Goal: Communication & Community: Answer question/provide support

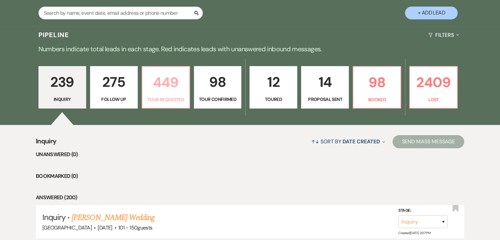
click at [159, 95] on link "449 Tour Requested" at bounding box center [166, 87] width 48 height 43
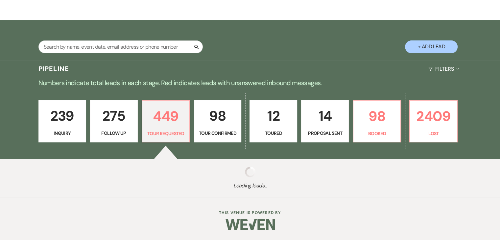
scroll to position [98, 0]
select select "2"
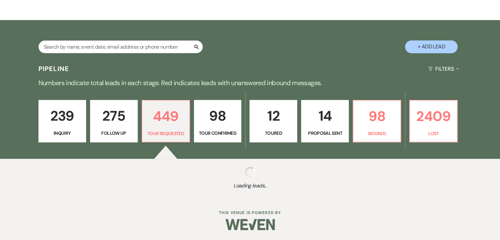
select select "2"
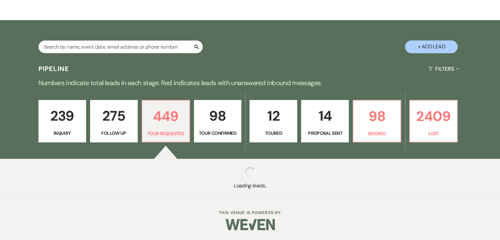
select select "2"
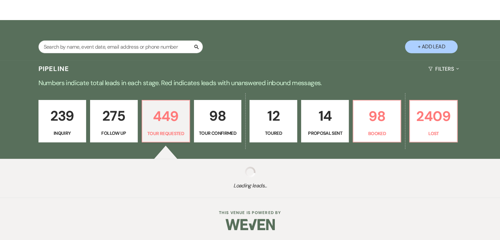
select select "2"
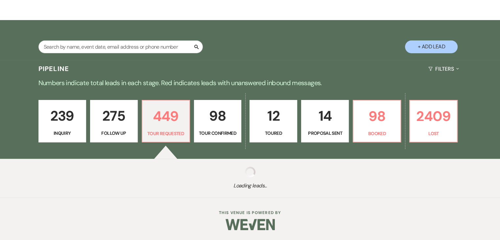
select select "2"
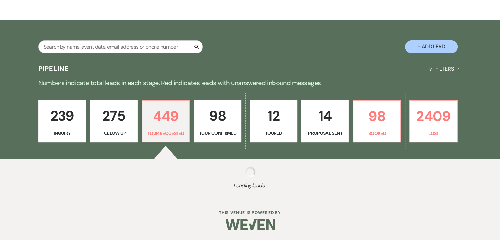
select select "2"
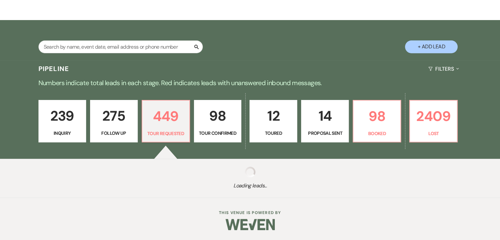
select select "2"
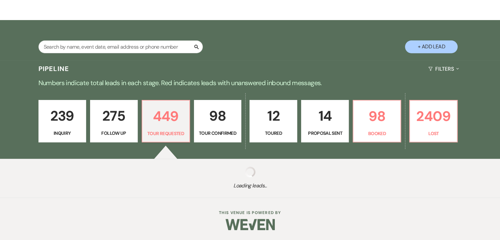
select select "2"
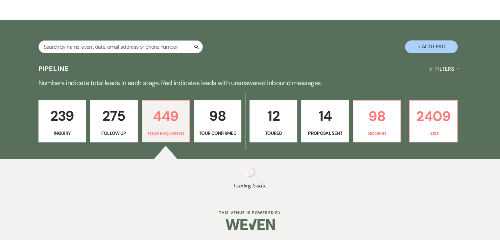
select select "2"
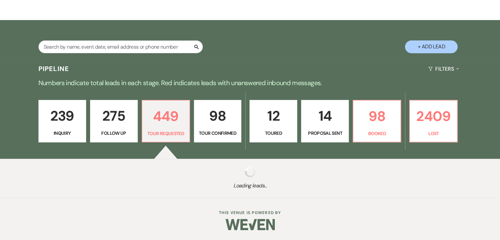
select select "2"
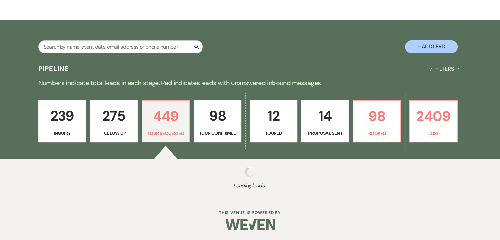
select select "2"
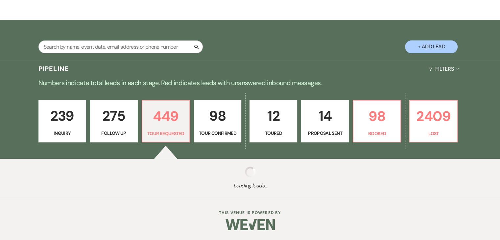
select select "2"
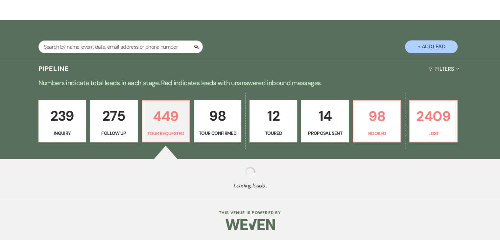
select select "2"
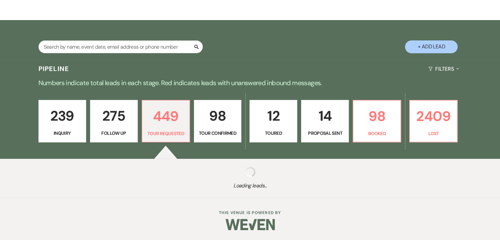
select select "2"
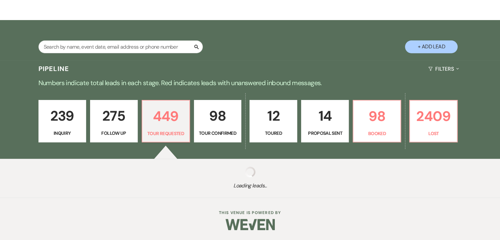
select select "2"
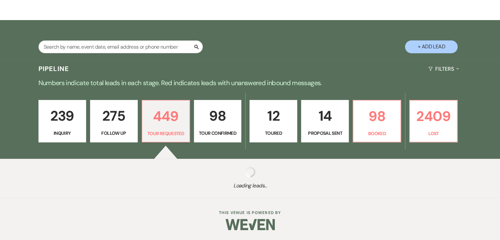
select select "2"
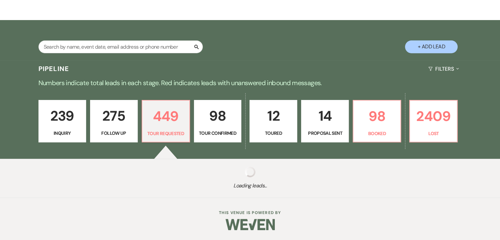
select select "2"
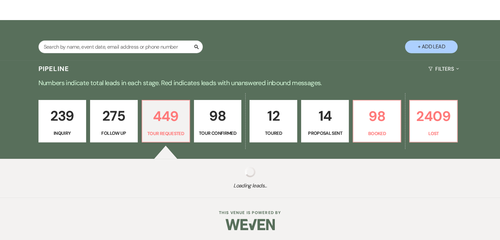
select select "2"
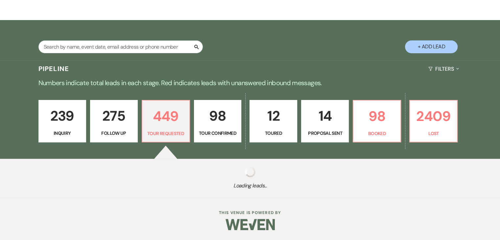
select select "2"
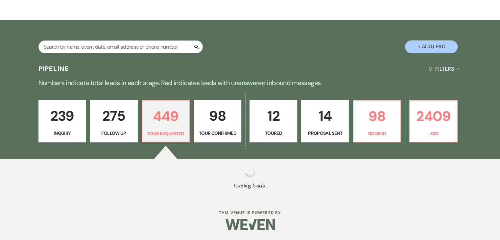
select select "2"
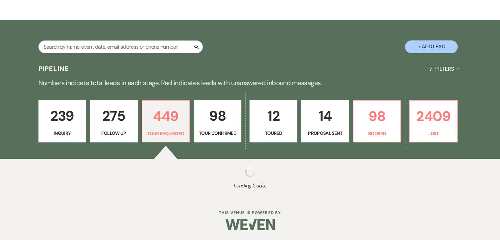
select select "2"
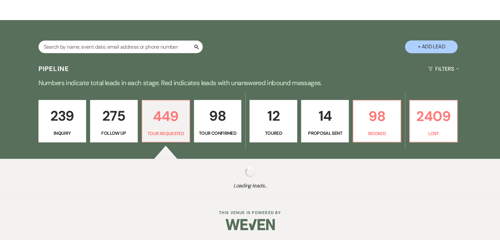
select select "2"
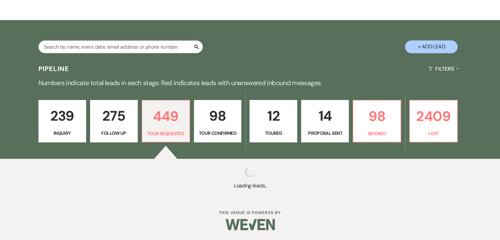
select select "2"
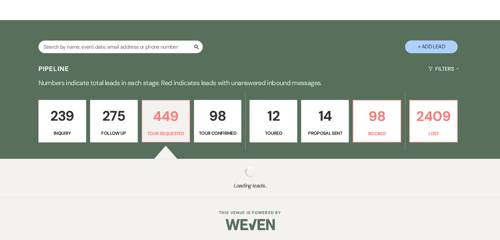
select select "2"
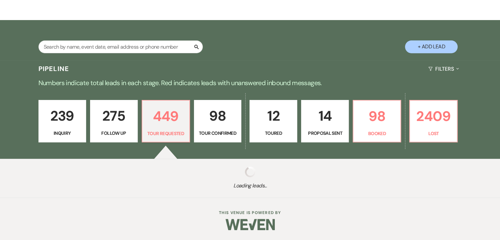
select select "2"
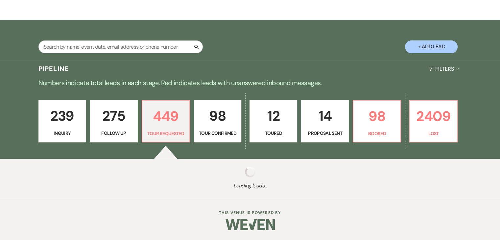
select select "2"
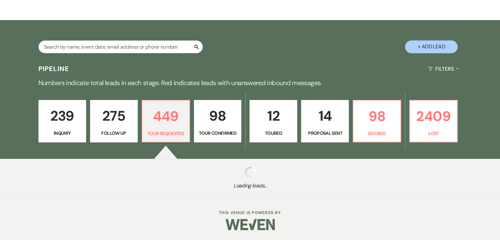
select select "2"
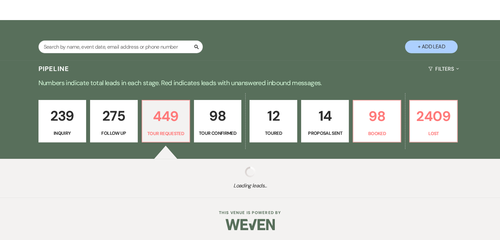
select select "2"
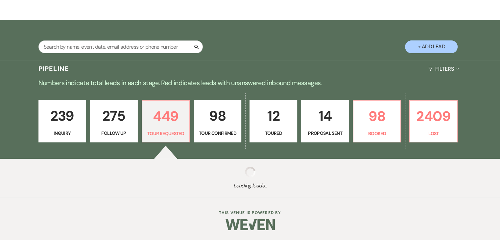
select select "2"
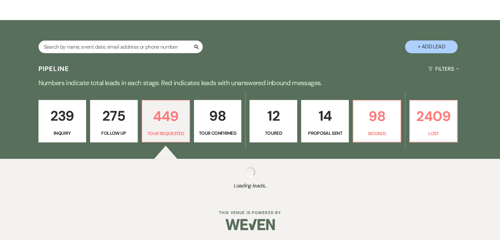
select select "2"
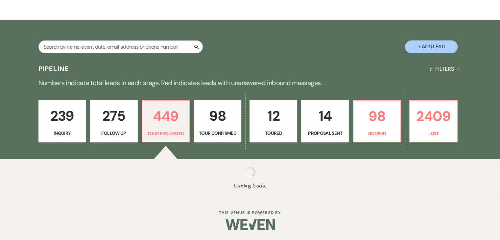
select select "2"
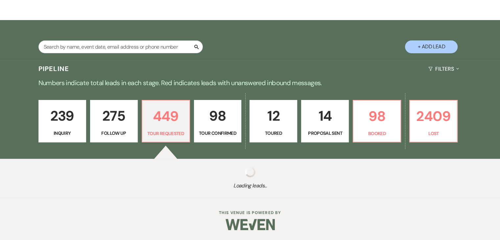
select select "2"
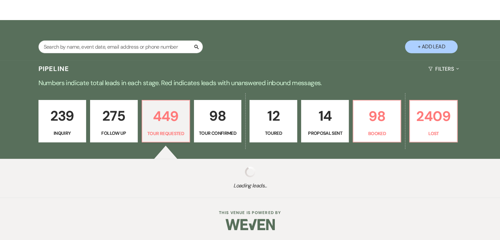
select select "2"
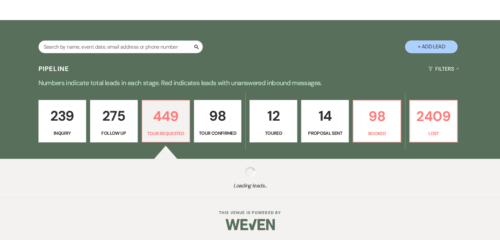
select select "2"
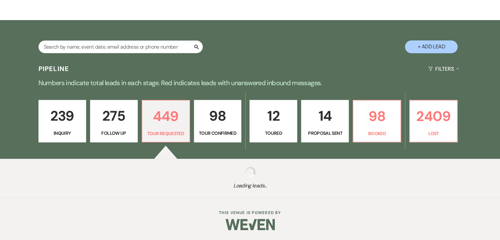
select select "2"
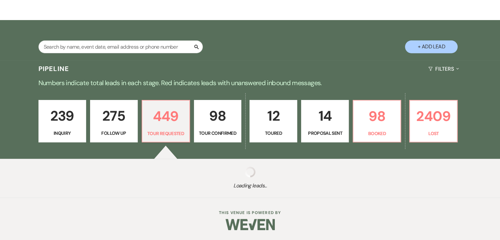
select select "2"
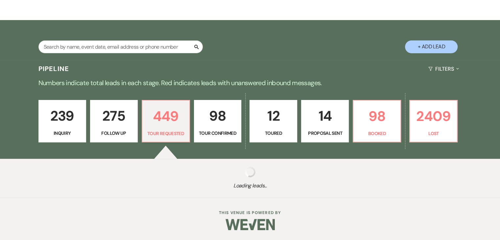
select select "2"
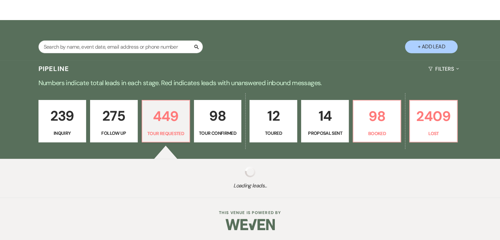
select select "2"
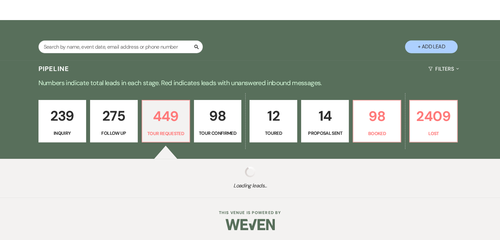
select select "2"
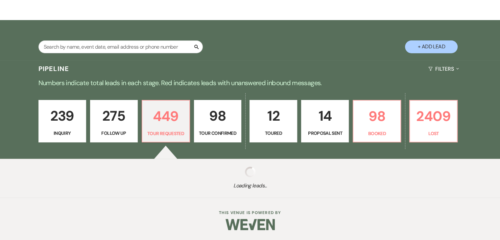
select select "2"
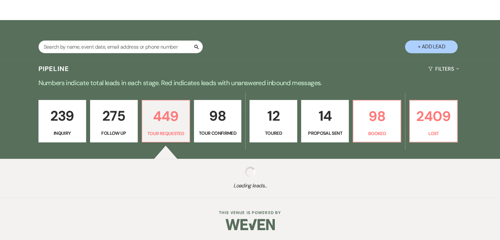
select select "2"
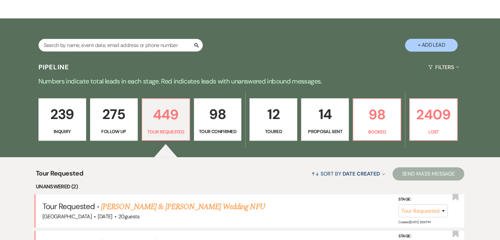
scroll to position [99, 0]
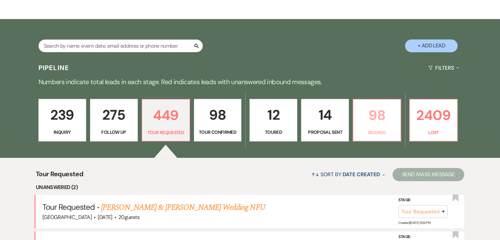
click at [367, 114] on p "98" at bounding box center [376, 115] width 39 height 22
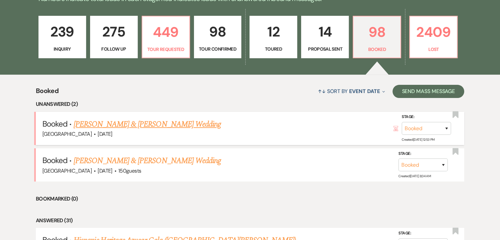
scroll to position [197, 0]
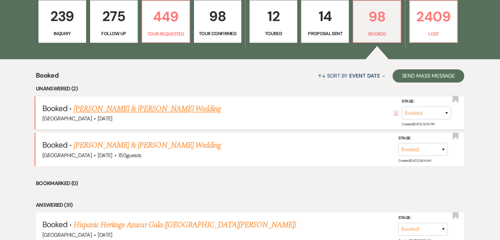
click at [185, 113] on link "Mohammad & Sarah Qashou's Wedding" at bounding box center [147, 109] width 147 height 12
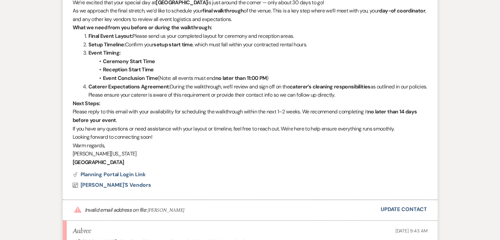
scroll to position [324, 0]
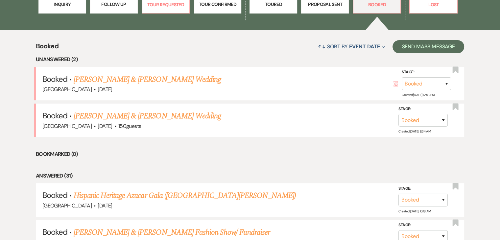
scroll to position [197, 0]
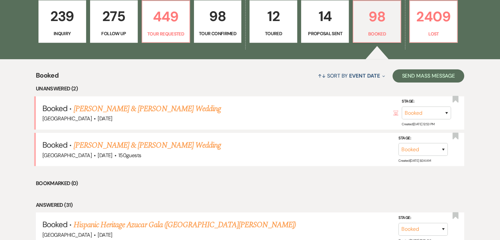
click at [51, 32] on p "Inquiry" at bounding box center [62, 33] width 39 height 7
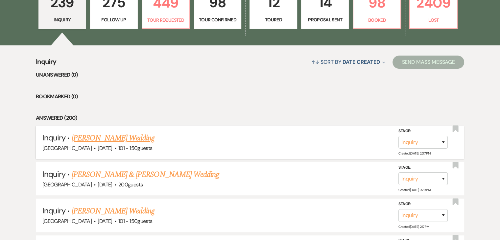
scroll to position [230, 0]
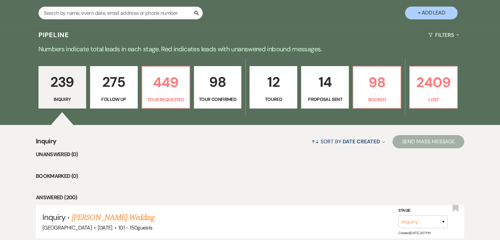
click at [112, 99] on p "Follow Up" at bounding box center [113, 99] width 39 height 7
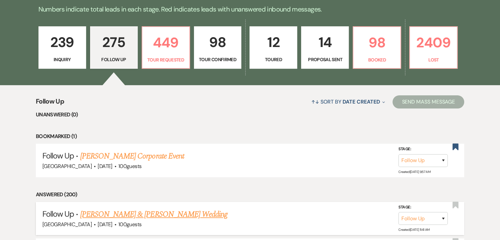
scroll to position [132, 0]
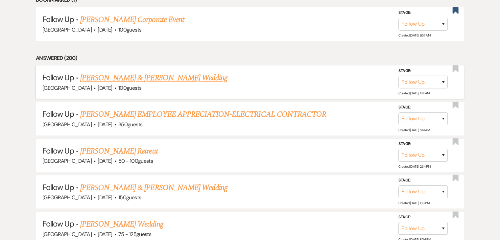
scroll to position [329, 0]
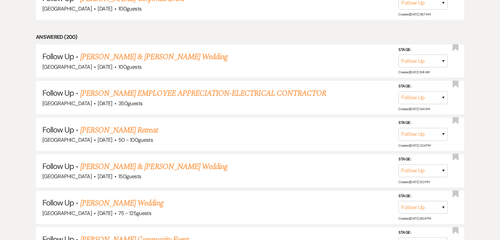
drag, startPoint x: 114, startPoint y: 125, endPoint x: 122, endPoint y: 126, distance: 7.9
click at [114, 126] on link "Khary Wright's Retreat" at bounding box center [119, 130] width 78 height 12
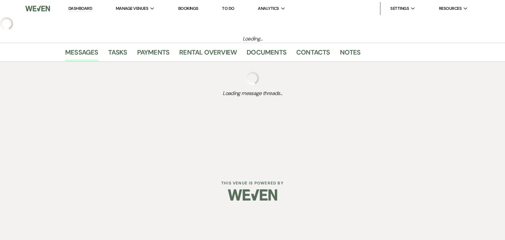
select select "9"
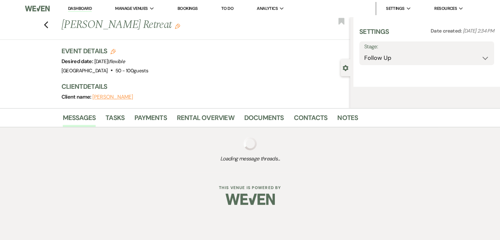
select select "23"
select select "21"
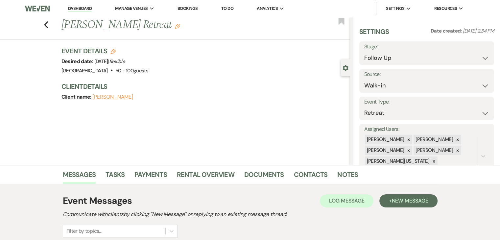
select select "9"
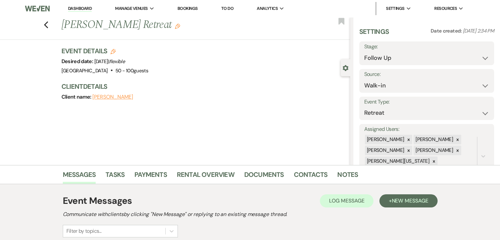
select select "9"
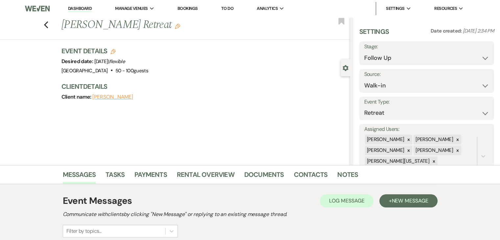
select select "9"
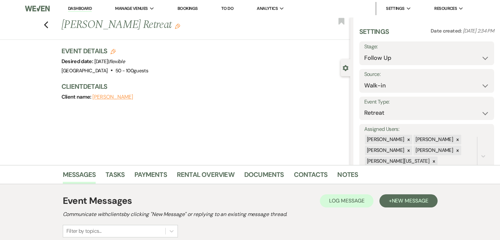
select select "9"
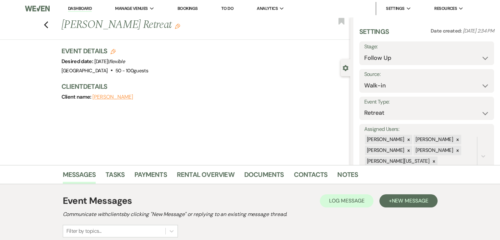
select select "9"
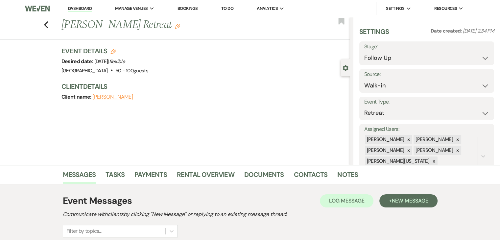
select select "9"
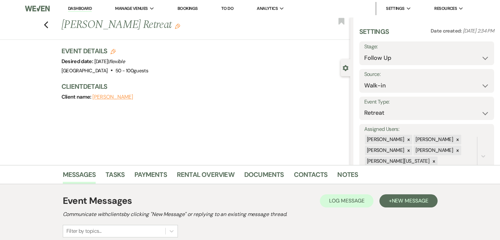
select select "9"
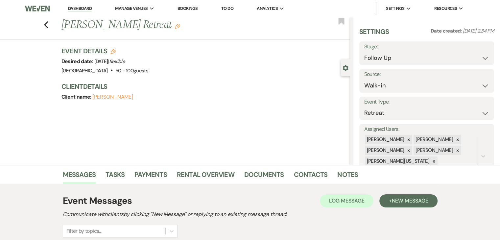
select select "9"
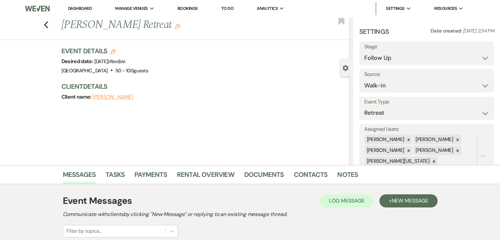
select select "9"
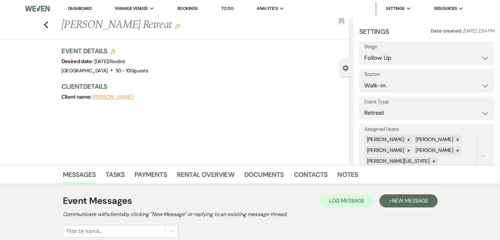
select select "9"
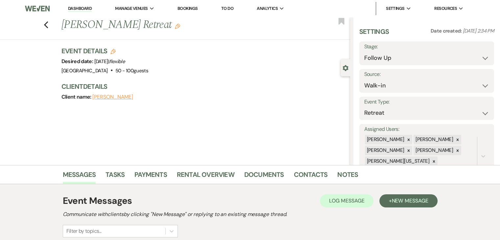
select select "9"
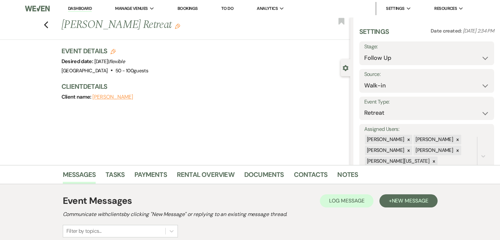
select select "9"
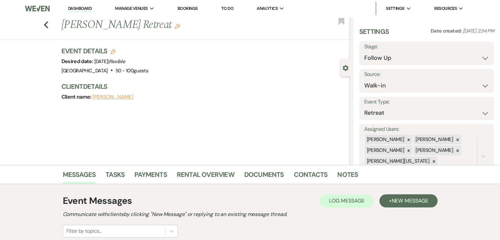
select select "9"
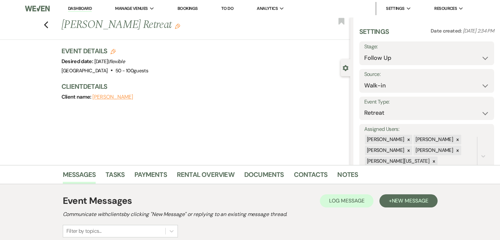
select select "9"
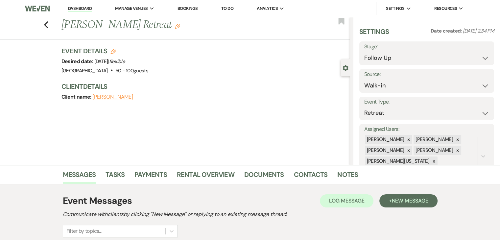
select select "9"
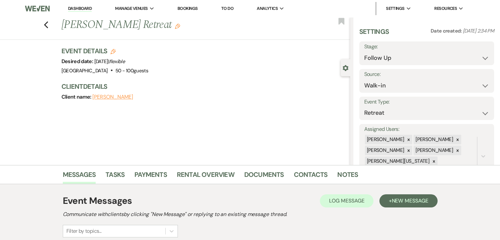
select select "9"
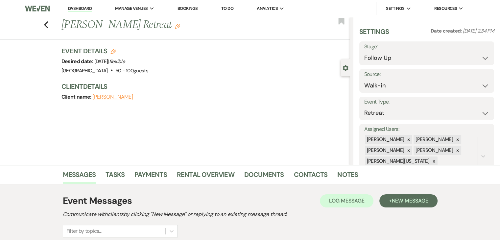
select select "9"
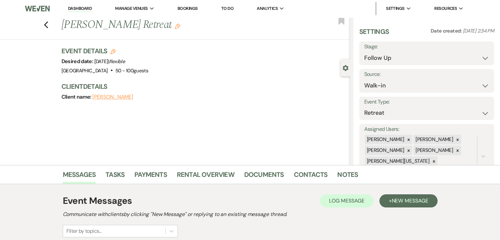
select select "9"
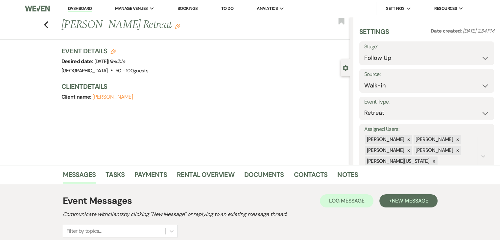
select select "9"
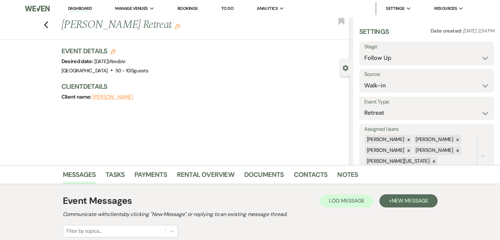
select select "9"
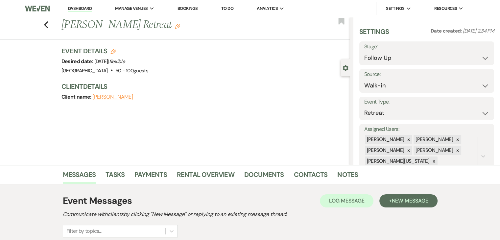
select select "9"
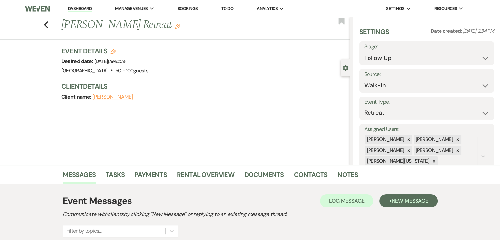
select select "9"
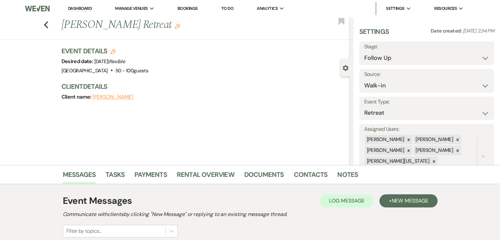
select select "9"
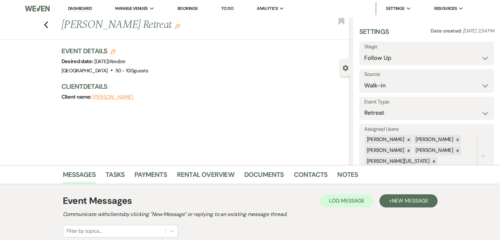
select select "9"
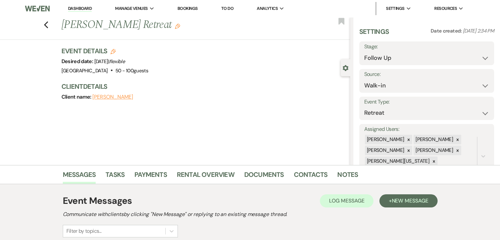
select select "9"
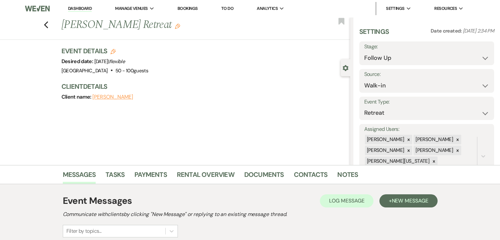
select select "9"
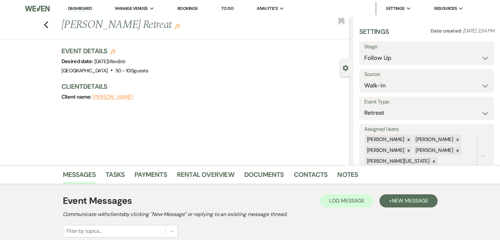
select select "9"
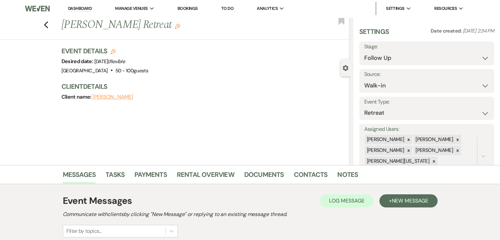
select select "9"
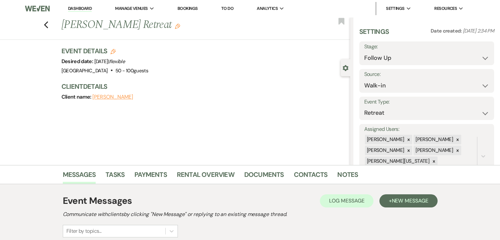
select select "9"
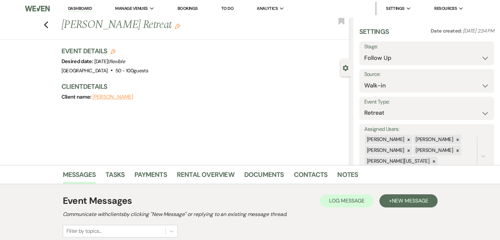
select select "9"
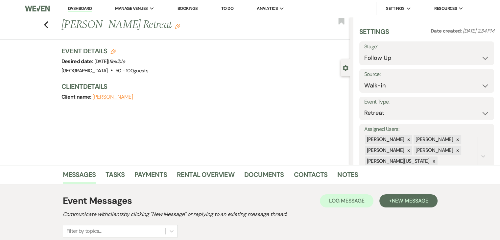
select select "9"
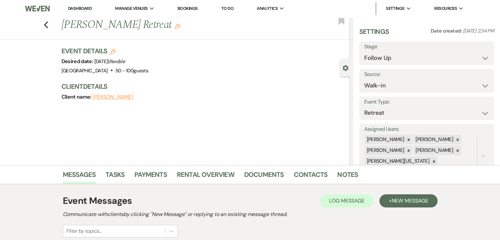
select select "9"
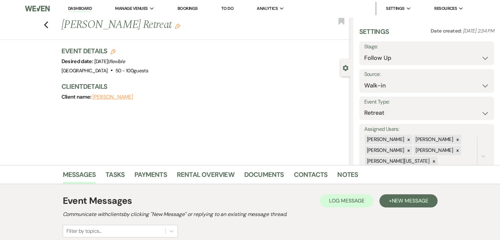
select select "9"
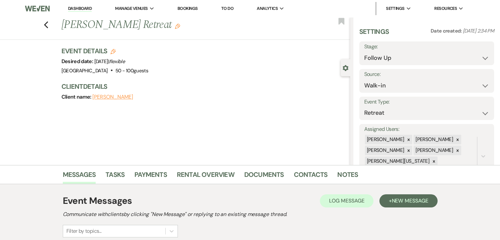
select select "9"
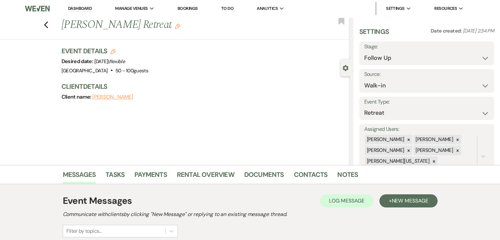
select select "9"
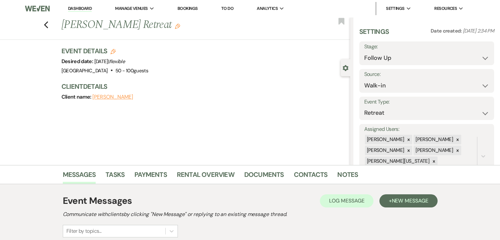
select select "9"
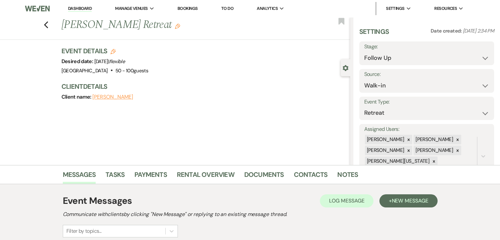
select select "9"
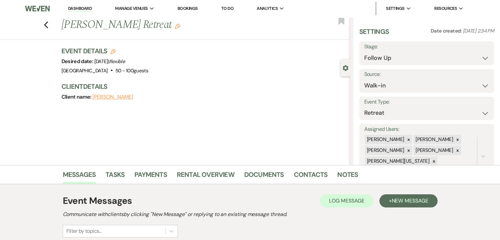
select select "9"
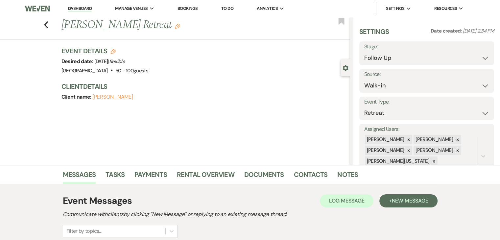
select select "9"
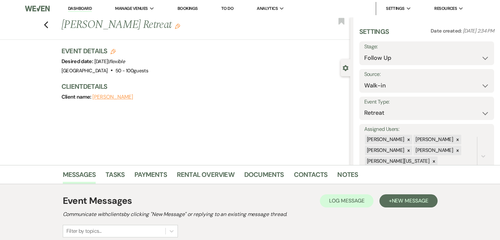
select select "9"
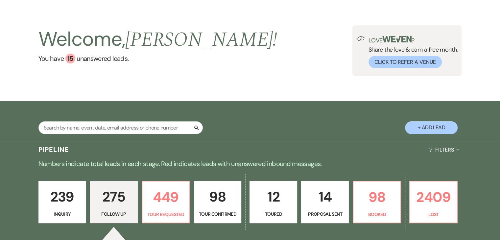
scroll to position [17, 0]
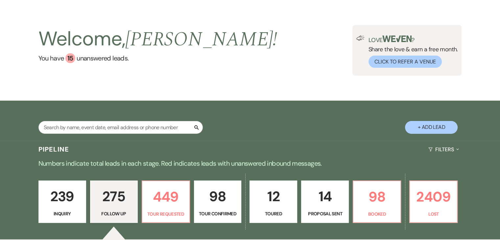
click at [43, 201] on p "239" at bounding box center [62, 196] width 39 height 22
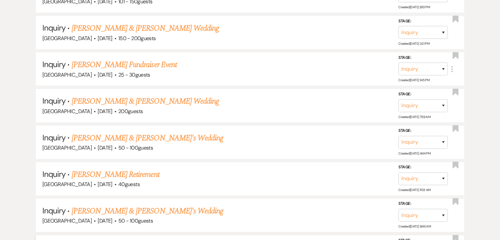
scroll to position [588, 0]
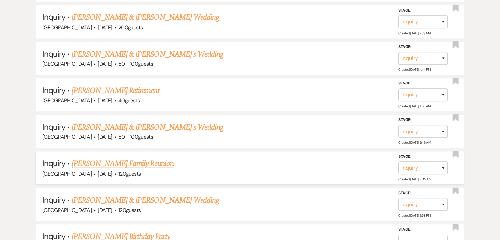
drag, startPoint x: 142, startPoint y: 166, endPoint x: 114, endPoint y: 161, distance: 27.8
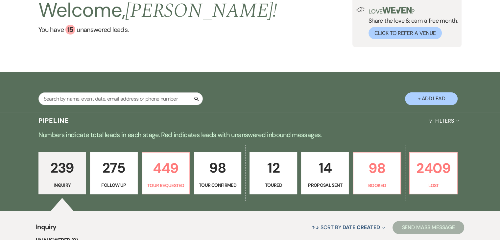
scroll to position [0, 0]
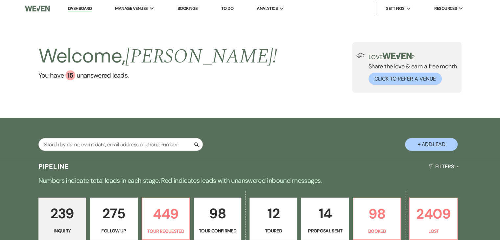
click at [77, 11] on link "Dashboard" at bounding box center [80, 9] width 24 height 6
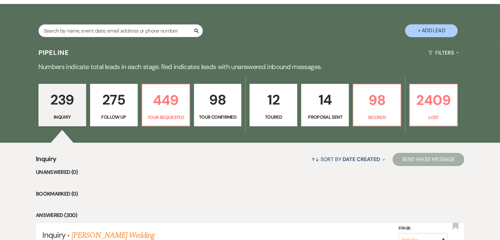
scroll to position [132, 0]
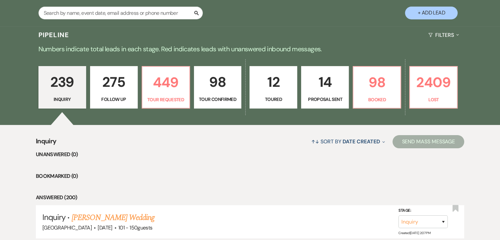
click at [114, 96] on p "Follow Up" at bounding box center [113, 99] width 39 height 7
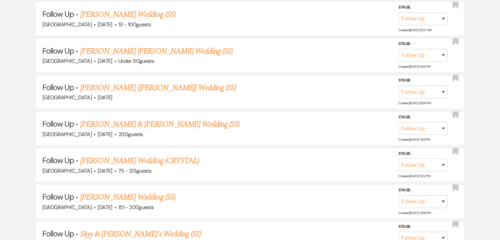
scroll to position [2433, 0]
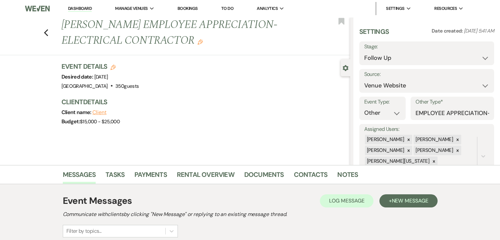
click at [154, 91] on div "Event Details Edit Desired date: Friday, December 19th, 2025 Venue: Enon Ranch …" at bounding box center [205, 97] width 289 height 71
click at [168, 81] on div "Event Details Edit Desired date: Friday, December 19th, 2025 Venue: Enon Ranch …" at bounding box center [202, 76] width 282 height 29
click at [197, 80] on div "Event Details Edit Desired date: Friday, December 19th, 2025 Venue: Enon Ranch …" at bounding box center [202, 76] width 282 height 29
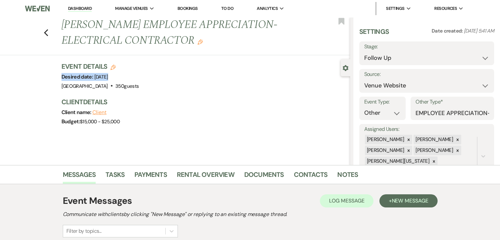
click at [197, 80] on div "Event Details Edit Desired date: Friday, December 19th, 2025 Venue: Enon Ranch …" at bounding box center [202, 76] width 282 height 29
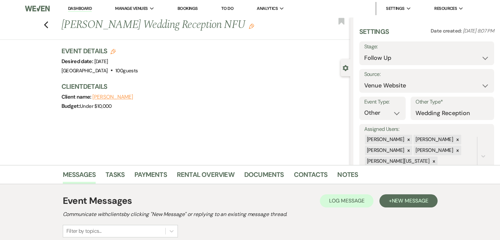
click at [216, 52] on div "Event Details Edit Desired date: [DATE] Venue: [GEOGRAPHIC_DATA] . 100 guests V…" at bounding box center [202, 60] width 282 height 29
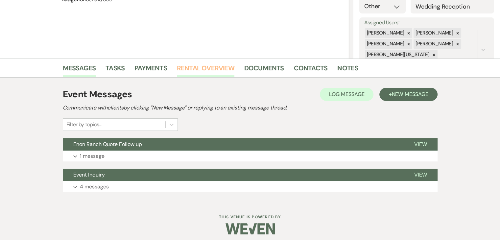
scroll to position [110, 0]
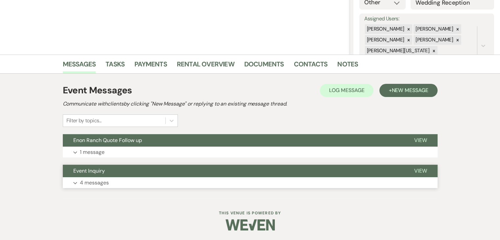
click at [150, 183] on button "Expand 4 messages" at bounding box center [250, 182] width 375 height 11
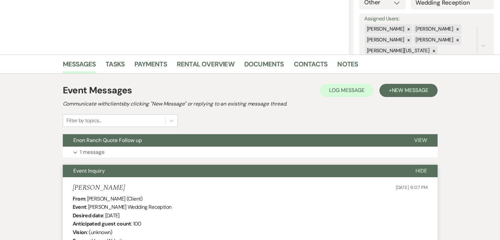
click at [86, 206] on b "Event" at bounding box center [80, 207] width 14 height 7
click at [86, 205] on b "Event" at bounding box center [80, 207] width 14 height 7
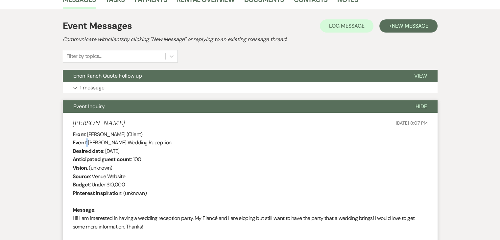
scroll to position [176, 0]
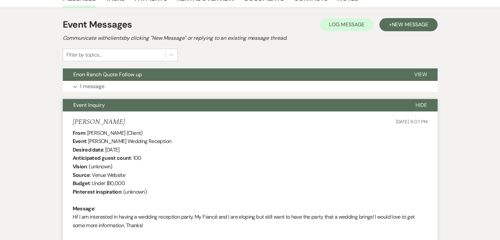
click at [136, 188] on div "From : Taylor Hodges (Client) Event : Taylor Hodges's Wedding Reception Desired…" at bounding box center [250, 184] width 355 height 110
click at [170, 221] on div "From : Taylor Hodges (Client) Event : Taylor Hodges's Wedding Reception Desired…" at bounding box center [250, 184] width 355 height 110
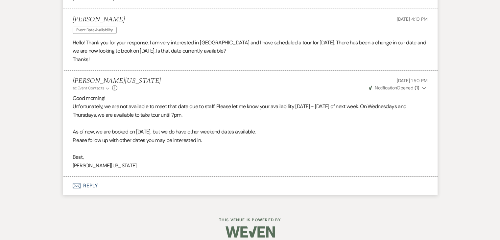
scroll to position [971, 0]
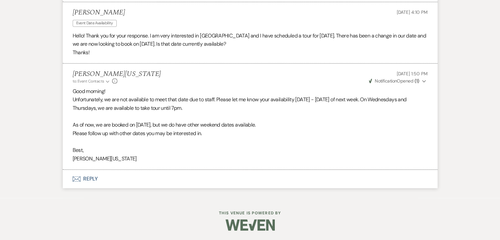
click at [158, 119] on p at bounding box center [250, 116] width 355 height 9
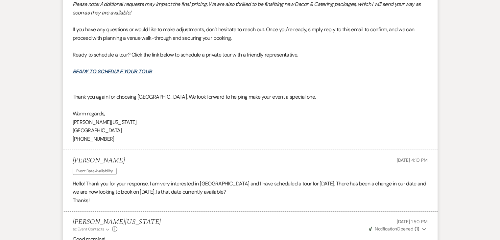
scroll to position [818, 0]
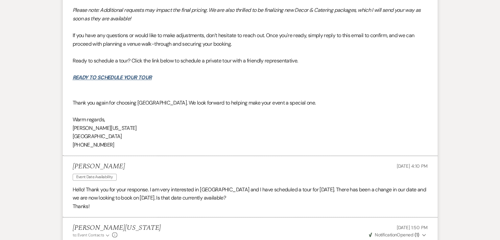
click at [166, 91] on p at bounding box center [250, 94] width 355 height 9
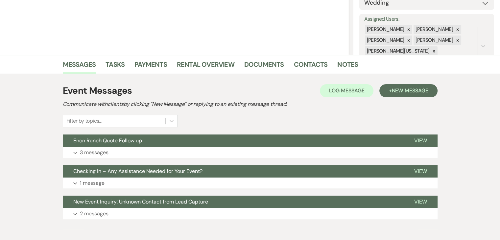
scroll to position [114, 0]
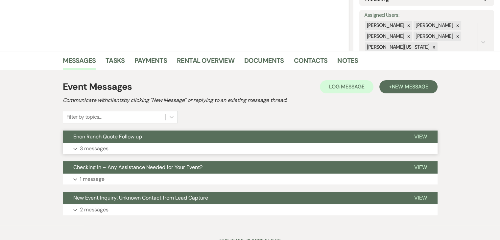
click at [248, 137] on button "Enon Ranch Quote Follow up" at bounding box center [233, 137] width 341 height 12
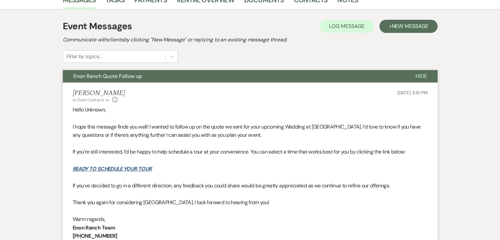
click at [63, 70] on button "Enon Ranch Quote Follow up" at bounding box center [234, 76] width 342 height 12
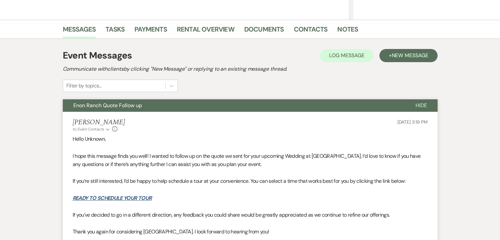
click at [63, 99] on button "Enon Ranch Quote Follow up" at bounding box center [234, 105] width 342 height 12
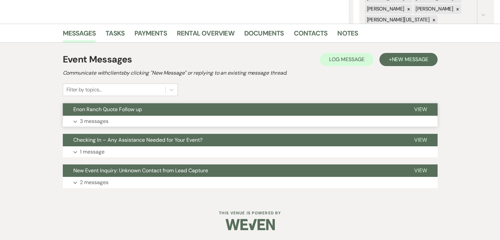
click at [63, 103] on button "Enon Ranch Quote Follow up" at bounding box center [233, 109] width 341 height 12
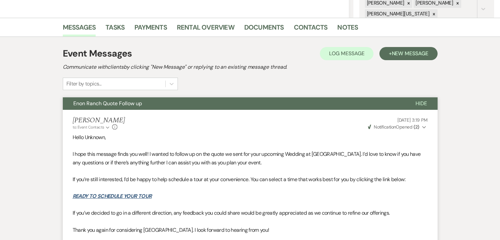
click at [63, 97] on button "Enon Ranch Quote Follow up" at bounding box center [234, 103] width 342 height 12
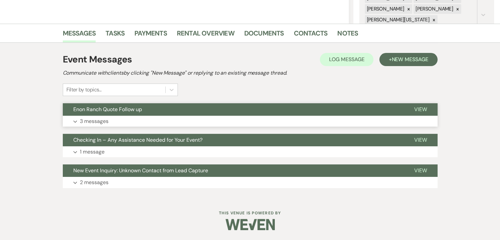
click at [63, 103] on button "Enon Ranch Quote Follow up" at bounding box center [233, 109] width 341 height 12
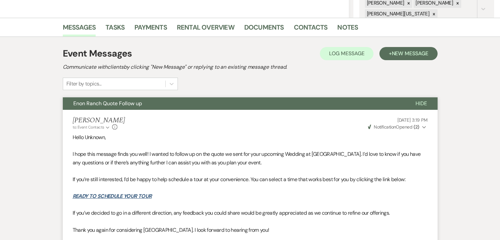
click at [63, 97] on button "Enon Ranch Quote Follow up" at bounding box center [234, 103] width 342 height 12
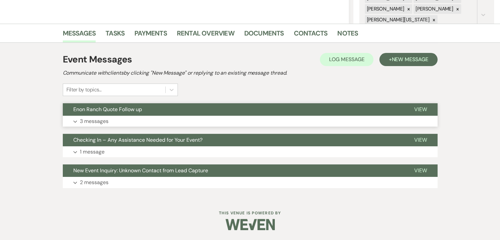
click at [63, 103] on button "Enon Ranch Quote Follow up" at bounding box center [233, 109] width 341 height 12
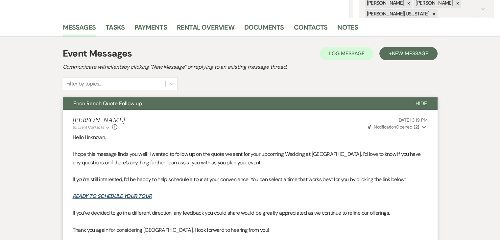
click at [63, 97] on button "Enon Ranch Quote Follow up" at bounding box center [234, 103] width 342 height 12
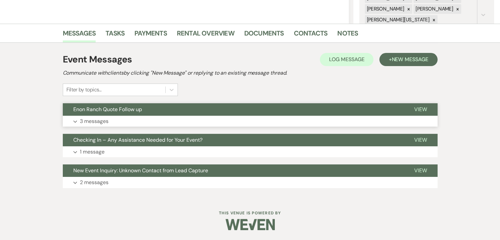
click at [63, 103] on button "Enon Ranch Quote Follow up" at bounding box center [233, 109] width 341 height 12
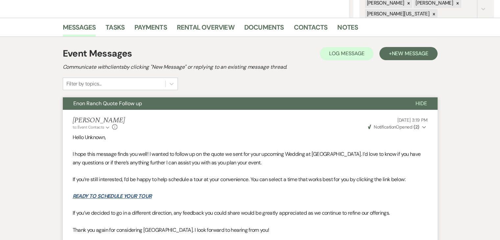
click at [210, 159] on p "I hope this message finds you well! I wanted to follow up on the quote we sent …" at bounding box center [250, 158] width 355 height 17
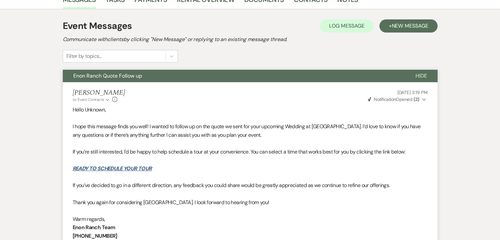
scroll to position [175, 0]
drag, startPoint x: 210, startPoint y: 159, endPoint x: 130, endPoint y: 131, distance: 84.2
click at [130, 131] on p "I hope this message finds you well! I wanted to follow up on the quote we sent …" at bounding box center [250, 130] width 355 height 17
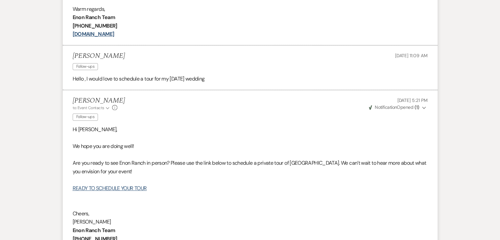
scroll to position [535, 0]
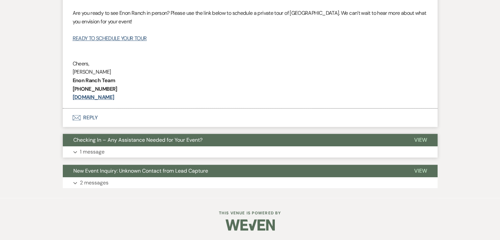
click at [136, 154] on button "Expand 1 message" at bounding box center [250, 151] width 375 height 11
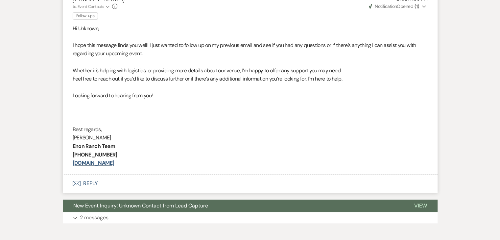
scroll to position [727, 0]
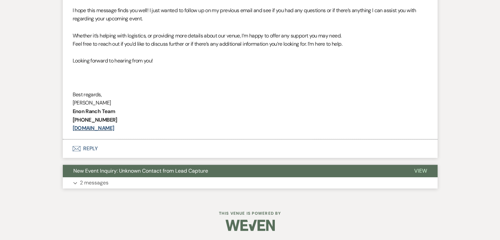
click at [139, 179] on button "Expand 2 messages" at bounding box center [250, 182] width 375 height 11
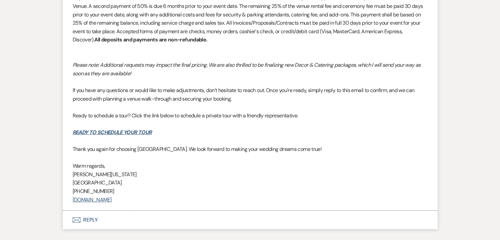
scroll to position [2136, 0]
click at [141, 61] on p at bounding box center [250, 56] width 355 height 9
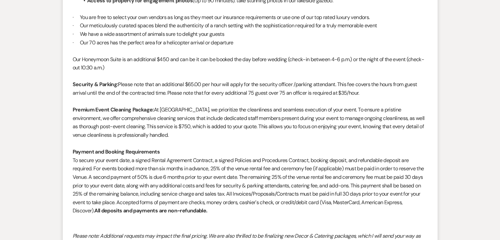
scroll to position [1861, 0]
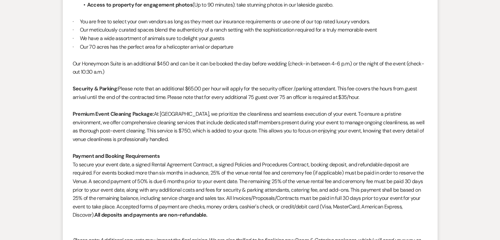
click at [141, 60] on p at bounding box center [250, 55] width 355 height 9
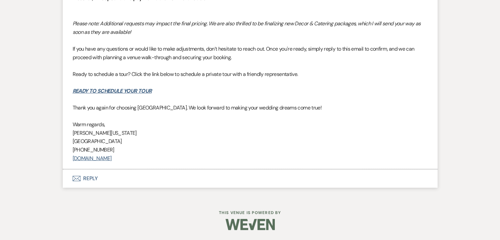
scroll to position [2136, 0]
click at [137, 104] on p "Thank you again for choosing [GEOGRAPHIC_DATA]. We look forward to making your …" at bounding box center [250, 108] width 355 height 9
click at [298, 26] on em "Please note: Additional requests may impact the final pricing. We are also thri…" at bounding box center [247, 27] width 348 height 15
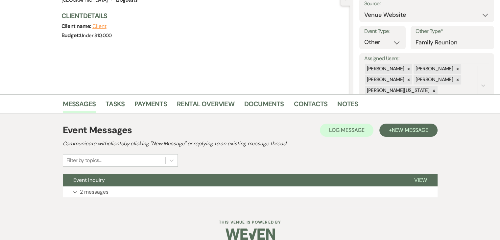
scroll to position [80, 0]
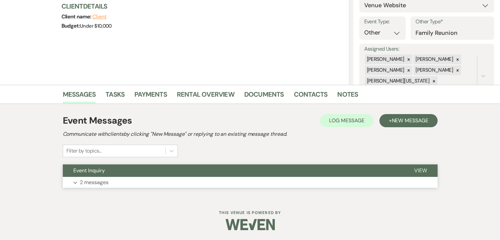
click at [138, 179] on button "Expand 2 messages" at bounding box center [250, 182] width 375 height 11
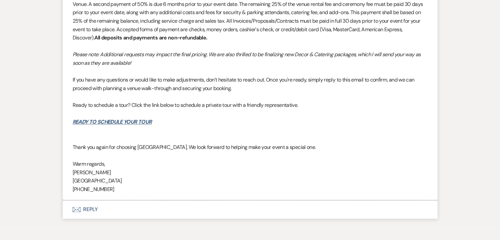
scroll to position [771, 0]
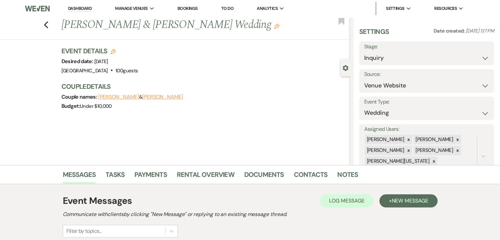
scroll to position [164, 0]
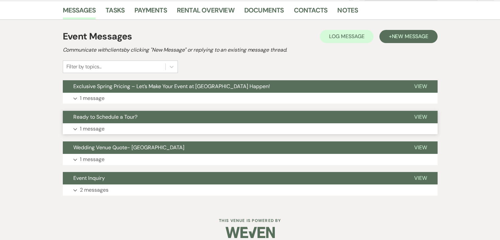
click at [170, 114] on button "Ready to Schedule a Tour?" at bounding box center [233, 117] width 341 height 12
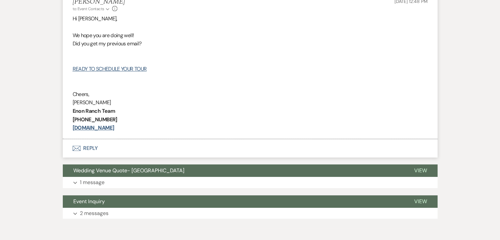
scroll to position [294, 0]
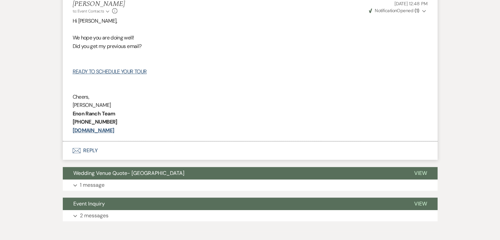
click at [260, 65] on p at bounding box center [250, 63] width 355 height 9
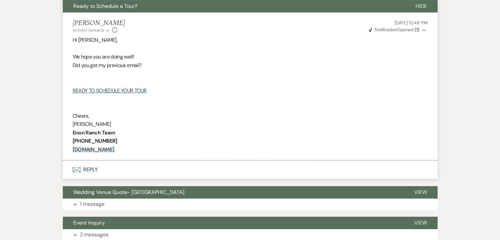
scroll to position [277, 0]
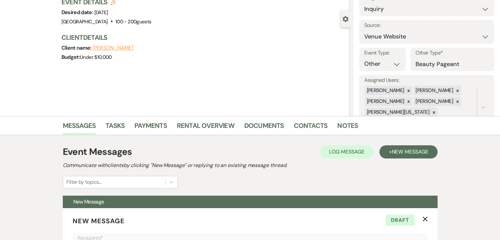
scroll to position [230, 0]
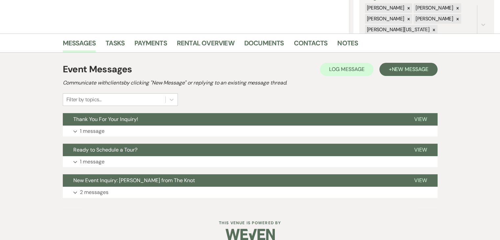
scroll to position [141, 0]
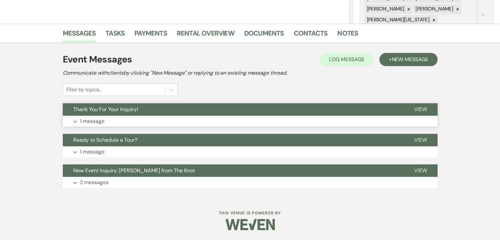
click at [193, 116] on button "Expand 1 message" at bounding box center [250, 121] width 375 height 11
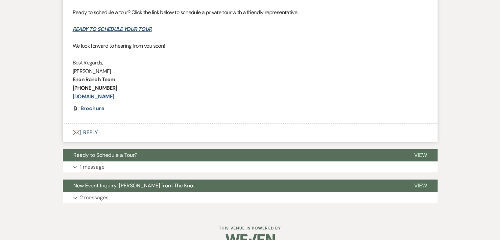
scroll to position [383, 0]
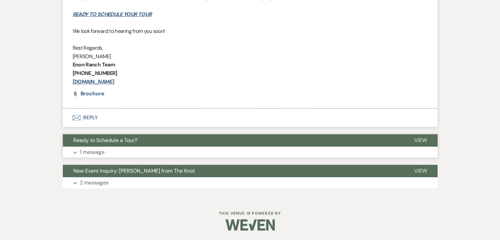
click at [150, 154] on button "Expand 1 message" at bounding box center [250, 152] width 375 height 11
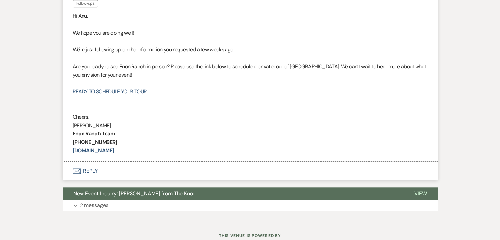
scroll to position [576, 0]
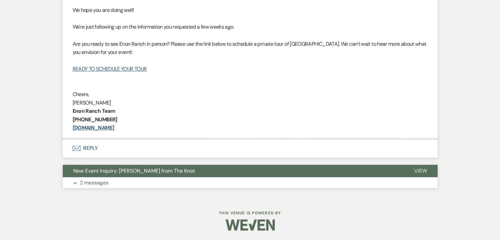
click at [162, 187] on button "Expand 2 messages" at bounding box center [250, 182] width 375 height 11
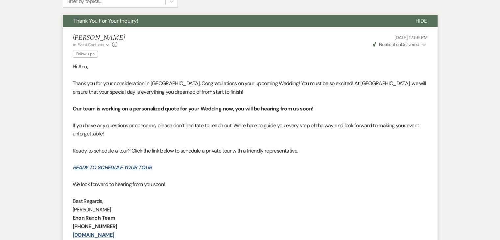
scroll to position [181, 0]
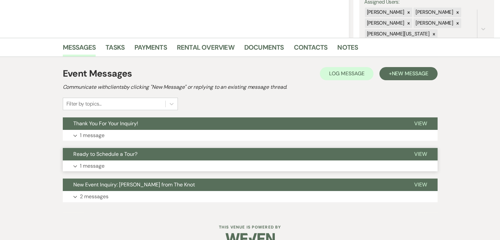
scroll to position [141, 0]
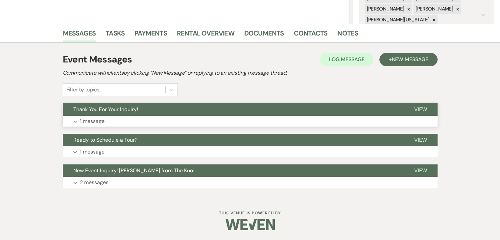
click at [142, 122] on button "Expand 1 message" at bounding box center [250, 121] width 375 height 11
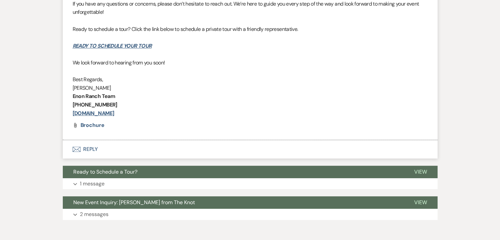
scroll to position [383, 0]
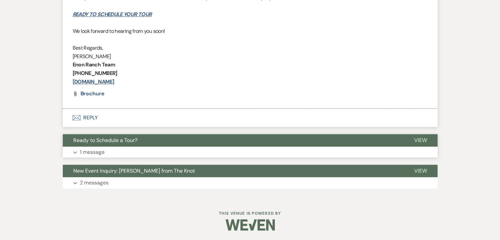
click at [167, 151] on button "Expand 1 message" at bounding box center [250, 152] width 375 height 11
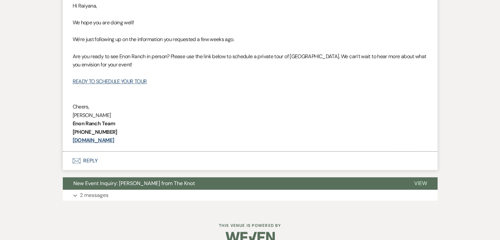
scroll to position [510, 0]
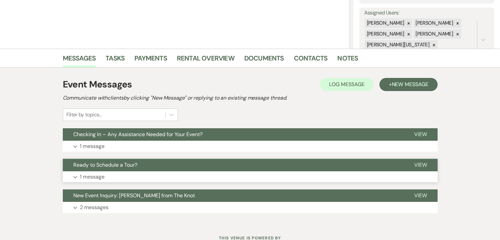
scroll to position [141, 0]
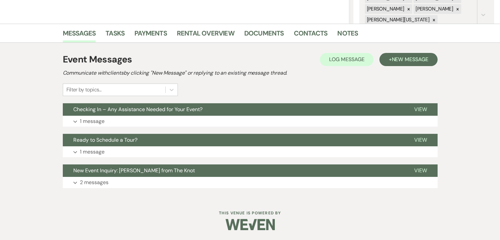
click at [121, 127] on div "Event Messages Log Log Message + New Message Communicate with clients by clicki…" at bounding box center [250, 120] width 375 height 142
click at [120, 122] on button "Expand 1 message" at bounding box center [250, 121] width 375 height 11
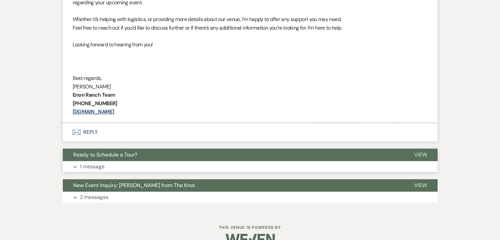
scroll to position [322, 0]
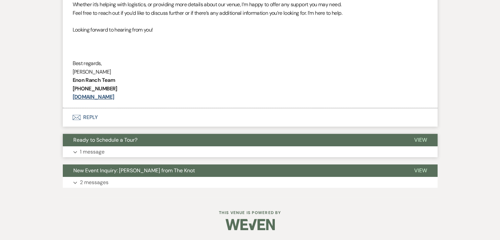
click at [137, 150] on button "Expand 1 message" at bounding box center [250, 151] width 375 height 11
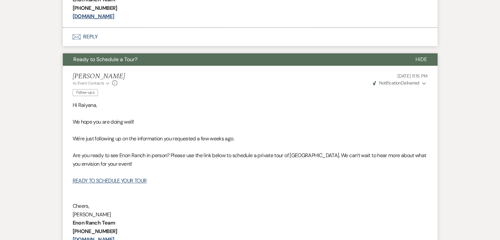
scroll to position [388, 0]
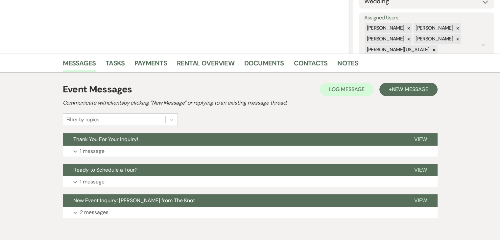
scroll to position [132, 0]
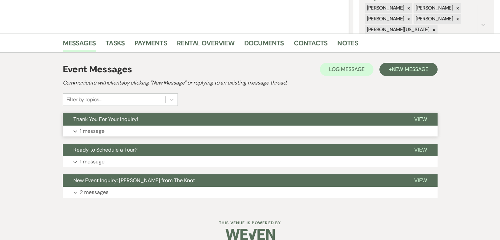
click at [124, 126] on button "Expand 1 message" at bounding box center [250, 131] width 375 height 11
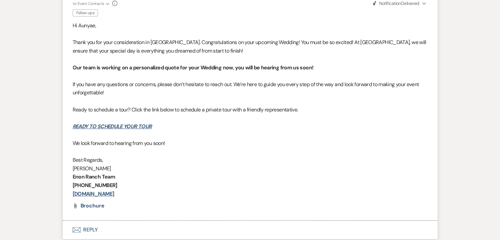
scroll to position [263, 0]
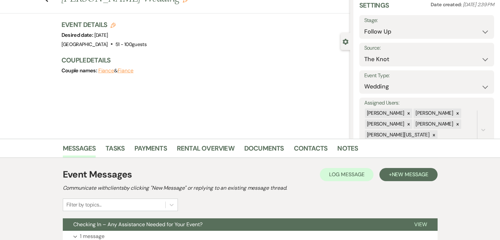
scroll to position [141, 0]
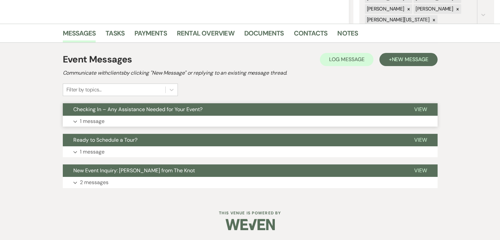
click at [161, 119] on button "Expand 1 message" at bounding box center [250, 121] width 375 height 11
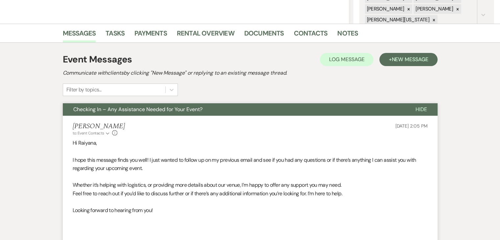
scroll to position [273, 0]
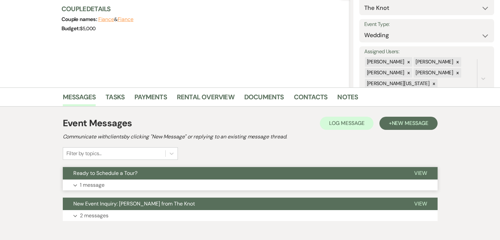
scroll to position [110, 0]
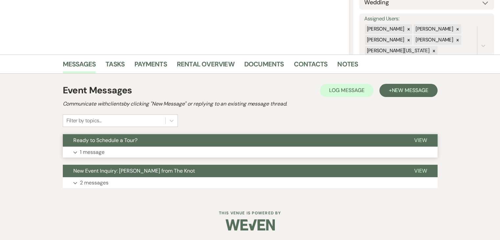
click at [148, 153] on button "Expand 1 message" at bounding box center [250, 152] width 375 height 11
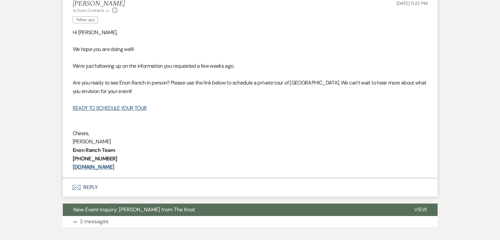
scroll to position [275, 0]
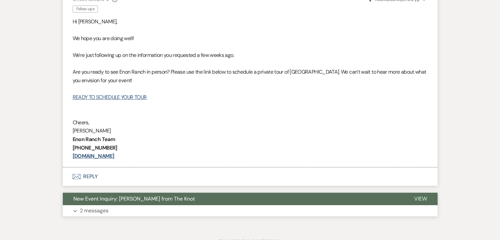
click at [141, 210] on button "Expand 2 messages" at bounding box center [250, 210] width 375 height 11
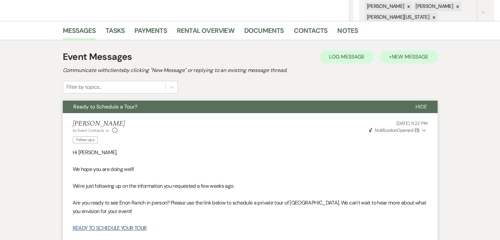
scroll to position [143, 0]
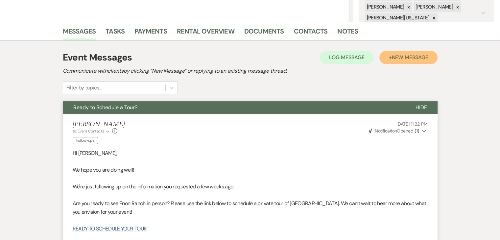
click at [396, 56] on span "New Message" at bounding box center [410, 57] width 37 height 7
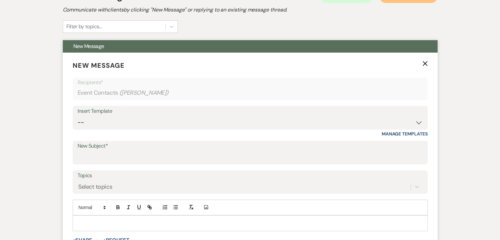
scroll to position [209, 0]
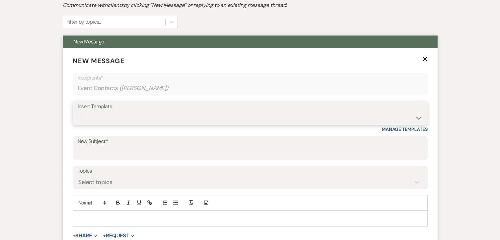
click at [185, 117] on select "-- Inquiry Follow Up Email #2 Contract Sending Template Payment Template Rental…" at bounding box center [250, 117] width 345 height 13
select select "4603"
click at [78, 111] on select "-- Inquiry Follow Up Email #2 Contract Sending Template Payment Template Rental…" at bounding box center [250, 117] width 345 height 13
type input "Checking In – Any Assistance Needed for Your Event?"
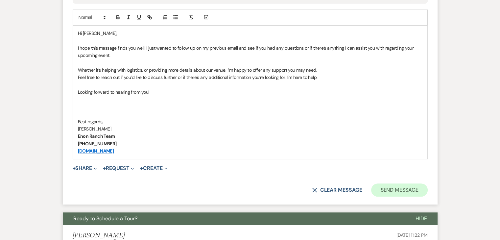
scroll to position [406, 0]
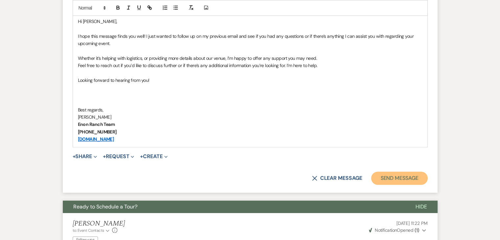
click at [396, 174] on button "Send Message" at bounding box center [399, 178] width 56 height 13
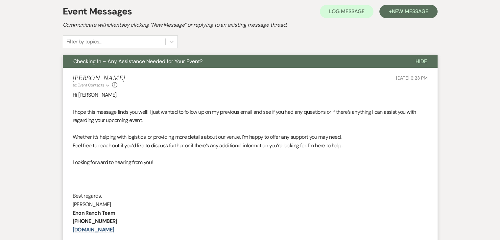
scroll to position [163, 0]
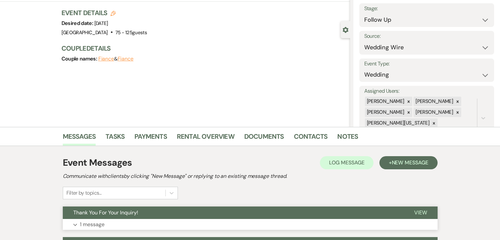
scroll to position [141, 0]
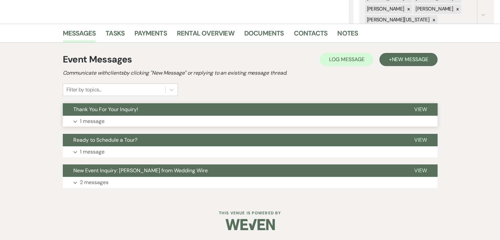
click at [168, 120] on button "Expand 1 message" at bounding box center [250, 121] width 375 height 11
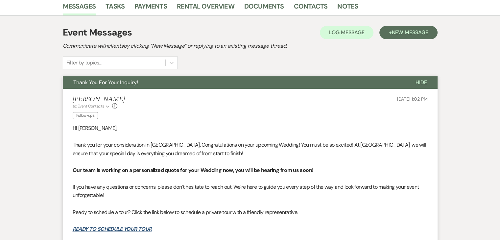
scroll to position [273, 0]
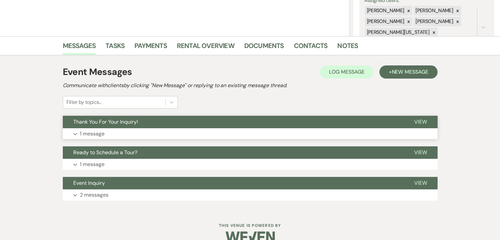
scroll to position [141, 0]
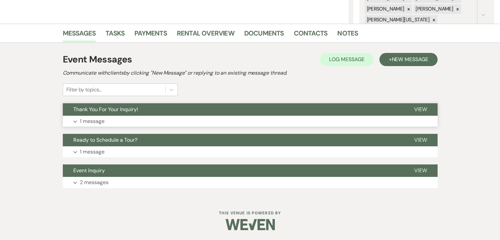
click at [146, 122] on button "Expand 1 message" at bounding box center [250, 121] width 375 height 11
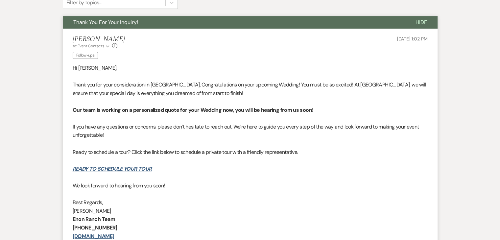
scroll to position [273, 0]
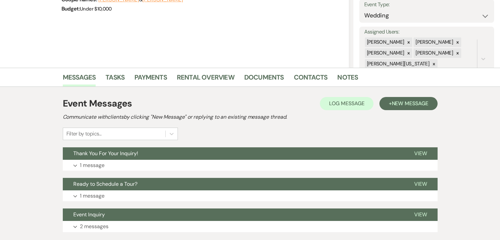
scroll to position [132, 0]
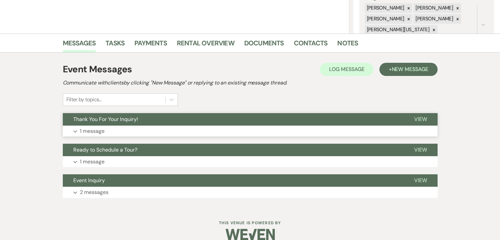
click at [172, 134] on button "Expand 1 message" at bounding box center [250, 131] width 375 height 11
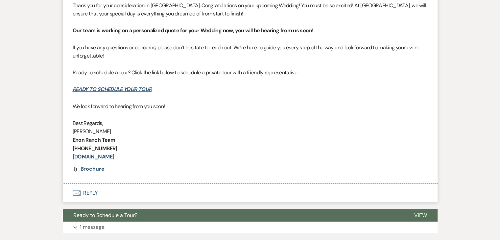
scroll to position [296, 0]
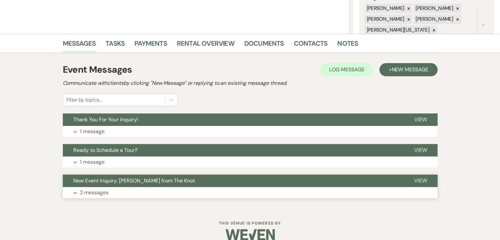
scroll to position [132, 0]
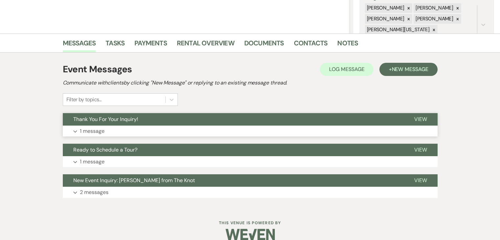
click at [166, 133] on button "Expand 1 message" at bounding box center [250, 131] width 375 height 11
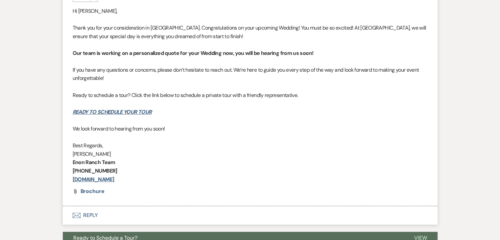
scroll to position [296, 0]
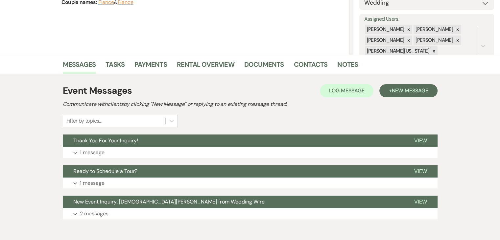
scroll to position [141, 0]
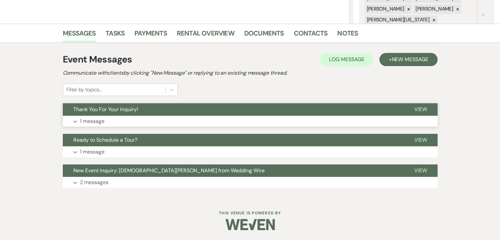
click at [188, 119] on button "Expand 1 message" at bounding box center [250, 121] width 375 height 11
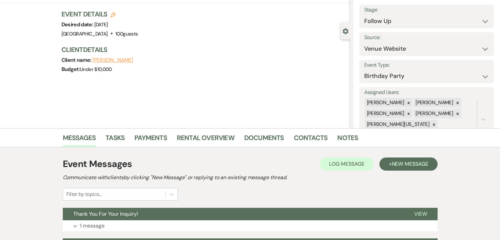
scroll to position [141, 0]
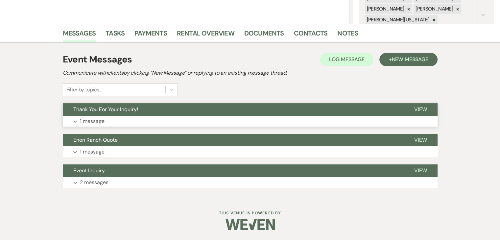
click at [187, 124] on button "Expand 1 message" at bounding box center [250, 121] width 375 height 11
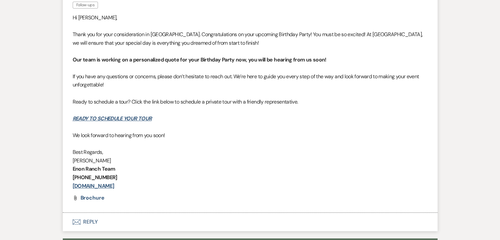
scroll to position [306, 0]
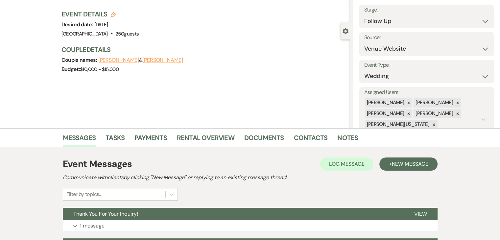
scroll to position [141, 0]
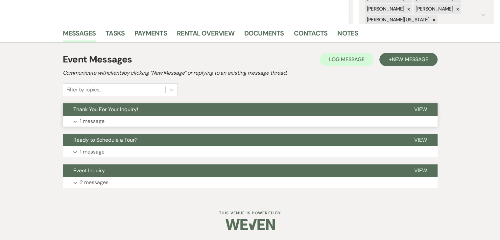
click at [165, 123] on button "Expand 1 message" at bounding box center [250, 121] width 375 height 11
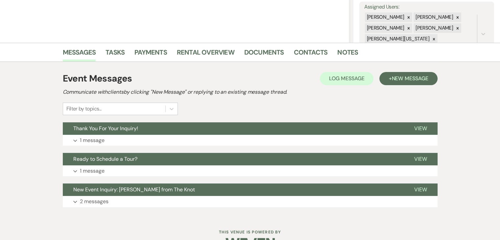
scroll to position [141, 0]
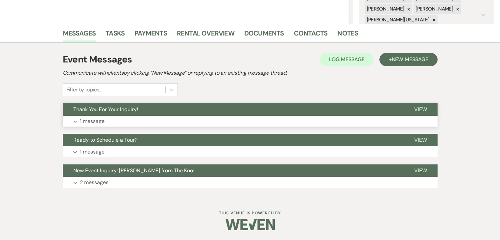
click at [183, 121] on button "Expand 1 message" at bounding box center [250, 121] width 375 height 11
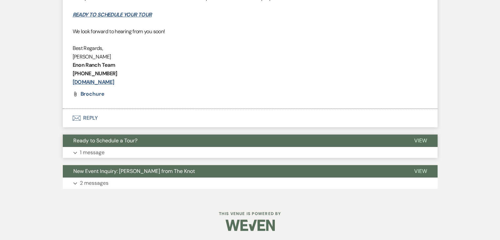
scroll to position [383, 0]
click at [199, 144] on button "Ready to Schedule a Tour?" at bounding box center [233, 140] width 341 height 12
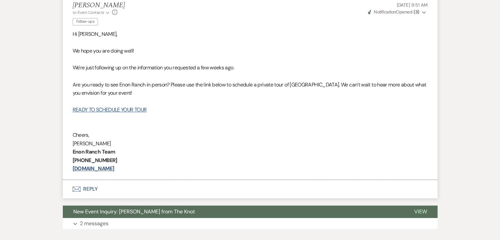
scroll to position [576, 0]
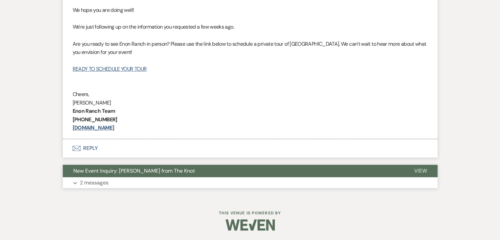
click at [208, 186] on button "Expand 2 messages" at bounding box center [250, 182] width 375 height 11
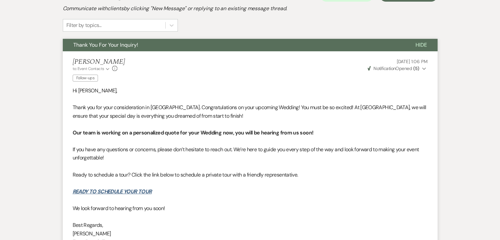
scroll to position [207, 0]
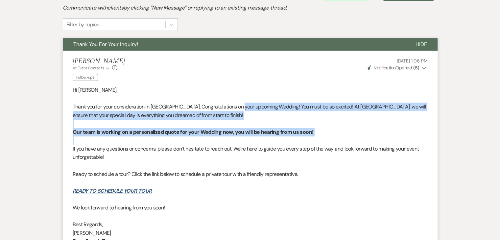
drag, startPoint x: 242, startPoint y: 106, endPoint x: 262, endPoint y: 143, distance: 42.4
click at [262, 143] on div "Hi [PERSON_NAME], Thank you for your consideration in [GEOGRAPHIC_DATA]. Congra…" at bounding box center [250, 174] width 355 height 177
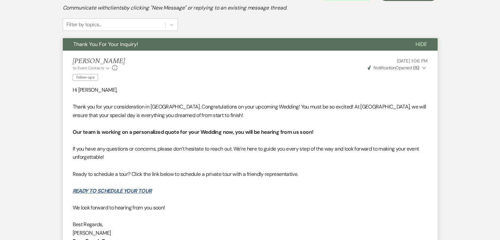
click at [246, 145] on p "If you have any questions or concerns, please don’t hesitate to reach out. We’r…" at bounding box center [250, 153] width 355 height 17
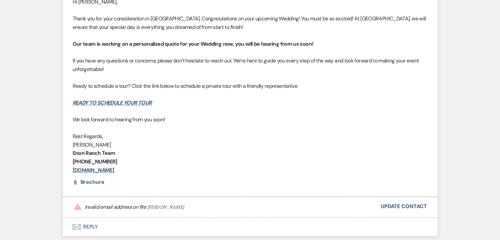
scroll to position [629, 0]
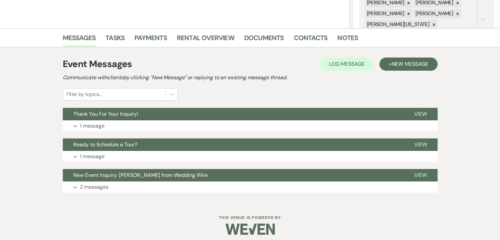
scroll to position [141, 0]
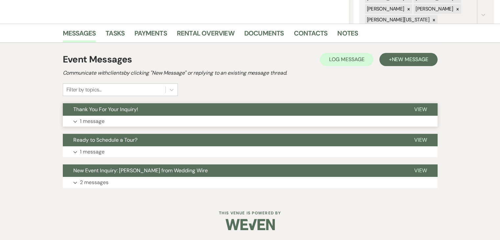
click at [174, 121] on button "Expand 1 message" at bounding box center [250, 121] width 375 height 11
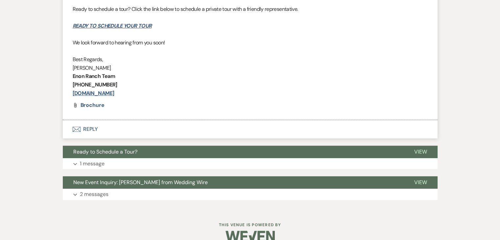
scroll to position [383, 0]
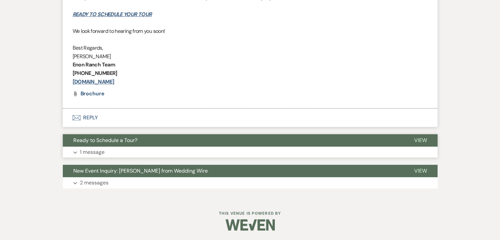
click at [169, 150] on button "Expand 1 message" at bounding box center [250, 152] width 375 height 11
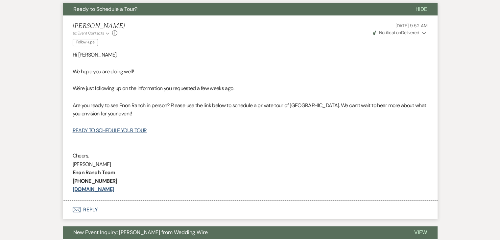
scroll to position [576, 0]
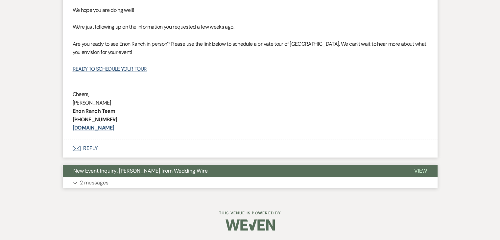
click at [196, 176] on button "New Event Inquiry: [PERSON_NAME] from Wedding Wire" at bounding box center [233, 171] width 341 height 12
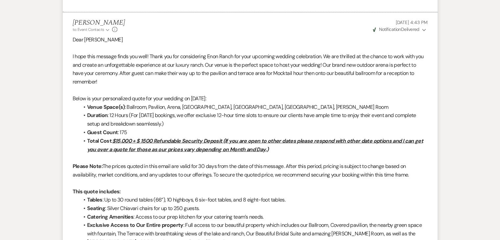
scroll to position [1102, 0]
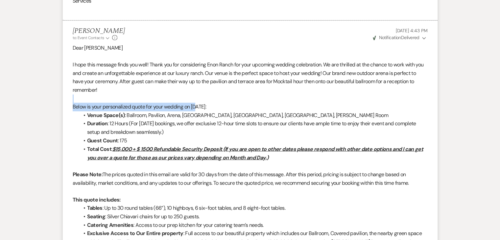
drag, startPoint x: 180, startPoint y: 92, endPoint x: 199, endPoint y: 107, distance: 24.3
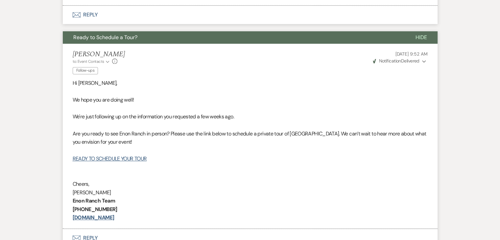
scroll to position [444, 0]
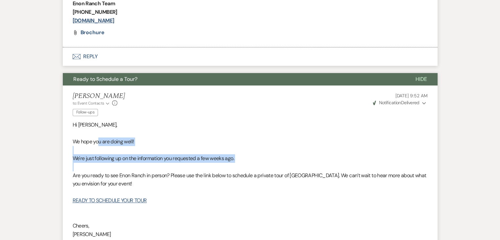
drag, startPoint x: 100, startPoint y: 137, endPoint x: 271, endPoint y: 165, distance: 172.6
click at [271, 165] on div "Hi [PERSON_NAME], We hope you are doing well! We're just following up on the in…" at bounding box center [250, 192] width 355 height 143
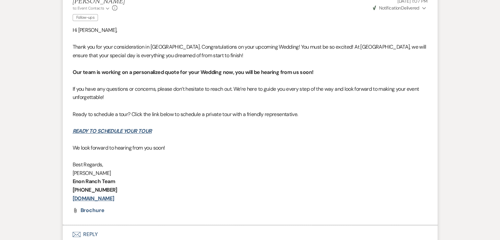
scroll to position [214, 0]
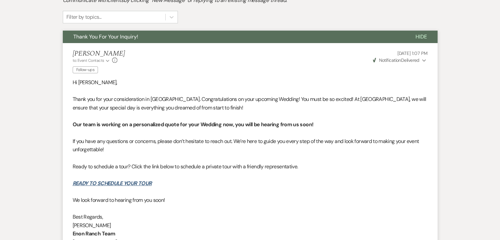
click at [85, 104] on span "Thank you for your consideration in [GEOGRAPHIC_DATA]. Congratulations on your …" at bounding box center [250, 103] width 354 height 15
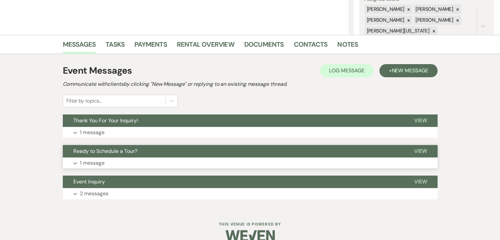
scroll to position [132, 0]
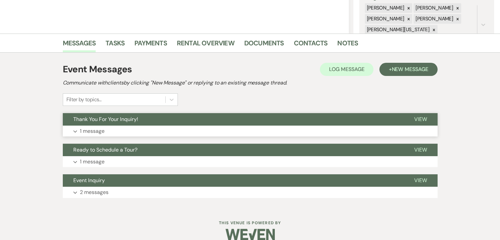
click at [153, 132] on button "Expand 1 message" at bounding box center [250, 131] width 375 height 11
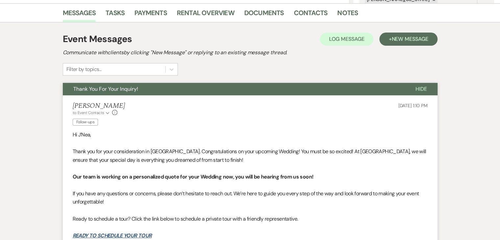
scroll to position [230, 0]
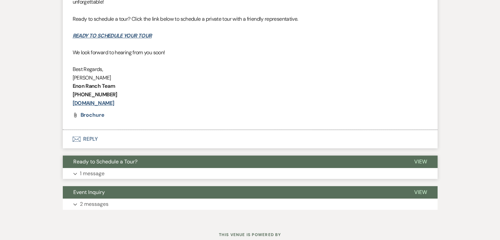
click at [175, 178] on button "Expand 1 message" at bounding box center [250, 173] width 375 height 11
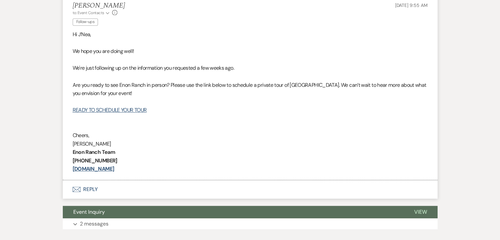
scroll to position [576, 0]
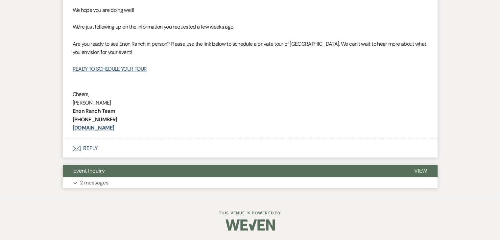
click at [185, 183] on button "Expand 2 messages" at bounding box center [250, 182] width 375 height 11
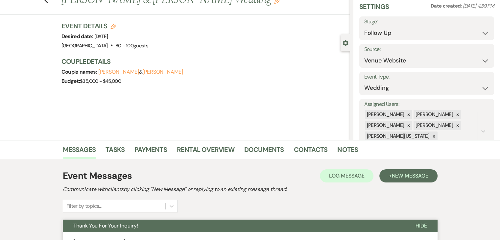
scroll to position [0, 0]
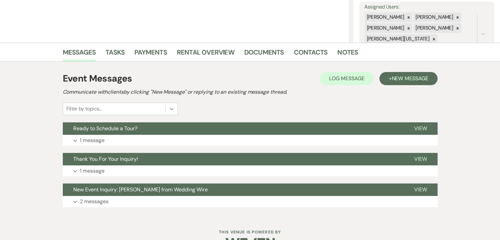
scroll to position [132, 0]
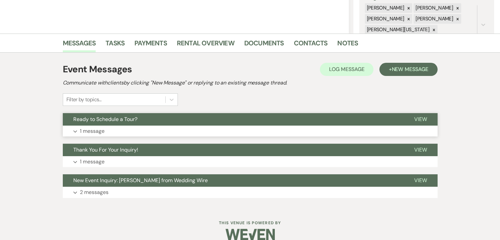
click at [182, 127] on button "Expand 1 message" at bounding box center [250, 131] width 375 height 11
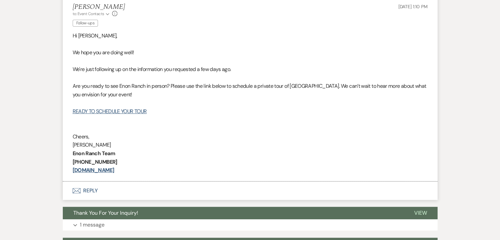
scroll to position [263, 0]
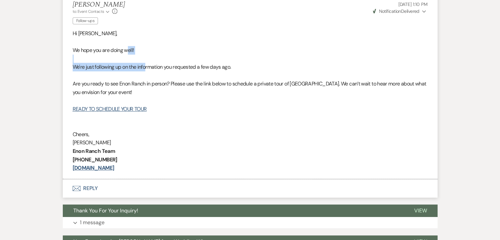
drag, startPoint x: 128, startPoint y: 53, endPoint x: 147, endPoint y: 68, distance: 23.8
click at [147, 68] on div "Hi [PERSON_NAME], We hope you are doing well! We're just following up on the in…" at bounding box center [250, 100] width 355 height 143
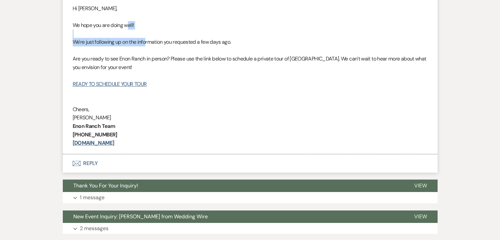
scroll to position [334, 0]
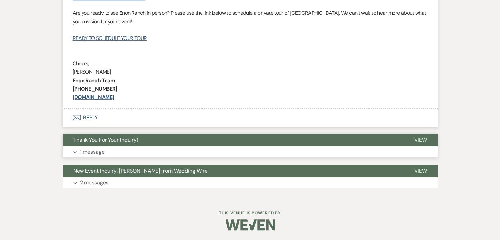
click at [165, 153] on button "Expand 1 message" at bounding box center [250, 151] width 375 height 11
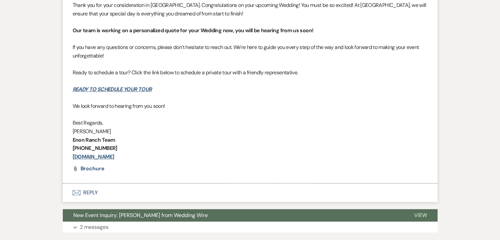
scroll to position [564, 0]
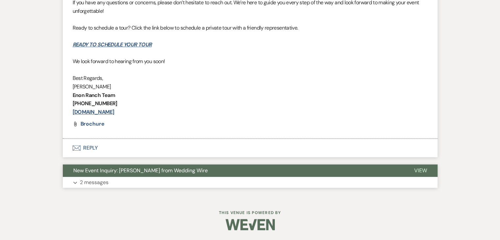
click at [197, 178] on button "Expand 2 messages" at bounding box center [250, 182] width 375 height 11
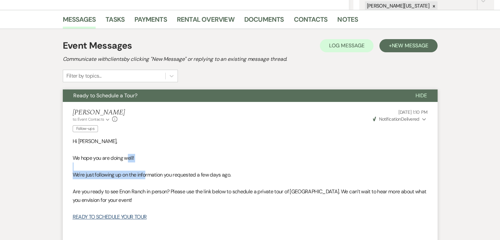
scroll to position [104, 0]
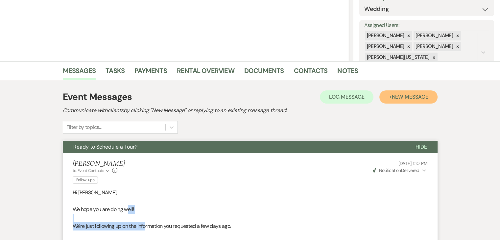
click at [388, 99] on button "+ New Message" at bounding box center [408, 96] width 58 height 13
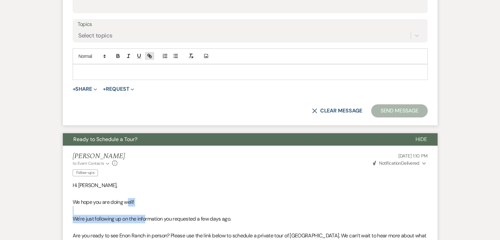
scroll to position [301, 0]
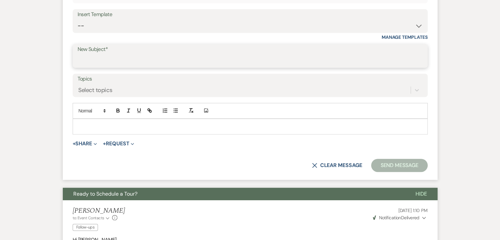
click at [157, 56] on input "New Subject*" at bounding box center [250, 60] width 345 height 13
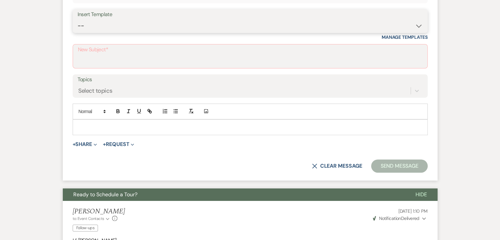
click at [143, 27] on select "-- Inquiry Follow Up Email #2 Contract Sending Template Payment Template Rental…" at bounding box center [250, 25] width 345 height 13
select select "4603"
click at [78, 19] on select "-- Inquiry Follow Up Email #2 Contract Sending Template Payment Template Rental…" at bounding box center [250, 25] width 345 height 13
type input "Checking In – Any Assistance Needed for Your Event?"
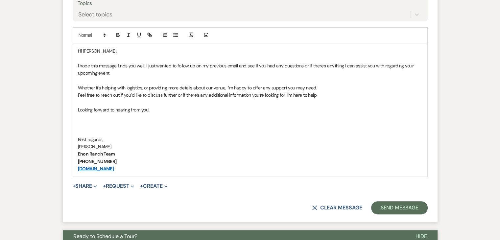
scroll to position [400, 0]
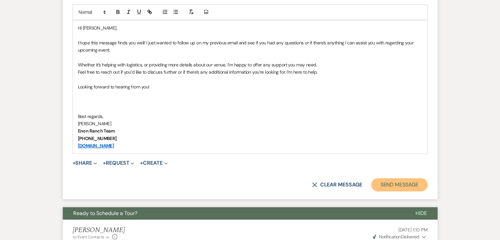
click at [397, 180] on button "Send Message" at bounding box center [399, 184] width 56 height 13
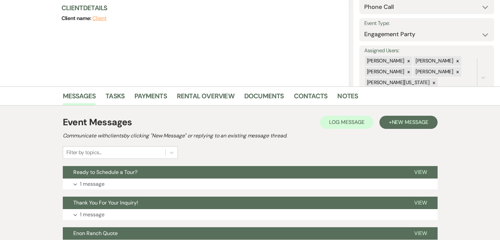
scroll to position [99, 0]
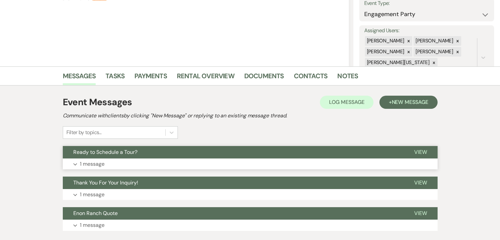
click at [159, 161] on button "Expand 1 message" at bounding box center [250, 164] width 375 height 11
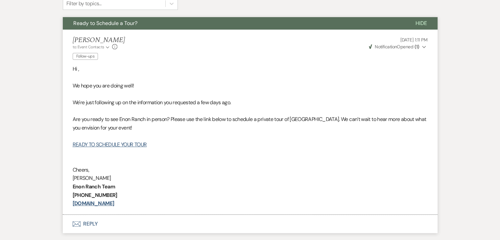
scroll to position [230, 0]
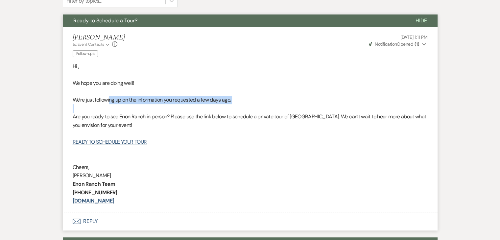
drag, startPoint x: 110, startPoint y: 99, endPoint x: 123, endPoint y: 111, distance: 17.7
click at [123, 111] on div "Hi , We hope you are doing well! We're just following up on the information you…" at bounding box center [250, 133] width 355 height 143
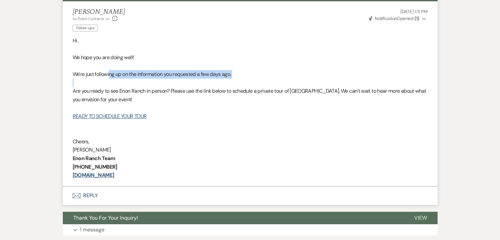
scroll to position [334, 0]
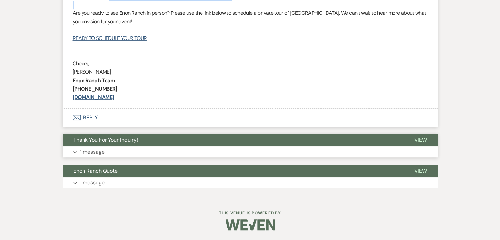
click at [164, 151] on button "Expand 1 message" at bounding box center [250, 151] width 375 height 11
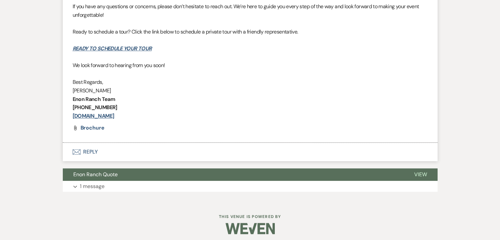
scroll to position [564, 0]
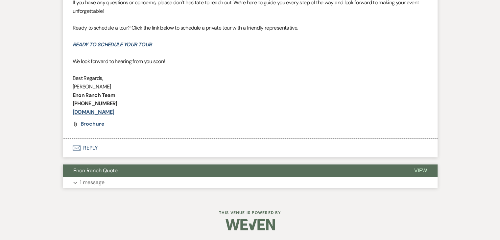
click at [184, 182] on button "Expand 1 message" at bounding box center [250, 182] width 375 height 11
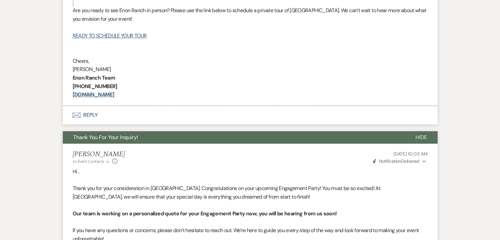
scroll to position [301, 0]
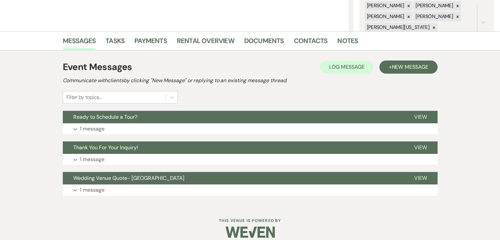
scroll to position [141, 0]
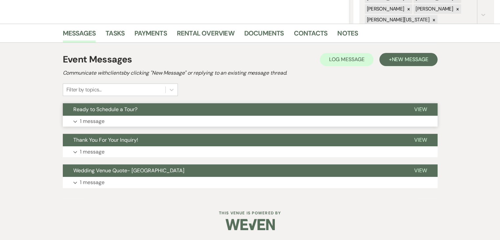
click at [160, 125] on button "Expand 1 message" at bounding box center [250, 121] width 375 height 11
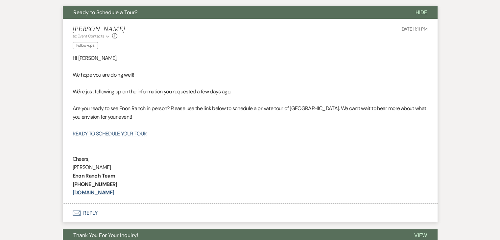
scroll to position [240, 0]
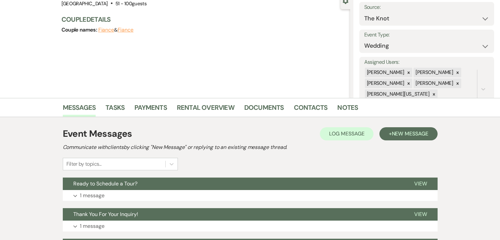
scroll to position [99, 0]
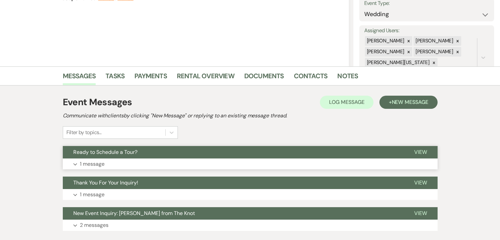
click at [126, 157] on button "Ready to Schedule a Tour?" at bounding box center [233, 152] width 341 height 12
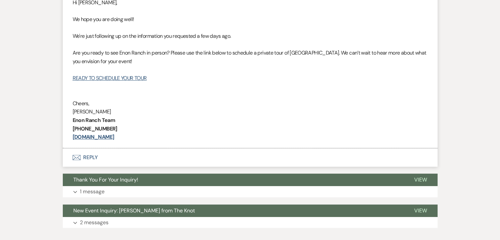
scroll to position [296, 0]
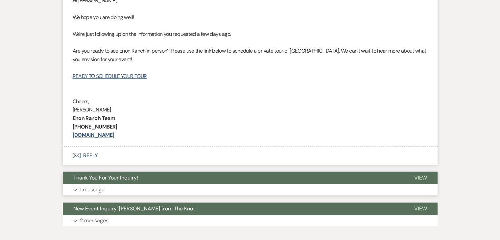
click at [168, 183] on button "Thank You For Your Inquiry!" at bounding box center [233, 178] width 341 height 12
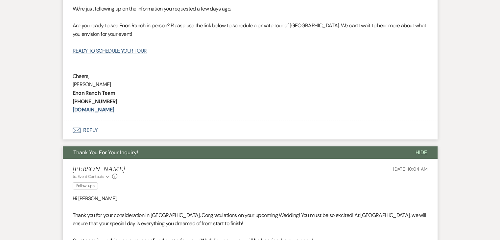
scroll to position [428, 0]
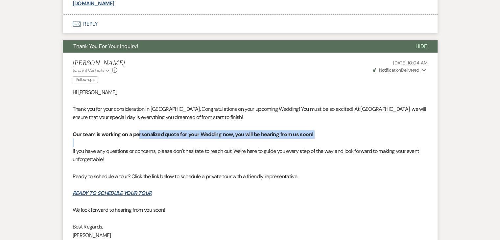
drag, startPoint x: 139, startPoint y: 137, endPoint x: 154, endPoint y: 146, distance: 17.4
click at [154, 146] on div "Hi [PERSON_NAME], Thank you for your consideration in [GEOGRAPHIC_DATA]. Congra…" at bounding box center [250, 176] width 355 height 177
click at [154, 146] on p at bounding box center [250, 142] width 355 height 9
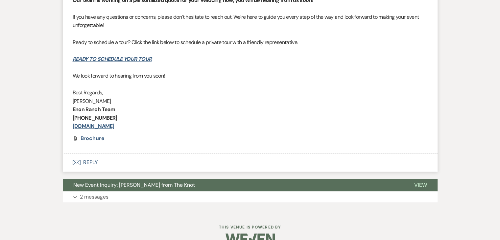
scroll to position [576, 0]
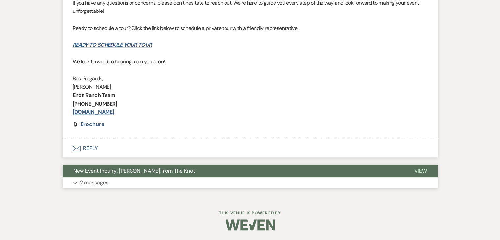
click at [158, 176] on button "New Event Inquiry: Kelcey Dunnell from The Knot" at bounding box center [233, 171] width 341 height 12
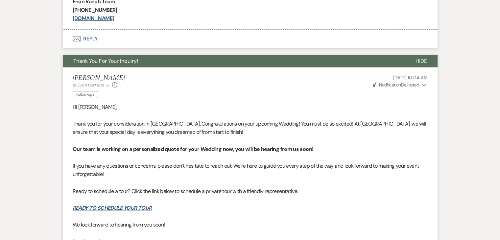
scroll to position [411, 0]
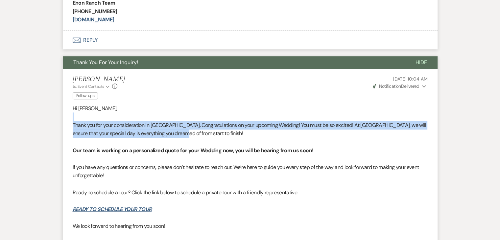
drag, startPoint x: 167, startPoint y: 117, endPoint x: 184, endPoint y: 133, distance: 22.8
click at [184, 133] on div "Hi Kelcey, Thank you for your consideration in Enon Ranch. Congratulations on y…" at bounding box center [250, 192] width 355 height 177
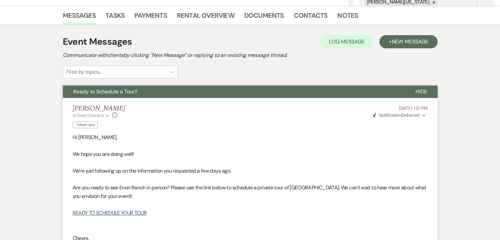
scroll to position [148, 0]
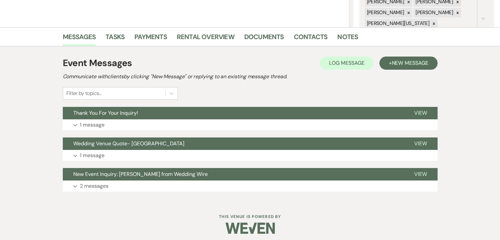
scroll to position [141, 0]
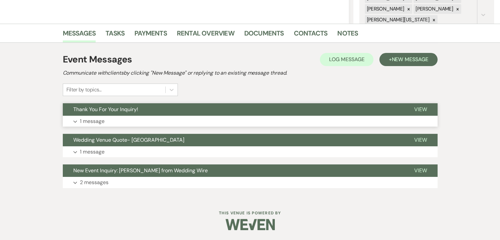
click at [162, 122] on button "Expand 1 message" at bounding box center [250, 121] width 375 height 11
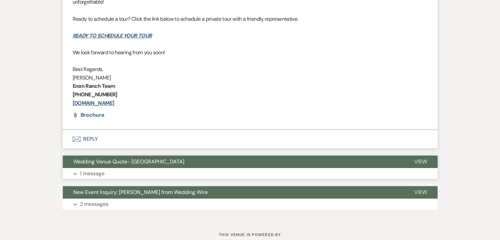
scroll to position [383, 0]
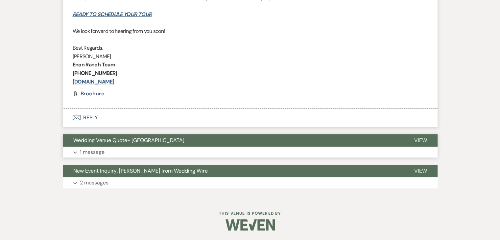
click at [195, 153] on button "Expand 1 message" at bounding box center [250, 152] width 375 height 11
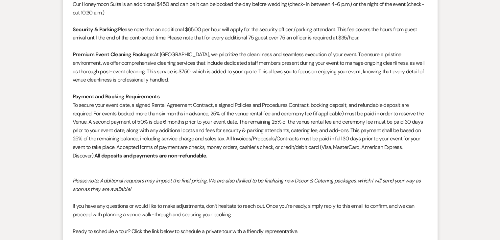
scroll to position [1041, 0]
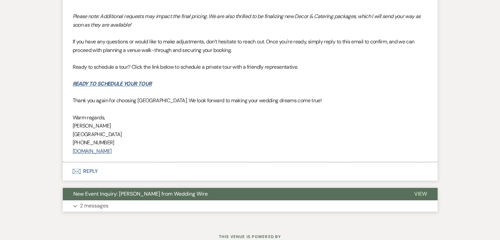
click at [166, 205] on button "Expand 2 messages" at bounding box center [250, 205] width 375 height 11
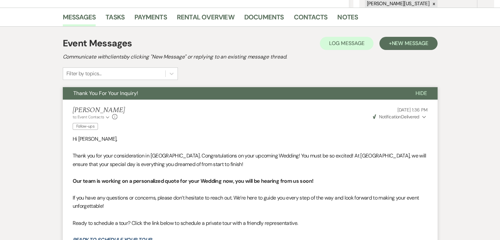
scroll to position [174, 0]
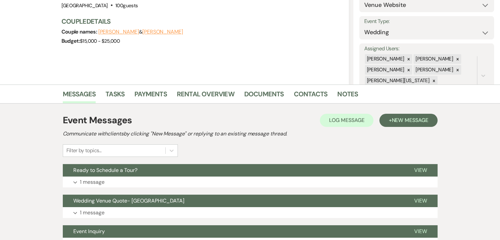
scroll to position [99, 0]
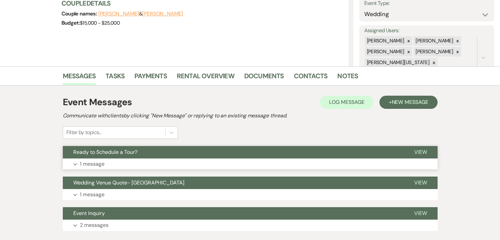
click at [151, 160] on button "Expand 1 message" at bounding box center [250, 164] width 375 height 11
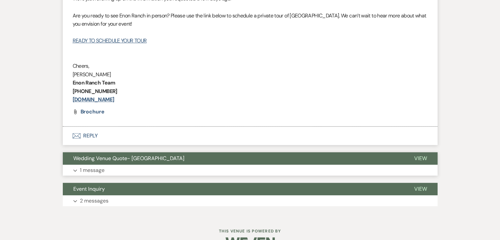
scroll to position [338, 0]
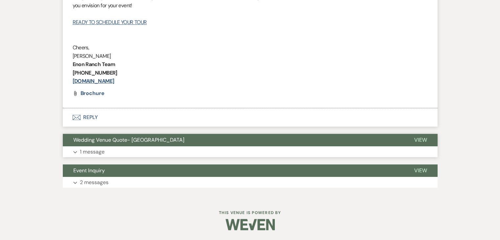
click at [193, 152] on button "Expand 1 message" at bounding box center [250, 151] width 375 height 11
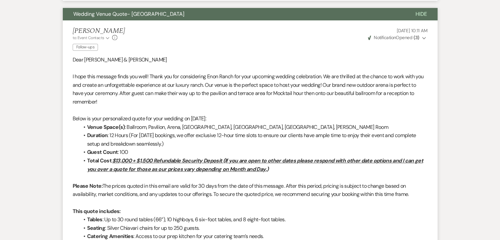
scroll to position [428, 0]
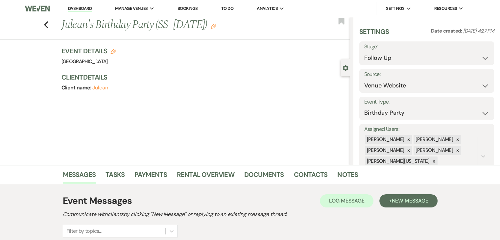
scroll to position [141, 0]
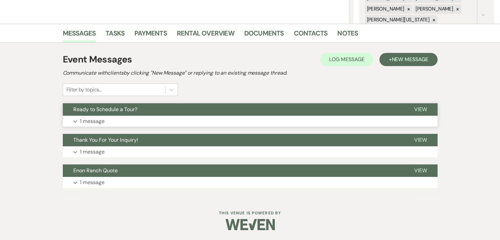
click at [175, 121] on button "Expand 1 message" at bounding box center [250, 121] width 375 height 11
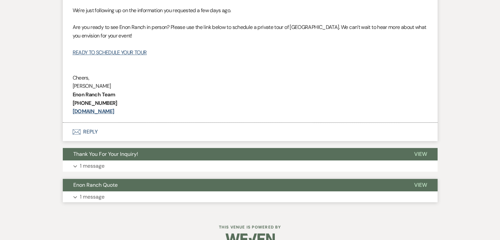
scroll to position [334, 0]
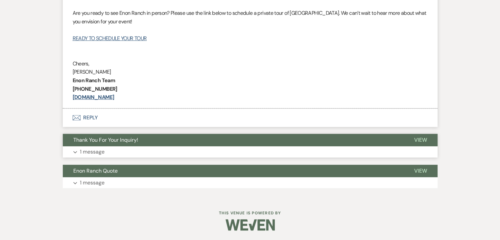
click at [199, 157] on button "Expand 1 message" at bounding box center [250, 151] width 375 height 11
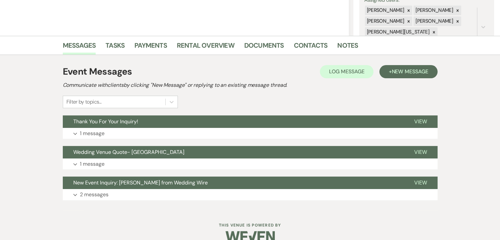
scroll to position [132, 0]
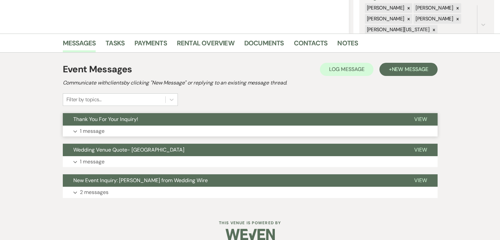
click at [122, 132] on button "Expand 1 message" at bounding box center [250, 131] width 375 height 11
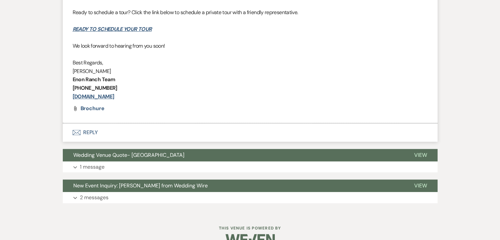
scroll to position [383, 0]
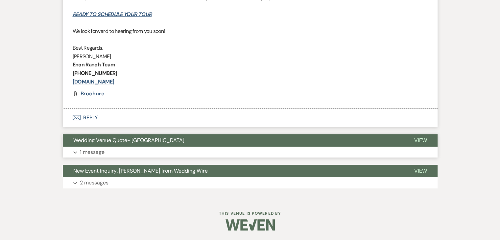
click at [128, 153] on button "Expand 1 message" at bounding box center [250, 152] width 375 height 11
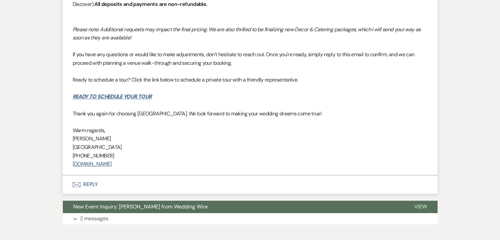
scroll to position [1019, 0]
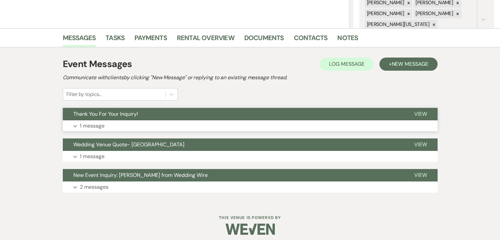
scroll to position [141, 0]
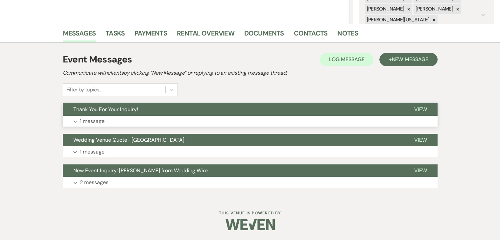
click at [149, 123] on button "Expand 1 message" at bounding box center [250, 121] width 375 height 11
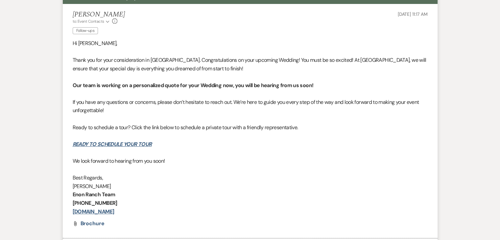
scroll to position [273, 0]
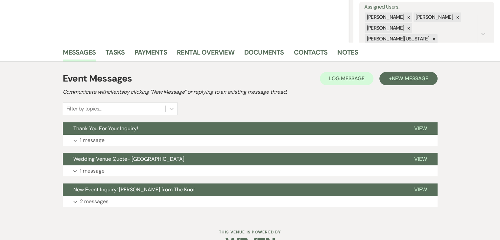
scroll to position [132, 0]
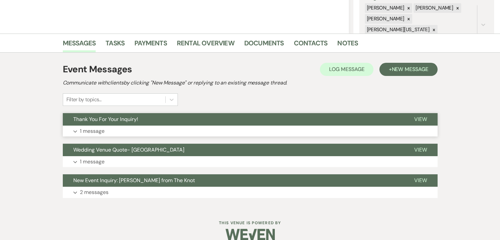
click at [163, 128] on button "Expand 1 message" at bounding box center [250, 131] width 375 height 11
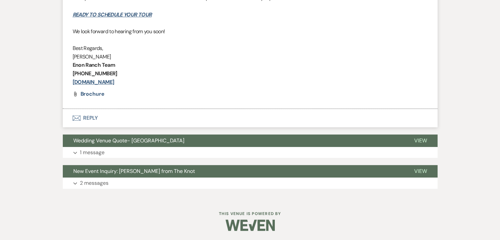
scroll to position [383, 0]
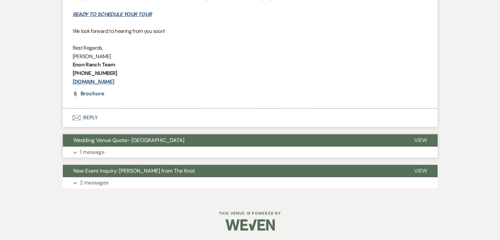
click at [167, 152] on button "Expand 1 message" at bounding box center [250, 152] width 375 height 11
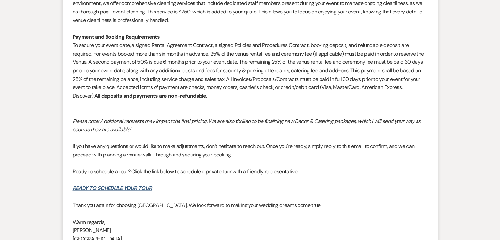
scroll to position [1041, 0]
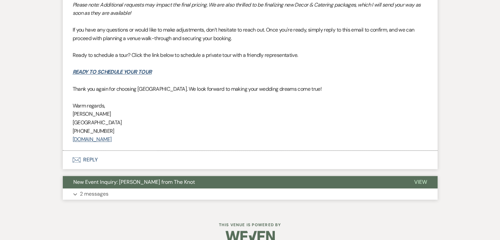
click at [187, 195] on button "Expand 2 messages" at bounding box center [250, 193] width 375 height 11
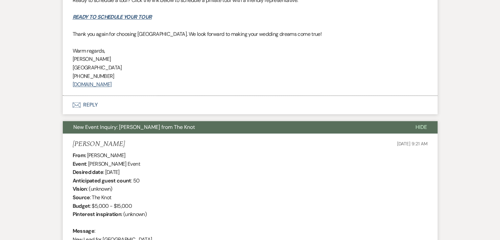
scroll to position [1074, 0]
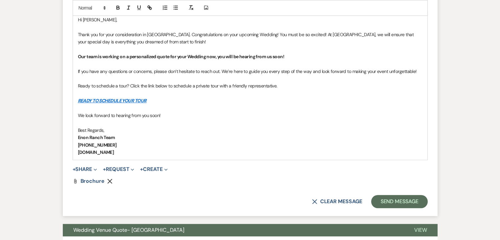
scroll to position [428, 0]
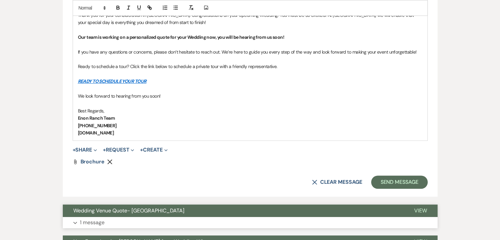
click at [145, 217] on button "Expand 1 message" at bounding box center [250, 222] width 375 height 11
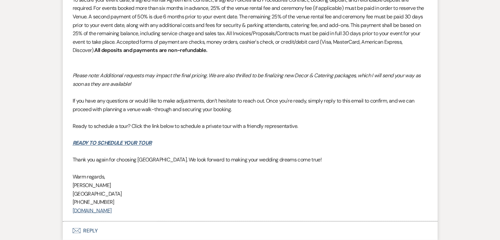
scroll to position [1085, 0]
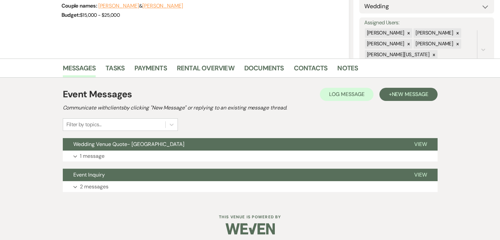
scroll to position [110, 0]
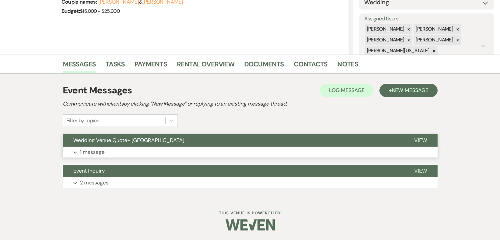
click at [191, 146] on button "Wedding Venue Quote- [GEOGRAPHIC_DATA]" at bounding box center [233, 140] width 341 height 12
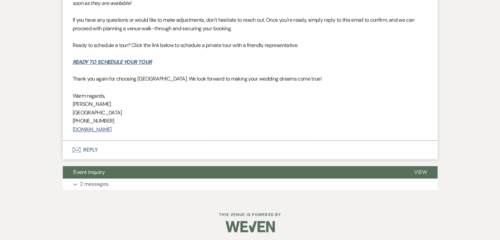
scroll to position [780, 0]
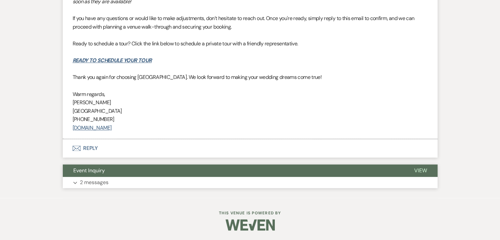
click at [153, 178] on button "Expand 2 messages" at bounding box center [250, 182] width 375 height 11
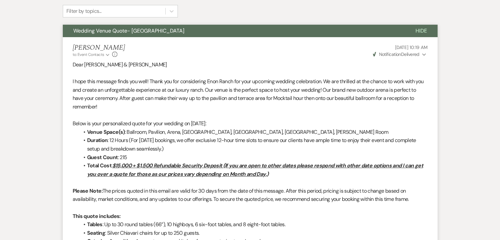
scroll to position [140, 0]
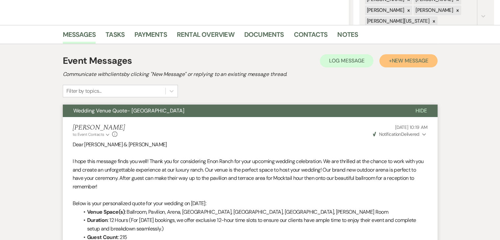
click at [387, 63] on button "+ New Message" at bounding box center [408, 60] width 58 height 13
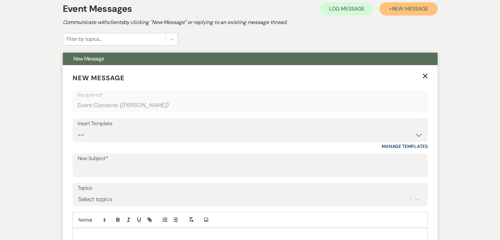
scroll to position [206, 0]
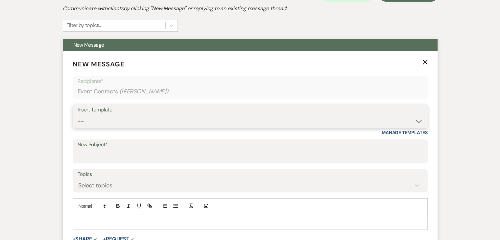
click at [161, 120] on select "-- Inquiry Follow Up Email #2 Contract Sending Template Payment Template Rental…" at bounding box center [250, 121] width 345 height 13
select select "4434"
click at [78, 115] on select "-- Inquiry Follow Up Email #2 Contract Sending Template Payment Template Rental…" at bounding box center [250, 121] width 345 height 13
type input "Enon Ranch Quote Follow up"
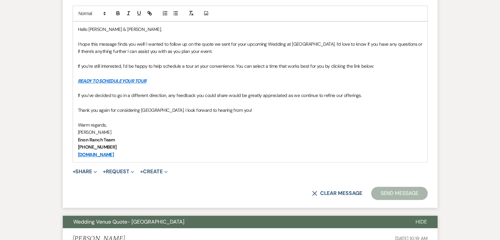
scroll to position [403, 0]
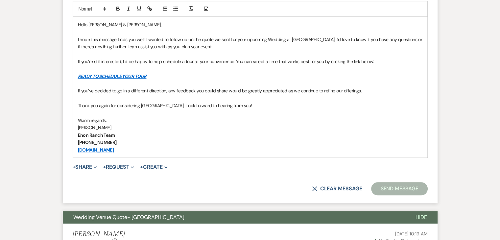
click at [300, 139] on p "[PHONE_NUMBER]" at bounding box center [250, 142] width 345 height 7
click at [386, 185] on button "Send Message" at bounding box center [399, 188] width 56 height 13
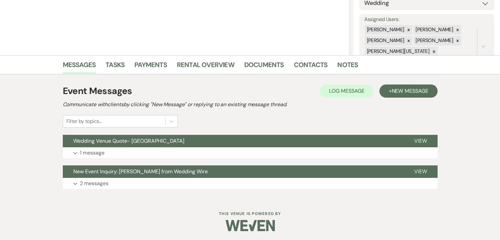
scroll to position [110, 0]
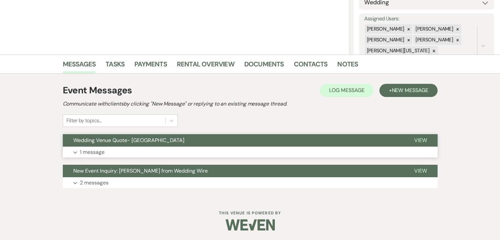
click at [206, 152] on button "Expand 1 message" at bounding box center [250, 152] width 375 height 11
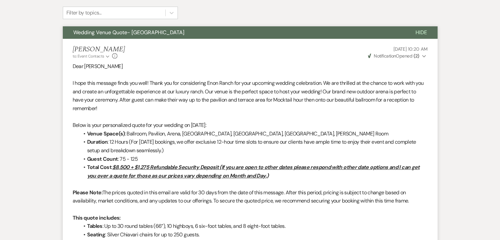
scroll to position [78, 0]
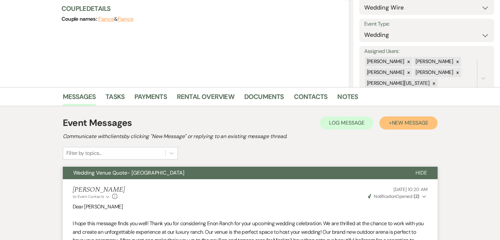
click at [387, 120] on button "+ New Message" at bounding box center [408, 122] width 58 height 13
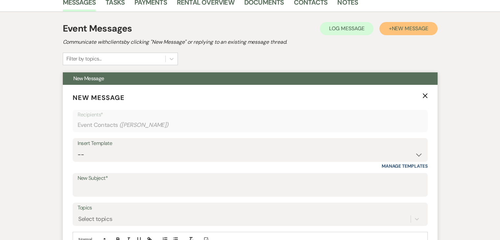
scroll to position [177, 0]
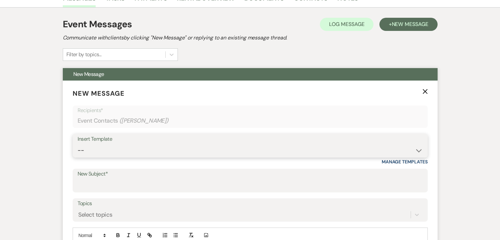
click at [147, 148] on select "-- Inquiry Follow Up Email #2 Contract Sending Template Payment Template Rental…" at bounding box center [250, 150] width 345 height 13
select select "4434"
click at [78, 144] on select "-- Inquiry Follow Up Email #2 Contract Sending Template Payment Template Rental…" at bounding box center [250, 150] width 345 height 13
type input "Enon Ranch Quote Follow up"
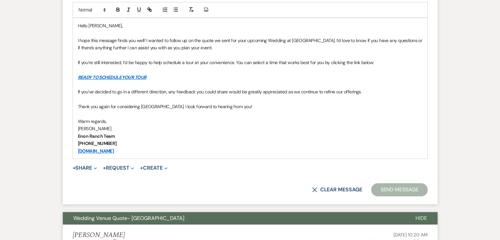
scroll to position [407, 0]
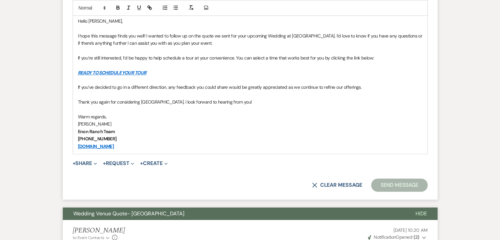
click at [302, 135] on p "[PHONE_NUMBER]" at bounding box center [250, 138] width 345 height 7
click at [391, 179] on button "Send Message" at bounding box center [399, 185] width 56 height 13
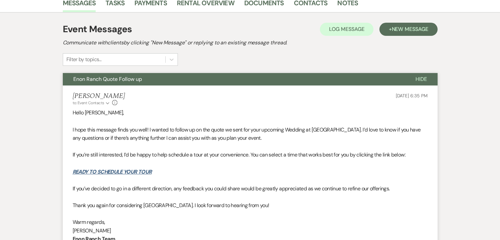
scroll to position [229, 0]
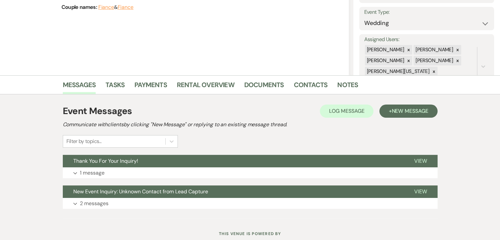
scroll to position [99, 0]
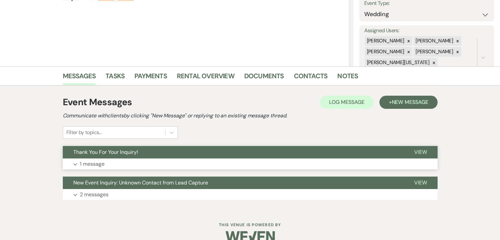
click at [182, 159] on button "Expand 1 message" at bounding box center [250, 164] width 375 height 11
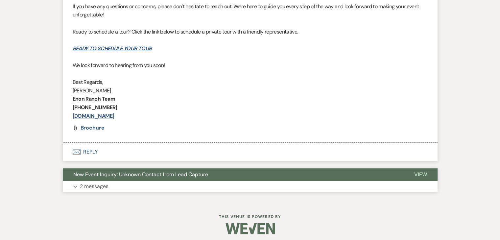
scroll to position [353, 0]
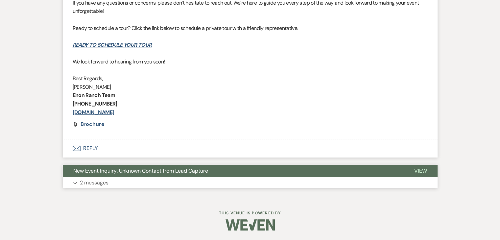
click at [155, 184] on button "Expand 2 messages" at bounding box center [250, 182] width 375 height 11
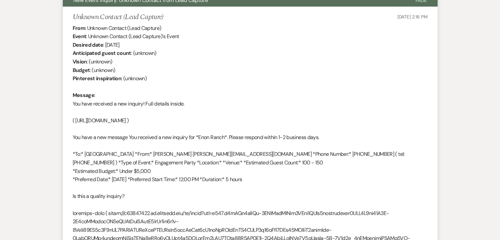
scroll to position [517, 0]
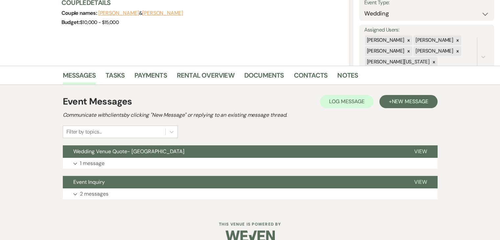
scroll to position [110, 0]
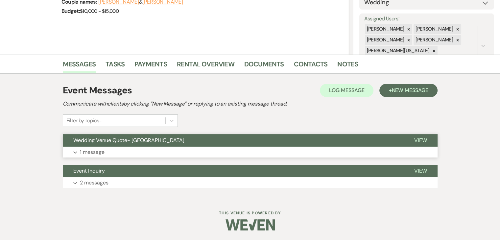
click at [198, 152] on button "Expand 1 message" at bounding box center [250, 152] width 375 height 11
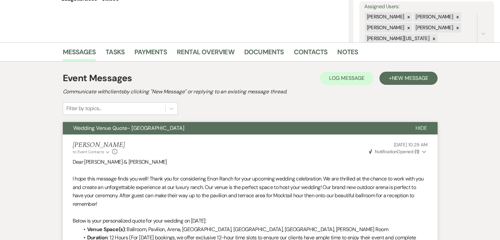
scroll to position [122, 0]
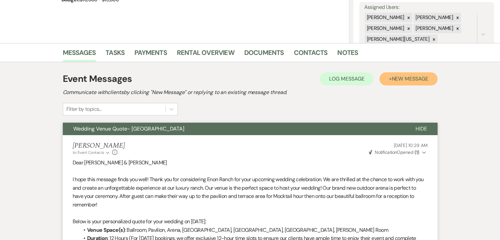
click at [401, 78] on span "New Message" at bounding box center [410, 78] width 37 height 7
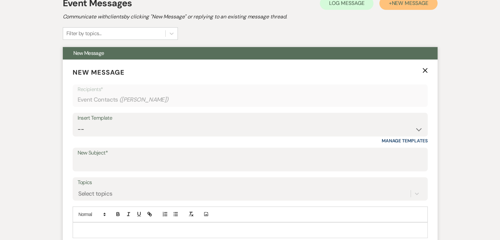
scroll to position [221, 0]
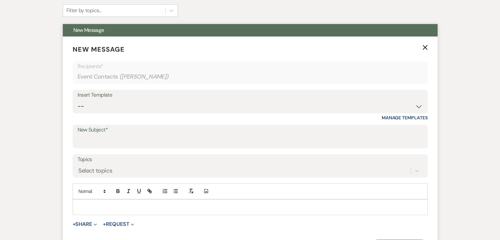
click at [149, 99] on div "Insert Template" at bounding box center [250, 95] width 345 height 10
click at [278, 100] on select "-- Inquiry Follow Up Email #2 Contract Sending Template Payment Template Rental…" at bounding box center [250, 106] width 345 height 13
select select "4434"
click at [78, 100] on select "-- Inquiry Follow Up Email #2 Contract Sending Template Payment Template Rental…" at bounding box center [250, 106] width 345 height 13
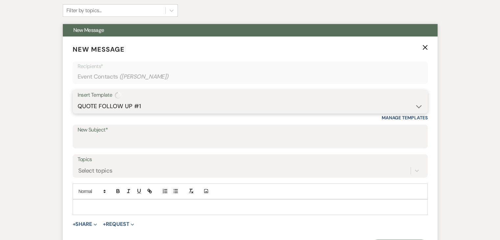
type input "Enon Ranch Quote Follow up"
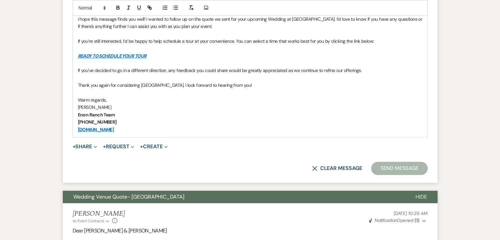
scroll to position [451, 0]
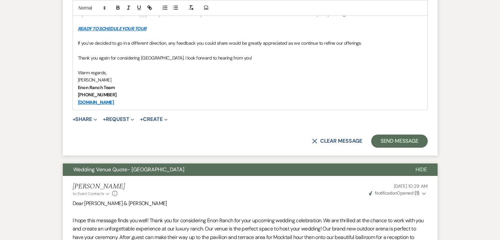
click at [313, 93] on p "[PHONE_NUMBER]" at bounding box center [250, 94] width 345 height 7
click at [391, 137] on button "Send Message" at bounding box center [399, 140] width 56 height 13
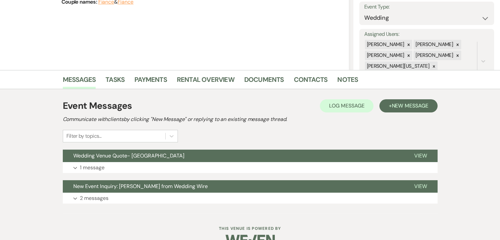
scroll to position [110, 0]
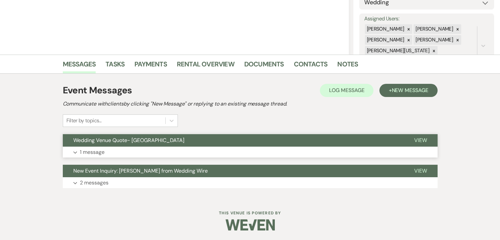
click at [198, 145] on button "Wedding Venue Quote- [GEOGRAPHIC_DATA]" at bounding box center [233, 140] width 341 height 12
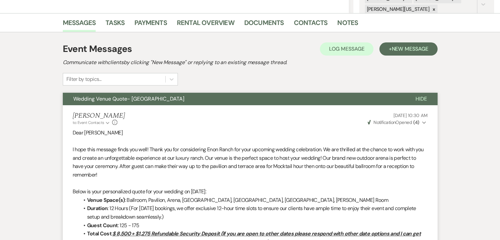
scroll to position [144, 0]
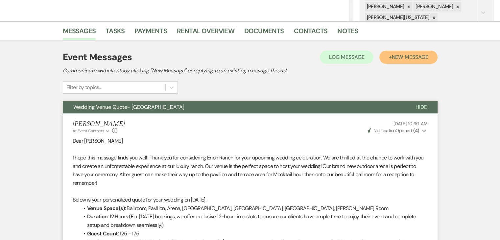
click at [395, 58] on span "New Message" at bounding box center [410, 57] width 37 height 7
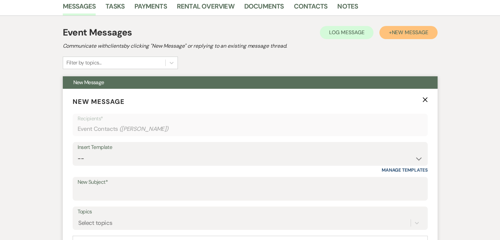
scroll to position [209, 0]
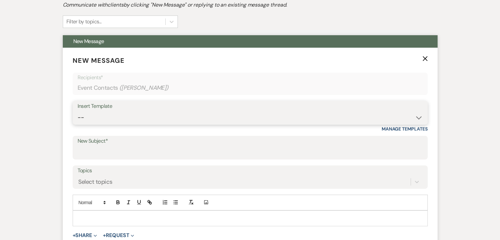
click at [176, 115] on select "-- Inquiry Follow Up Email #2 Contract Sending Template Payment Template Rental…" at bounding box center [250, 117] width 345 height 13
select select "4434"
click at [78, 111] on select "-- Inquiry Follow Up Email #2 Contract Sending Template Payment Template Rental…" at bounding box center [250, 117] width 345 height 13
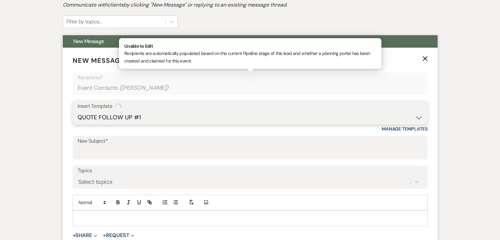
type input "Enon Ranch Quote Follow up"
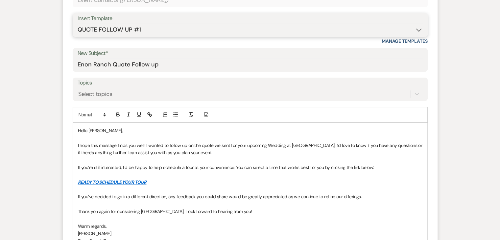
scroll to position [308, 0]
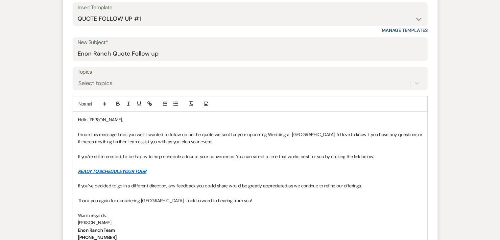
click at [238, 156] on p "If you’re still interested, I’d be happy to help schedule a tour at your conven…" at bounding box center [250, 156] width 345 height 7
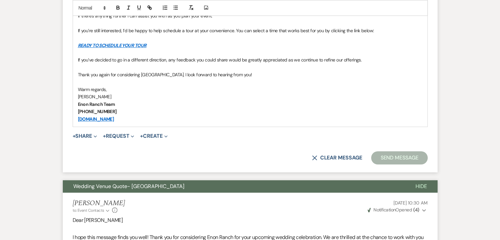
scroll to position [440, 0]
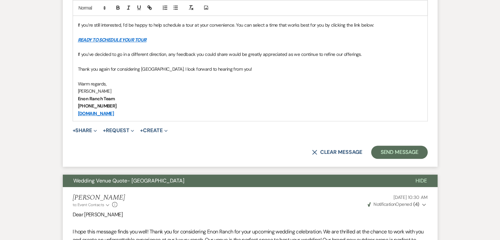
click at [255, 80] on p "Warm regards," at bounding box center [250, 83] width 345 height 7
click at [398, 147] on button "Send Message" at bounding box center [399, 152] width 56 height 13
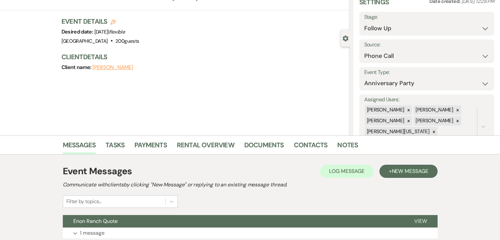
scroll to position [141, 0]
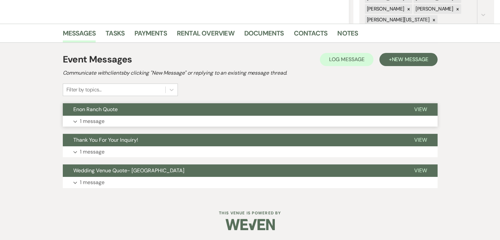
click at [194, 120] on button "Expand 1 message" at bounding box center [250, 121] width 375 height 11
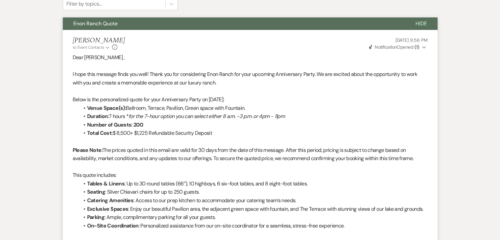
scroll to position [208, 0]
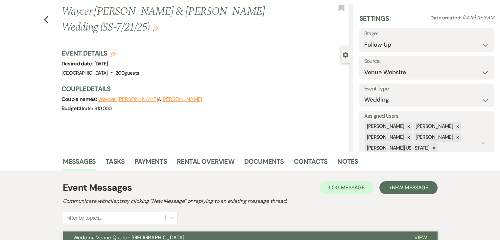
scroll to position [110, 0]
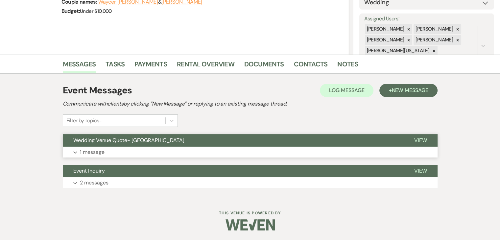
click at [173, 150] on button "Expand 1 message" at bounding box center [250, 152] width 375 height 11
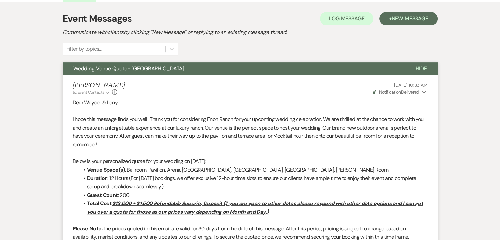
scroll to position [143, 0]
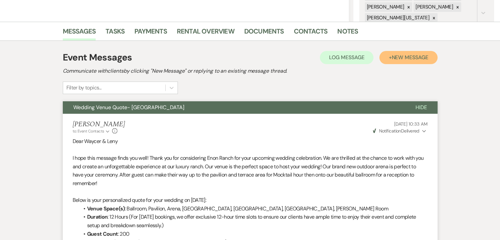
click at [396, 57] on span "New Message" at bounding box center [410, 57] width 37 height 7
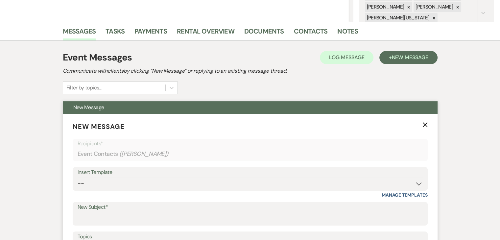
click at [223, 176] on div "Insert Template" at bounding box center [250, 173] width 345 height 10
click at [212, 186] on select "-- Inquiry Follow Up Email #2 Contract Sending Template Payment Template Rental…" at bounding box center [250, 183] width 345 height 13
select select "4434"
click at [78, 177] on select "-- Inquiry Follow Up Email #2 Contract Sending Template Payment Template Rental…" at bounding box center [250, 183] width 345 height 13
type input "Enon Ranch Quote Follow up"
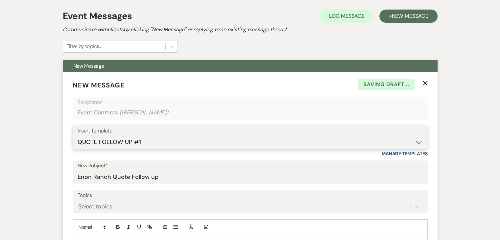
scroll to position [308, 0]
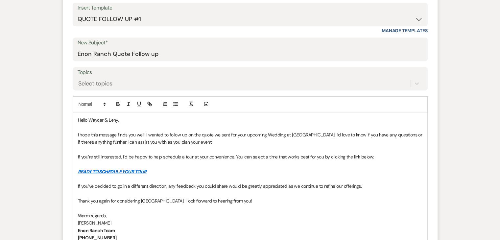
click at [288, 169] on p "READY TO SCHEDULE YOUR TOUR" at bounding box center [250, 171] width 345 height 7
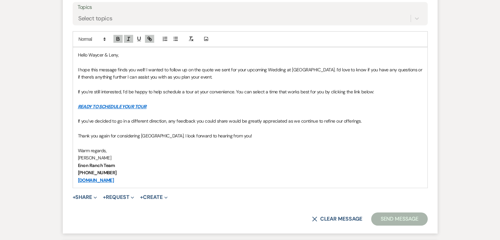
scroll to position [374, 0]
click at [313, 129] on p at bounding box center [250, 127] width 345 height 7
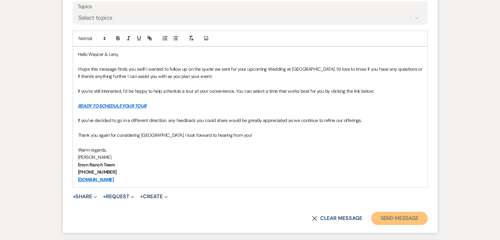
click at [399, 215] on button "Send Message" at bounding box center [399, 218] width 56 height 13
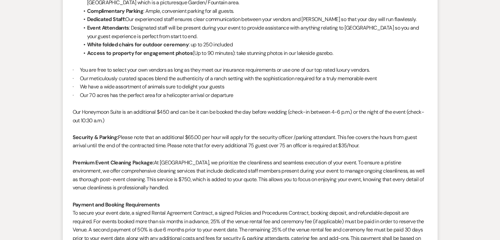
scroll to position [671, 0]
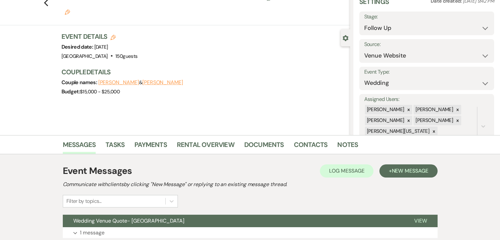
scroll to position [110, 0]
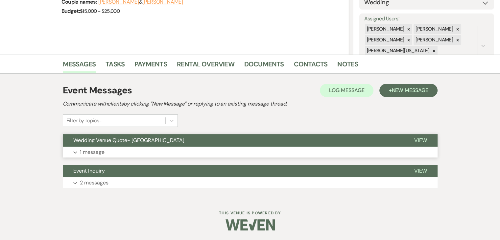
click at [190, 150] on button "Expand 1 message" at bounding box center [250, 152] width 375 height 11
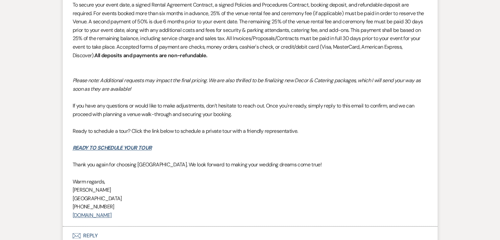
scroll to position [780, 0]
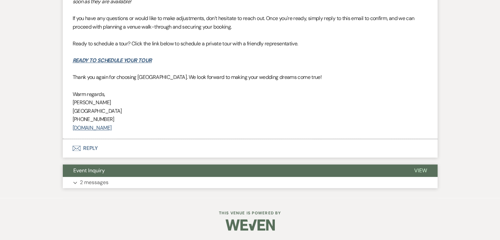
click at [182, 183] on button "Expand 2 messages" at bounding box center [250, 182] width 375 height 11
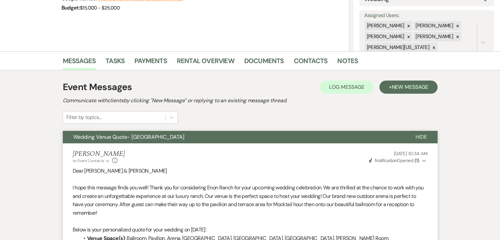
scroll to position [122, 0]
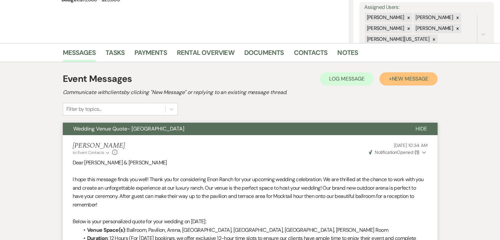
click at [397, 83] on button "+ New Message" at bounding box center [408, 78] width 58 height 13
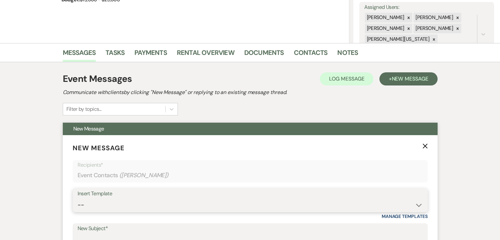
click at [133, 199] on select "-- Inquiry Follow Up Email #2 Contract Sending Template Payment Template Rental…" at bounding box center [250, 205] width 345 height 13
select select "4434"
click at [78, 199] on select "-- Inquiry Follow Up Email #2 Contract Sending Template Payment Template Rental…" at bounding box center [250, 205] width 345 height 13
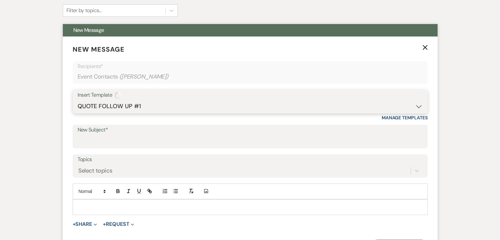
type input "Enon Ranch Quote Follow up"
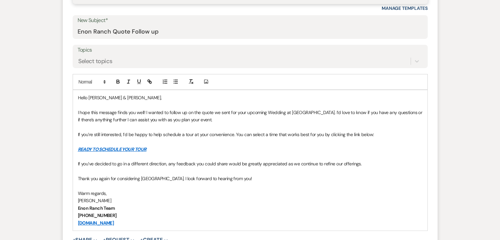
scroll to position [352, 0]
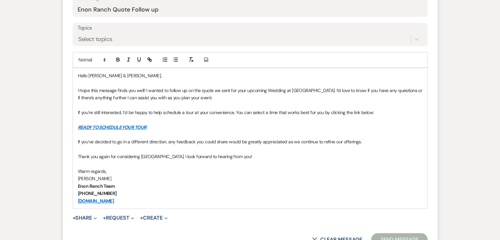
click at [280, 156] on p "Thank you again for considering [GEOGRAPHIC_DATA]. I look forward to hearing fr…" at bounding box center [250, 156] width 345 height 7
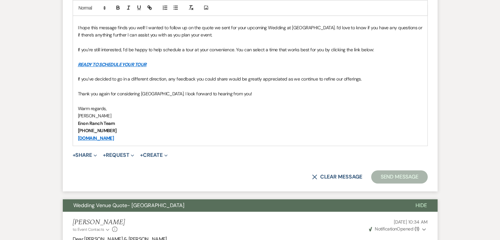
scroll to position [418, 0]
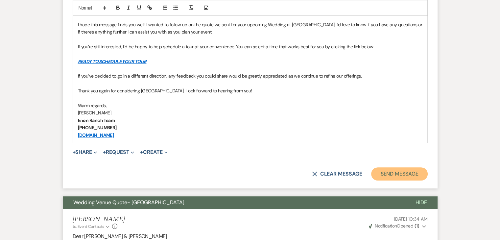
click at [389, 175] on button "Send Message" at bounding box center [399, 173] width 56 height 13
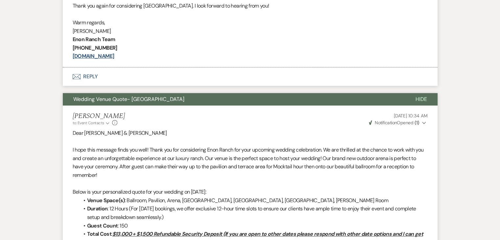
scroll to position [503, 0]
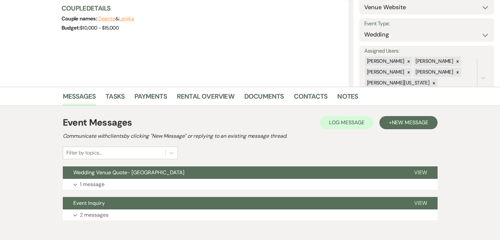
scroll to position [110, 0]
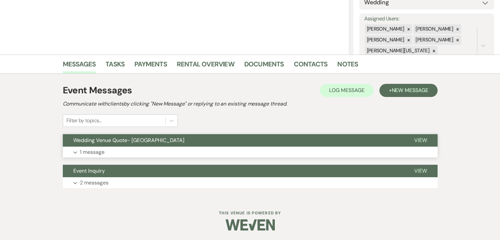
click at [205, 150] on button "Expand 1 message" at bounding box center [250, 152] width 375 height 11
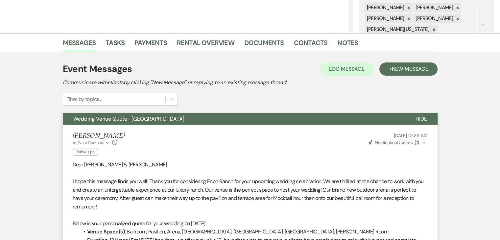
scroll to position [143, 0]
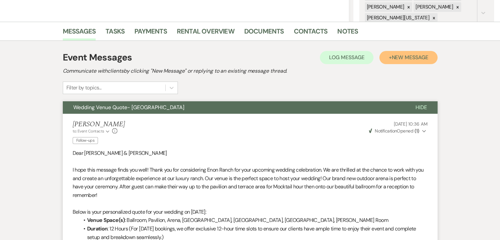
click at [397, 60] on span "New Message" at bounding box center [410, 57] width 37 height 7
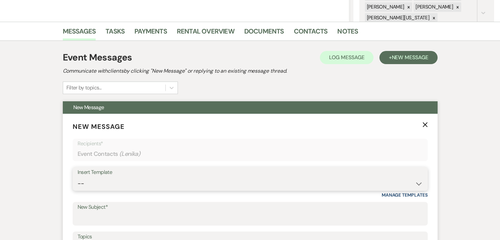
click at [174, 180] on select "-- Inquiry Follow Up Email #2 Contract Sending Template Payment Template Rental…" at bounding box center [250, 183] width 345 height 13
select select "4434"
click at [78, 177] on select "-- Inquiry Follow Up Email #2 Contract Sending Template Payment Template Rental…" at bounding box center [250, 183] width 345 height 13
type input "Enon Ranch Quote Follow up"
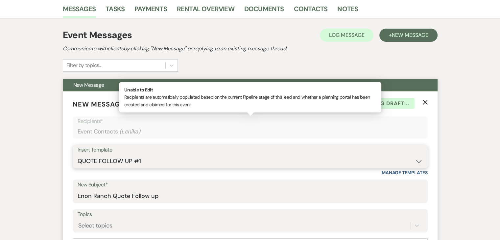
scroll to position [308, 0]
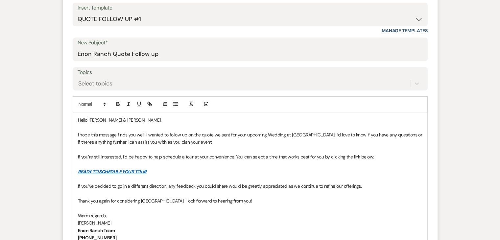
click at [339, 160] on p at bounding box center [250, 163] width 345 height 7
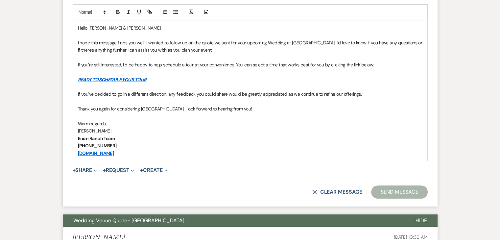
scroll to position [439, 0]
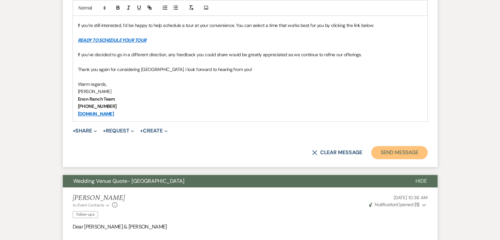
click at [383, 152] on button "Send Message" at bounding box center [399, 152] width 56 height 13
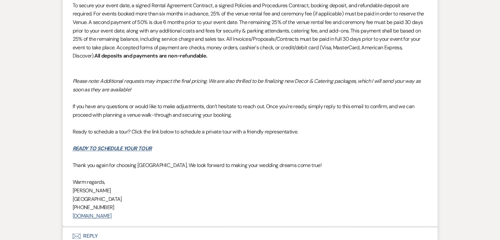
scroll to position [952, 0]
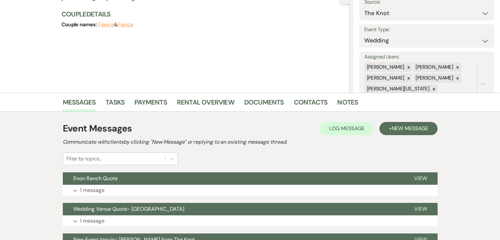
scroll to position [132, 0]
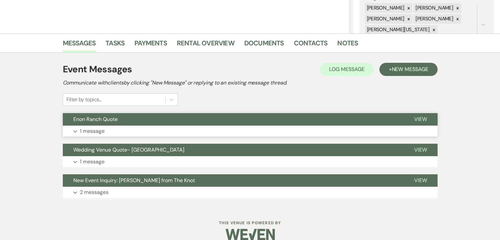
click at [210, 132] on button "Expand 1 message" at bounding box center [250, 131] width 375 height 11
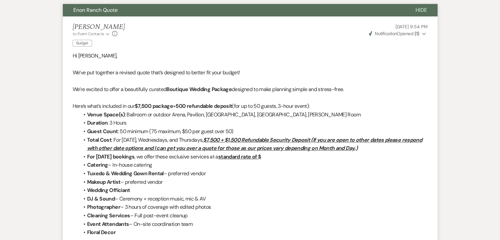
scroll to position [192, 0]
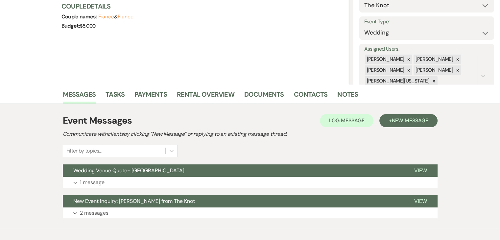
scroll to position [110, 0]
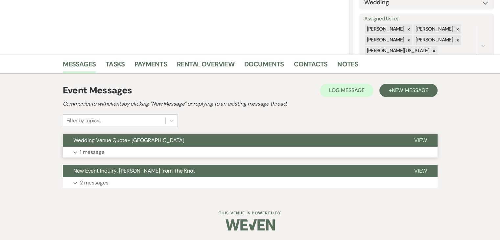
click at [183, 149] on button "Expand 1 message" at bounding box center [250, 152] width 375 height 11
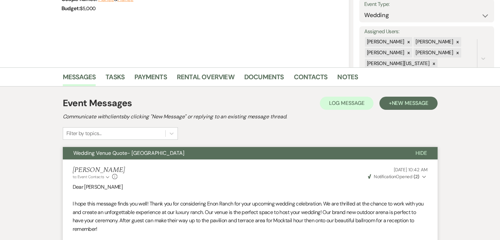
scroll to position [99, 0]
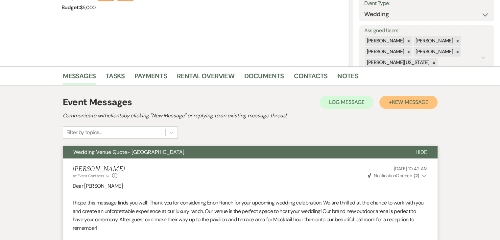
click at [395, 99] on span "New Message" at bounding box center [410, 102] width 37 height 7
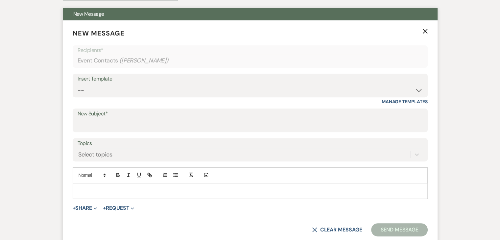
scroll to position [263, 0]
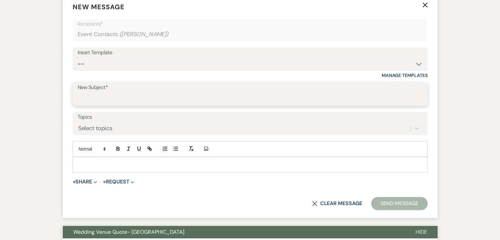
click at [178, 94] on input "New Subject*" at bounding box center [250, 98] width 345 height 13
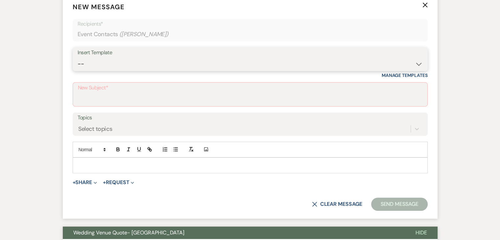
click at [137, 66] on select "-- Inquiry Follow Up Email #2 Contract Sending Template Payment Template Rental…" at bounding box center [250, 64] width 345 height 13
select select "4434"
click at [78, 58] on select "-- Inquiry Follow Up Email #2 Contract Sending Template Payment Template Rental…" at bounding box center [250, 64] width 345 height 13
type input "Enon Ranch Quote Follow up"
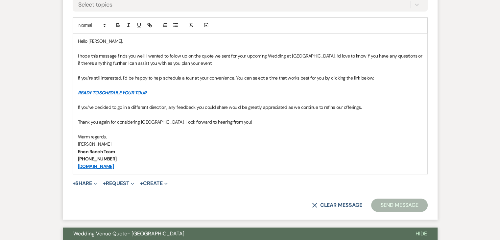
scroll to position [395, 0]
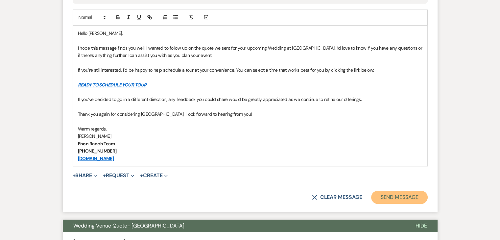
click at [394, 194] on button "Send Message" at bounding box center [399, 197] width 56 height 13
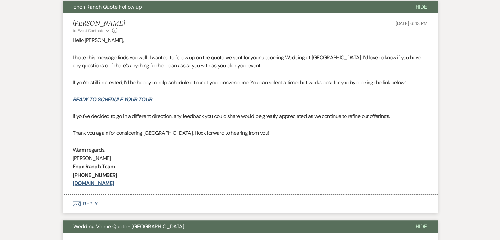
scroll to position [249, 0]
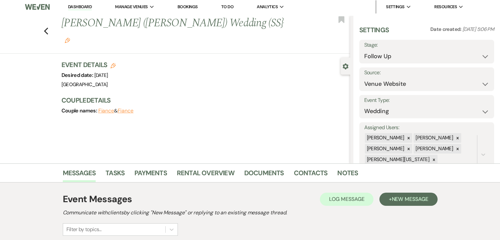
scroll to position [110, 0]
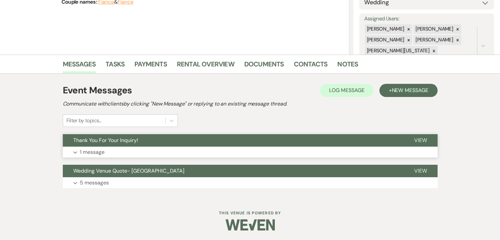
click at [204, 149] on button "Expand 1 message" at bounding box center [250, 152] width 375 height 11
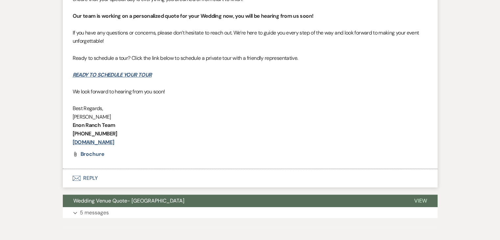
scroll to position [341, 0]
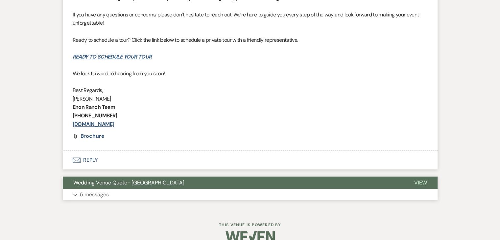
click at [197, 195] on button "Expand 5 messages" at bounding box center [250, 194] width 375 height 11
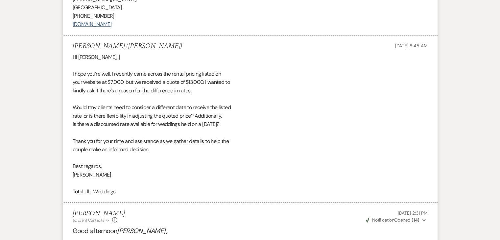
scroll to position [1755, 0]
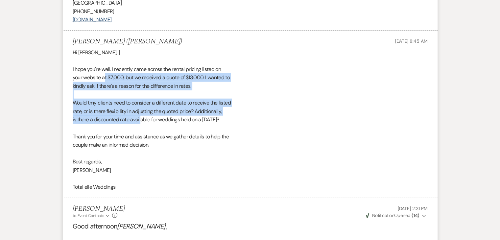
drag, startPoint x: 105, startPoint y: 76, endPoint x: 141, endPoint y: 120, distance: 56.3
click at [141, 120] on div "Hi Imani, ] I hope you're well. I recently came across the rental pricing liste…" at bounding box center [250, 119] width 355 height 143
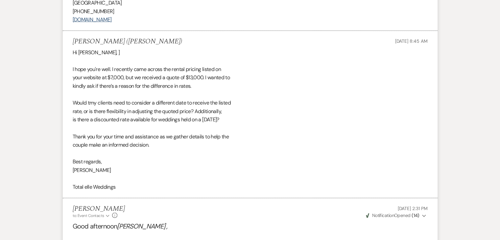
click at [145, 127] on div "Hi Imani, ] I hope you're well. I recently came across the rental pricing liste…" at bounding box center [250, 119] width 355 height 143
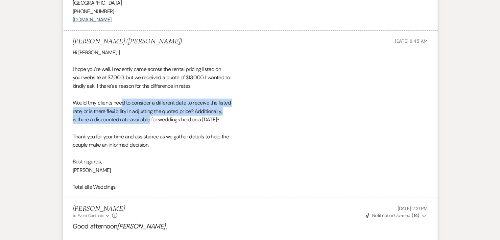
drag, startPoint x: 123, startPoint y: 98, endPoint x: 150, endPoint y: 116, distance: 32.2
click at [150, 116] on div "Hi Imani, ] I hope you're well. I recently came across the rental pricing liste…" at bounding box center [250, 119] width 355 height 143
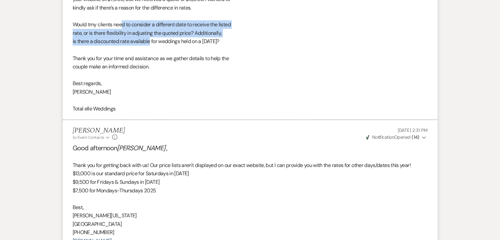
scroll to position [1853, 0]
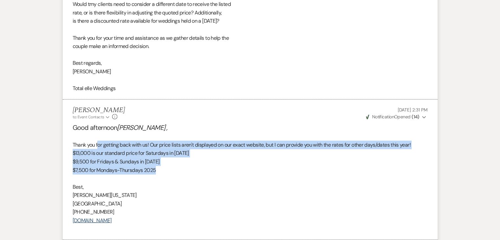
drag, startPoint x: 97, startPoint y: 145, endPoint x: 207, endPoint y: 171, distance: 112.2
click at [207, 171] on div "Good afternoon Timara , Thank you for getting back with us! Our price lists are…" at bounding box center [250, 178] width 355 height 110
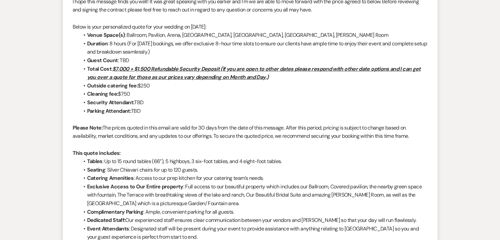
scroll to position [2128, 0]
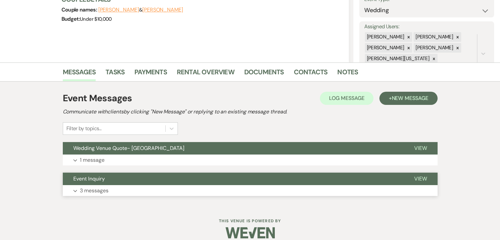
scroll to position [110, 0]
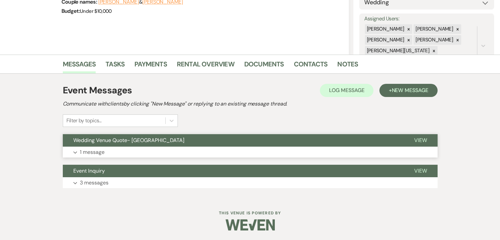
click at [158, 156] on button "Expand 1 message" at bounding box center [250, 152] width 375 height 11
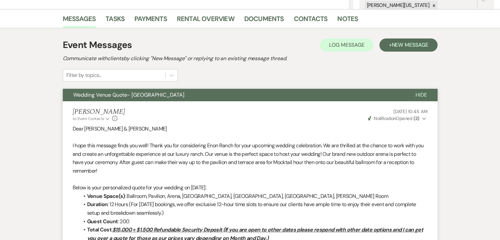
scroll to position [155, 0]
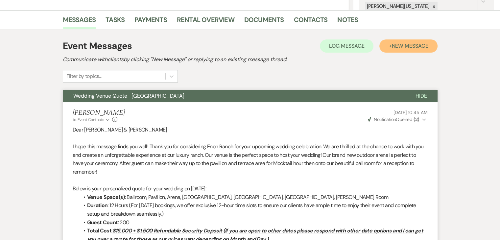
click at [397, 48] on span "New Message" at bounding box center [410, 45] width 37 height 7
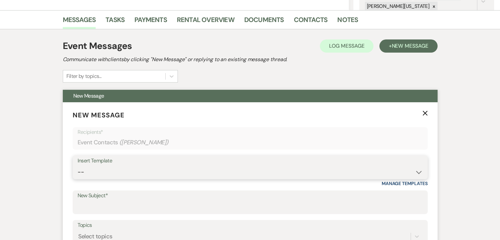
click at [221, 173] on select "-- Inquiry Follow Up Email #2 Contract Sending Template Payment Template Rental…" at bounding box center [250, 172] width 345 height 13
select select "4434"
click at [78, 166] on select "-- Inquiry Follow Up Email #2 Contract Sending Template Payment Template Rental…" at bounding box center [250, 172] width 345 height 13
type input "Enon Ranch Quote Follow up"
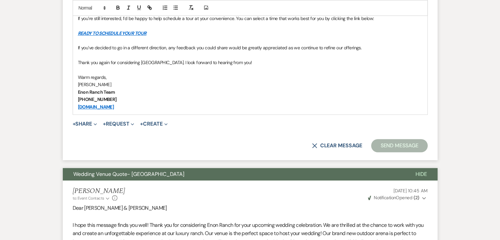
scroll to position [451, 0]
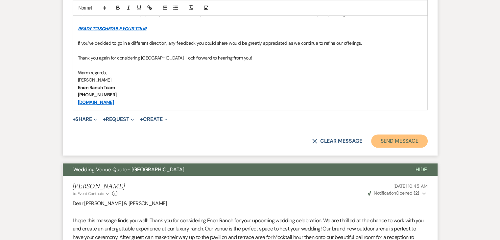
click at [399, 140] on button "Send Message" at bounding box center [399, 140] width 56 height 13
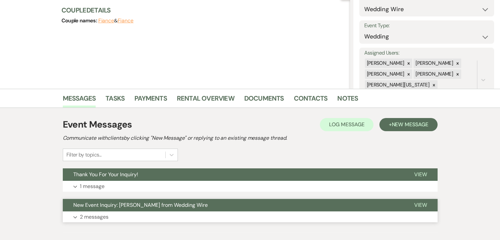
scroll to position [110, 0]
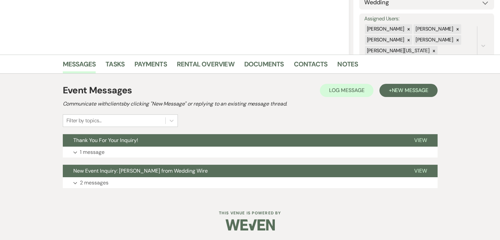
click at [205, 158] on div "Event Messages Log Log Message + New Message Communicate with clients by clicki…" at bounding box center [250, 135] width 375 height 111
click at [206, 156] on button "Expand 1 message" at bounding box center [250, 152] width 375 height 11
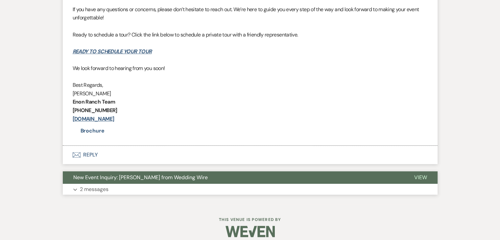
scroll to position [353, 0]
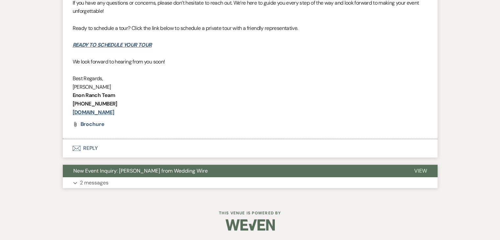
click at [239, 186] on button "Expand 2 messages" at bounding box center [250, 182] width 375 height 11
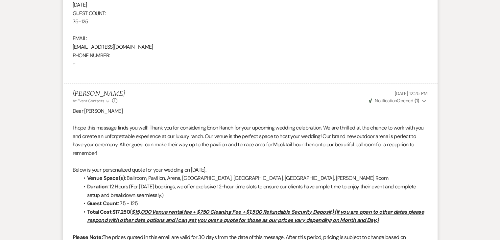
scroll to position [764, 0]
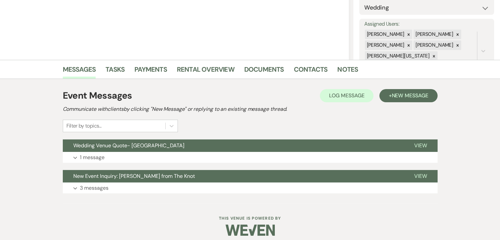
scroll to position [110, 0]
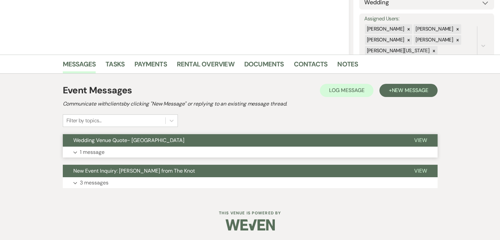
click at [193, 150] on button "Expand 1 message" at bounding box center [250, 152] width 375 height 11
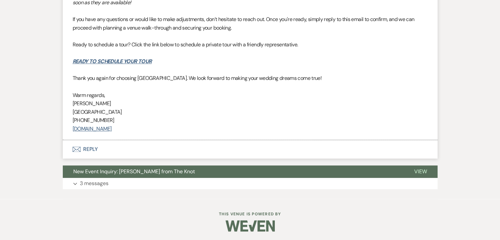
scroll to position [780, 0]
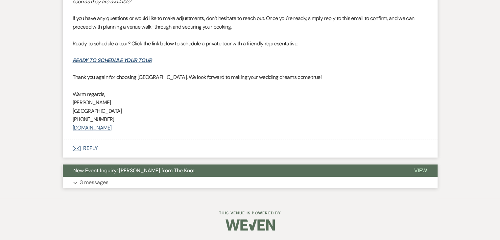
click at [215, 186] on button "Expand 3 messages" at bounding box center [250, 182] width 375 height 11
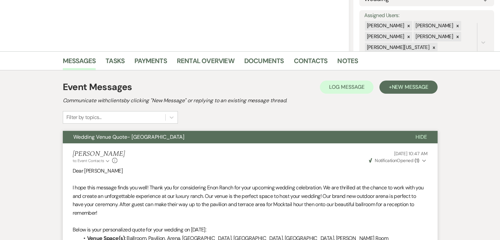
scroll to position [112, 0]
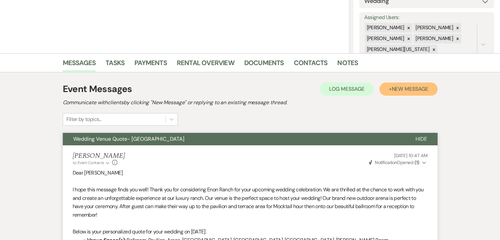
click at [409, 90] on span "New Message" at bounding box center [410, 89] width 37 height 7
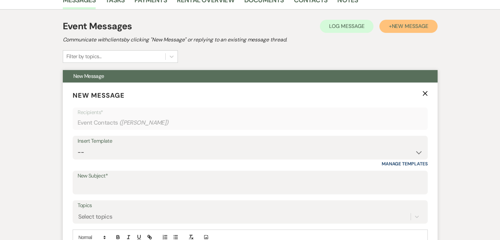
scroll to position [178, 0]
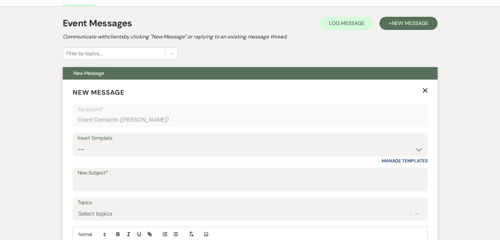
click at [228, 157] on div "Insert Template -- Inquiry Follow Up Email #2 Contract Sending Template Payment…" at bounding box center [250, 148] width 355 height 31
click at [205, 154] on select "-- Inquiry Follow Up Email #2 Contract Sending Template Payment Template Rental…" at bounding box center [250, 149] width 345 height 13
select select "4434"
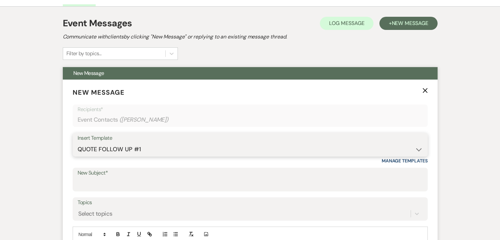
click at [78, 143] on select "-- Inquiry Follow Up Email #2 Contract Sending Template Payment Template Rental…" at bounding box center [250, 149] width 345 height 13
type input "Enon Ranch Quote Follow up"
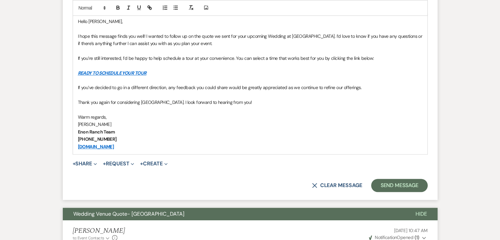
scroll to position [408, 0]
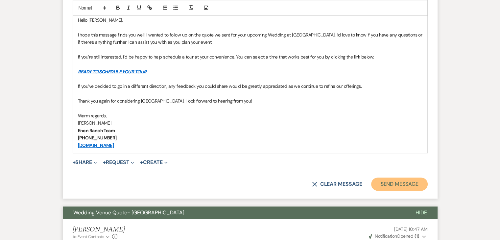
click at [393, 179] on button "Send Message" at bounding box center [399, 184] width 56 height 13
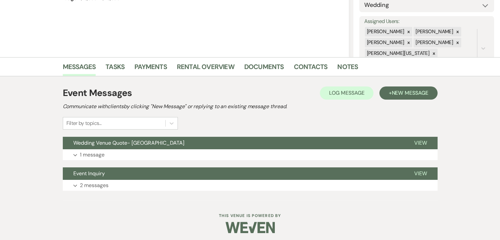
scroll to position [110, 0]
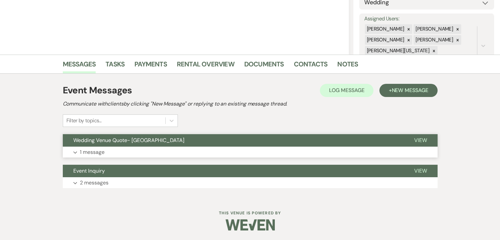
click at [212, 156] on button "Expand 1 message" at bounding box center [250, 152] width 375 height 11
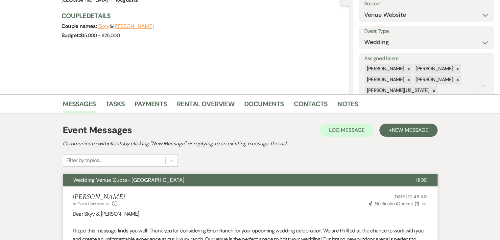
scroll to position [45, 0]
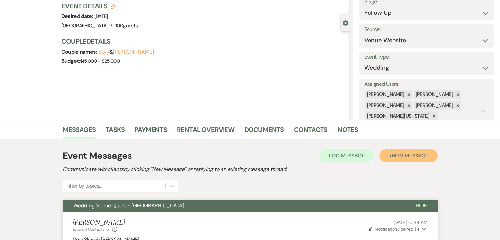
click at [395, 152] on span "New Message" at bounding box center [410, 155] width 37 height 7
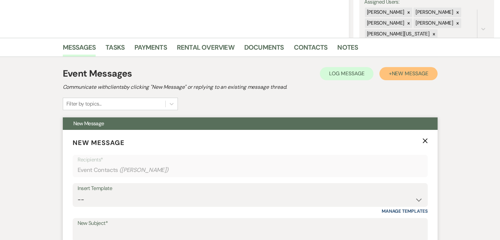
scroll to position [177, 0]
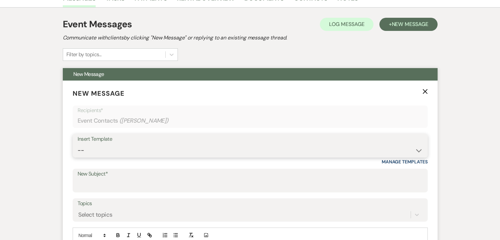
click at [174, 148] on select "-- Inquiry Follow Up Email #2 Contract Sending Template Payment Template Rental…" at bounding box center [250, 150] width 345 height 13
select select "4434"
click at [78, 144] on select "-- Inquiry Follow Up Email #2 Contract Sending Template Payment Template Rental…" at bounding box center [250, 150] width 345 height 13
type input "Enon Ranch Quote Follow up"
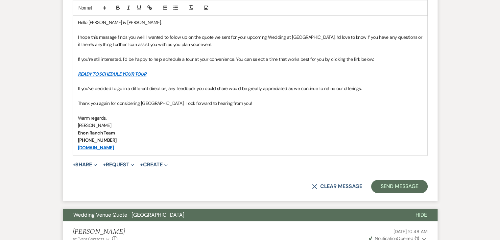
scroll to position [407, 0]
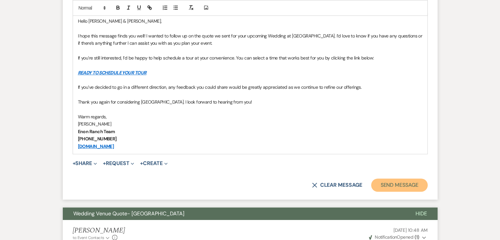
click at [397, 181] on button "Send Message" at bounding box center [399, 185] width 56 height 13
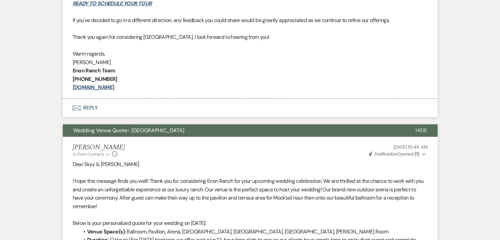
scroll to position [360, 0]
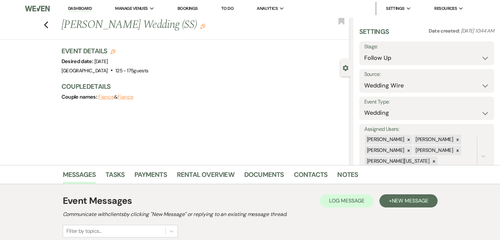
click at [199, 131] on div "Previous [PERSON_NAME] Wedding (SS) Edit Bookmark Gear Settings Settings Date c…" at bounding box center [175, 91] width 350 height 148
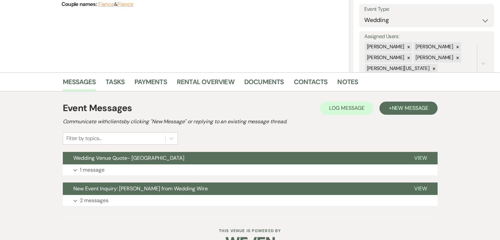
scroll to position [99, 0]
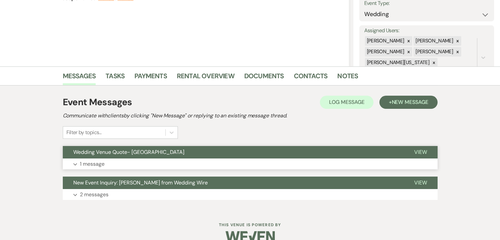
click at [188, 161] on button "Expand 1 message" at bounding box center [250, 164] width 375 height 11
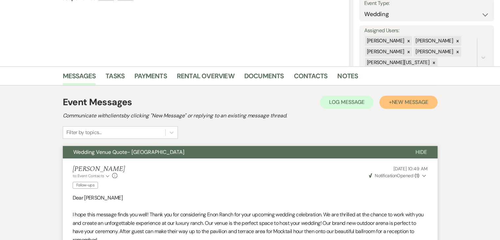
click at [395, 100] on span "New Message" at bounding box center [410, 102] width 37 height 7
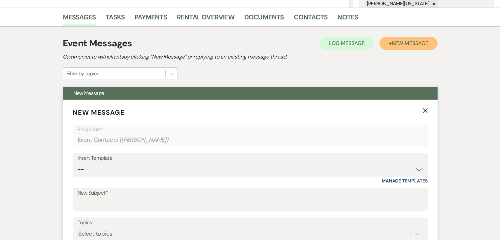
scroll to position [164, 0]
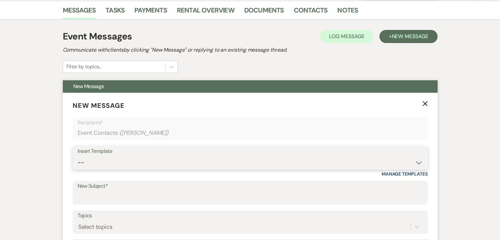
click at [170, 159] on select "-- Inquiry Follow Up Email #2 Contract Sending Template Payment Template Rental…" at bounding box center [250, 162] width 345 height 13
select select "4434"
click at [78, 156] on select "-- Inquiry Follow Up Email #2 Contract Sending Template Payment Template Rental…" at bounding box center [250, 162] width 345 height 13
type input "Enon Ranch Quote Follow up"
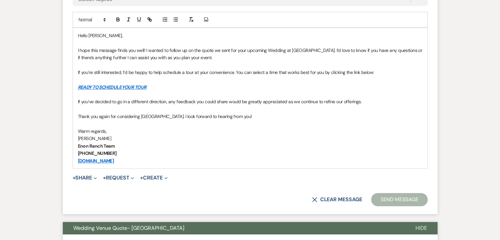
scroll to position [395, 0]
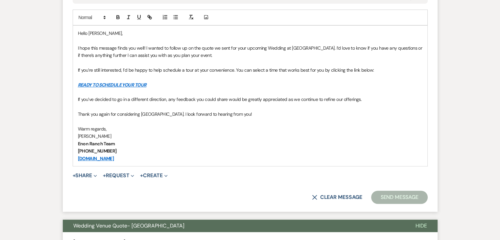
click at [366, 149] on p "[PHONE_NUMBER]" at bounding box center [250, 150] width 345 height 7
click at [397, 195] on button "Send Message" at bounding box center [399, 197] width 56 height 13
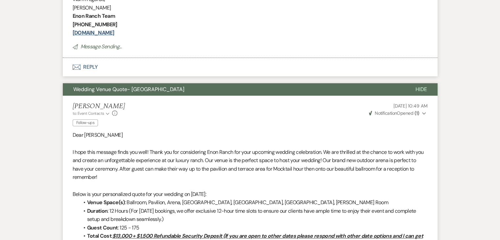
scroll to position [151, 0]
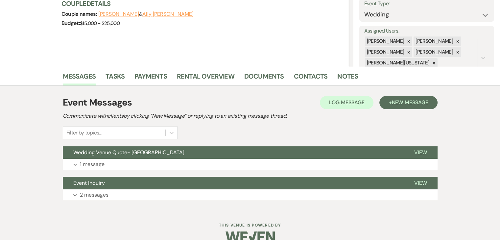
scroll to position [110, 0]
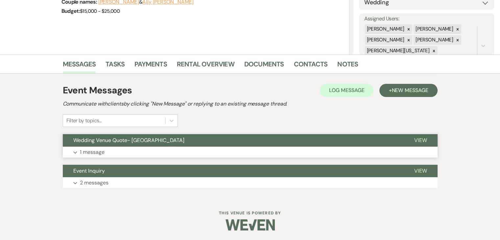
click at [157, 150] on button "Expand 1 message" at bounding box center [250, 152] width 375 height 11
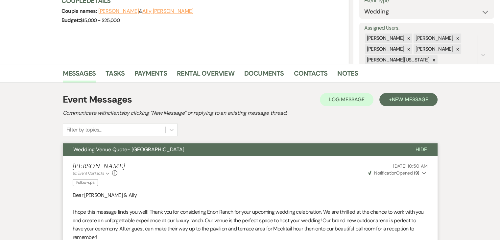
scroll to position [101, 0]
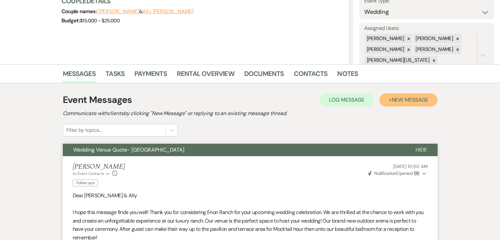
click at [395, 104] on button "+ New Message" at bounding box center [408, 99] width 58 height 13
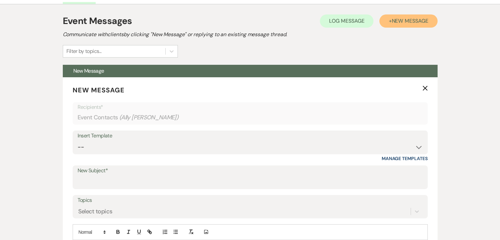
scroll to position [200, 0]
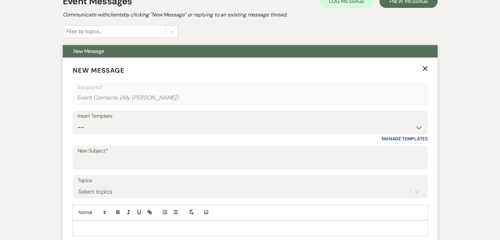
click at [197, 120] on div "Insert Template" at bounding box center [250, 116] width 345 height 10
click at [192, 125] on select "-- Inquiry Follow Up Email #2 Contract Sending Template Payment Template Rental…" at bounding box center [250, 127] width 345 height 13
select select "4434"
click at [78, 121] on select "-- Inquiry Follow Up Email #2 Contract Sending Template Payment Template Rental…" at bounding box center [250, 127] width 345 height 13
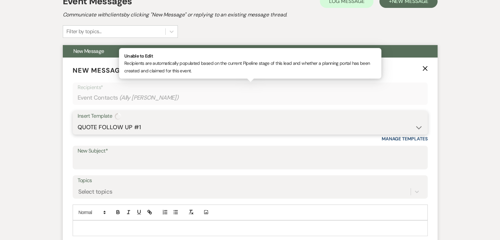
type input "Enon Ranch Quote Follow up"
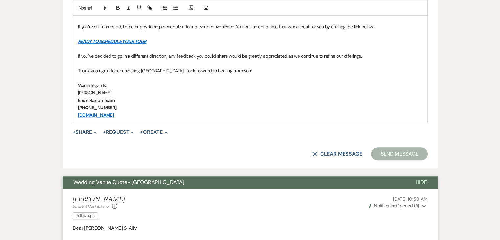
scroll to position [463, 0]
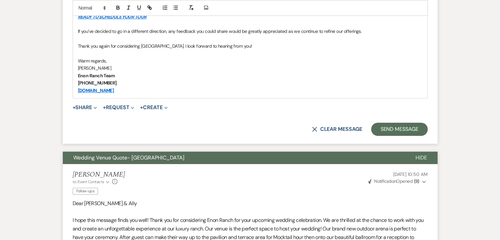
click at [327, 85] on p "[PHONE_NUMBER]" at bounding box center [250, 82] width 345 height 7
click at [387, 123] on button "Send Message" at bounding box center [399, 129] width 56 height 13
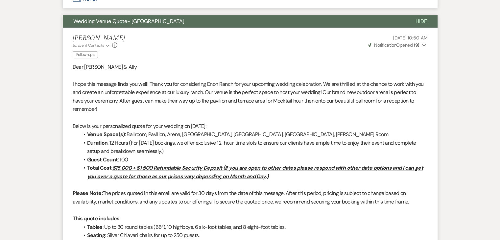
scroll to position [219, 0]
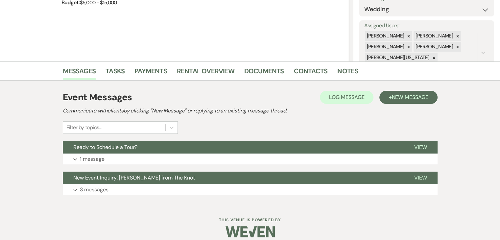
scroll to position [110, 0]
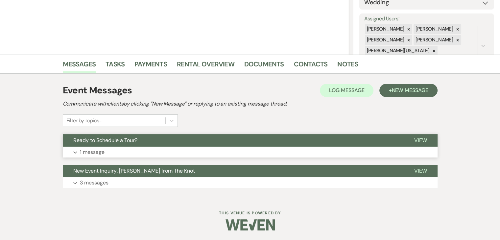
click at [205, 143] on button "Ready to Schedule a Tour?" at bounding box center [233, 140] width 341 height 12
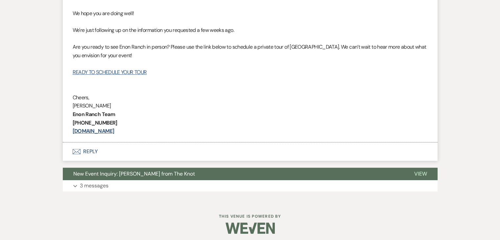
scroll to position [303, 0]
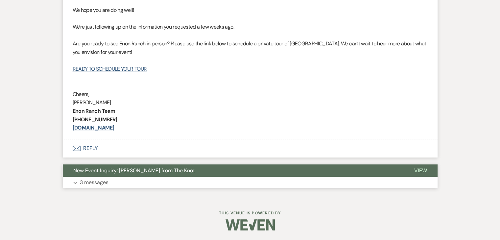
click at [220, 181] on button "Expand 3 messages" at bounding box center [250, 182] width 375 height 11
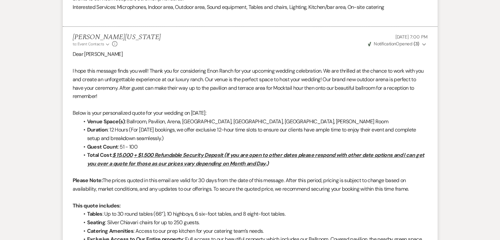
scroll to position [796, 0]
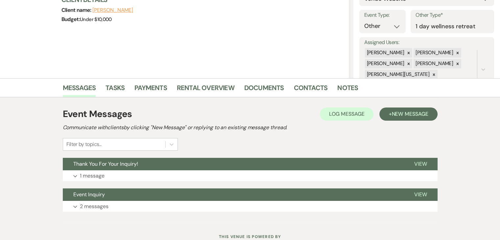
scroll to position [110, 0]
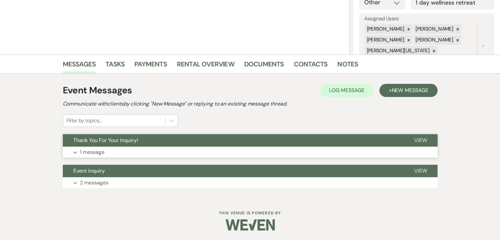
click at [179, 150] on button "Expand 1 message" at bounding box center [250, 152] width 375 height 11
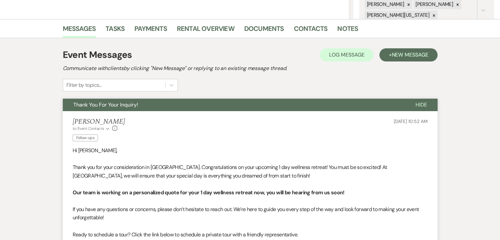
scroll to position [275, 0]
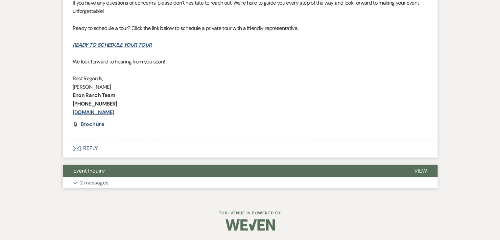
click at [200, 175] on button "Event Inquiry" at bounding box center [233, 171] width 341 height 12
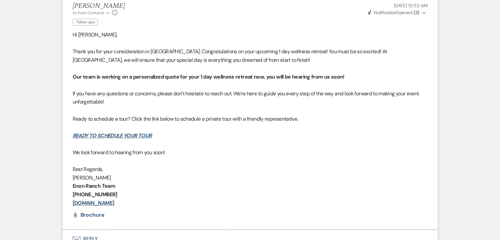
scroll to position [254, 0]
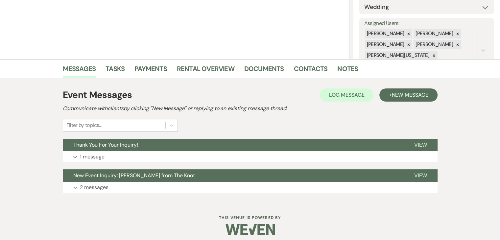
scroll to position [110, 0]
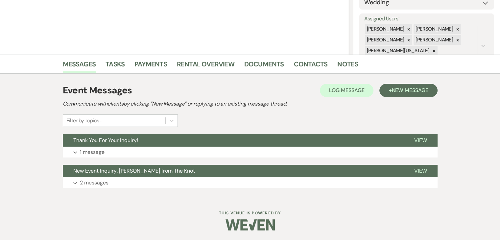
click at [198, 211] on div at bounding box center [250, 224] width 337 height 31
click at [246, 148] on button "Expand 1 message" at bounding box center [250, 152] width 375 height 11
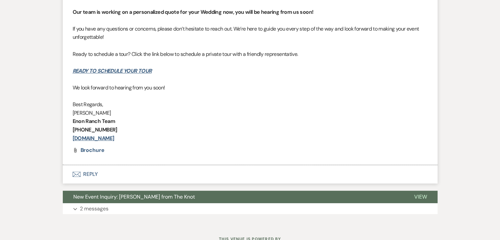
scroll to position [353, 0]
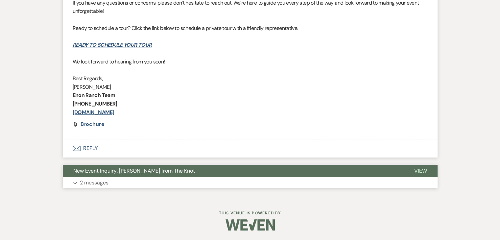
click at [174, 187] on button "Expand 2 messages" at bounding box center [250, 182] width 375 height 11
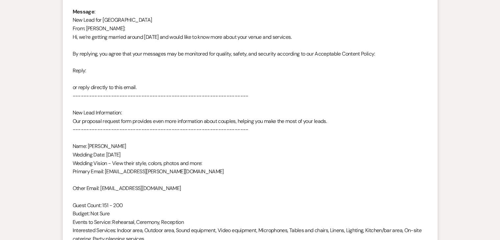
scroll to position [550, 0]
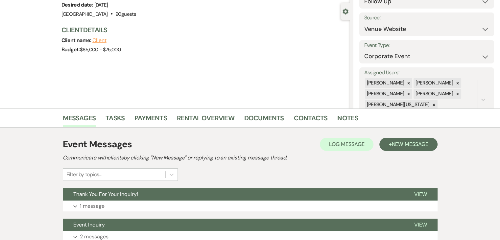
scroll to position [66, 0]
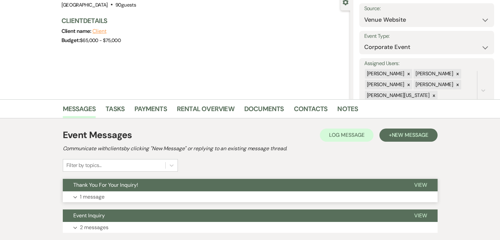
click at [154, 192] on button "Expand 1 message" at bounding box center [250, 196] width 375 height 11
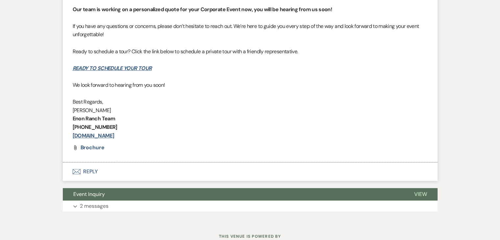
scroll to position [353, 0]
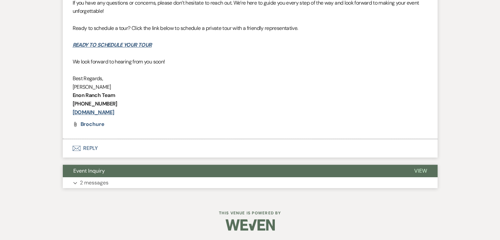
click at [205, 176] on button "Event Inquiry" at bounding box center [233, 171] width 341 height 12
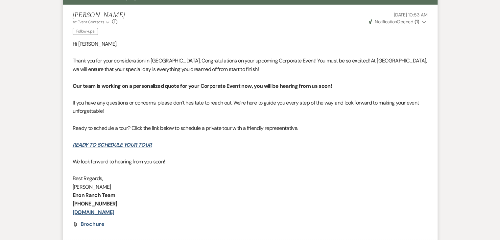
scroll to position [254, 0]
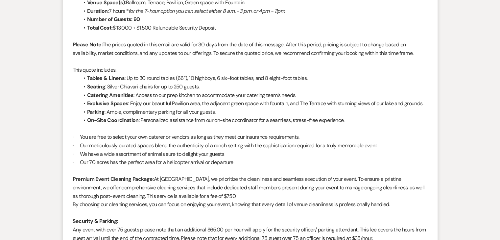
drag, startPoint x: 184, startPoint y: 104, endPoint x: 176, endPoint y: 111, distance: 11.0
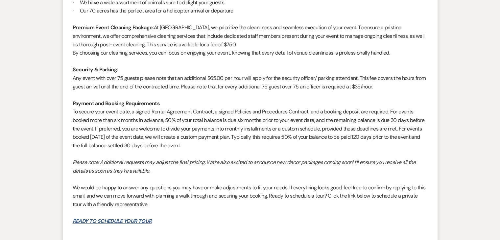
scroll to position [977, 0]
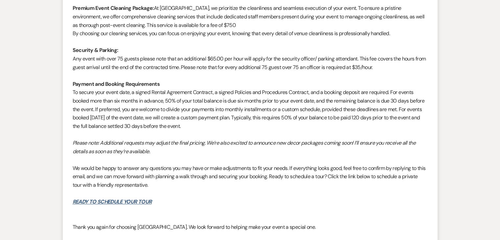
drag, startPoint x: 176, startPoint y: 111, endPoint x: 105, endPoint y: 144, distance: 77.8
click at [105, 144] on em "Please note: Additional requests may adjust the final pricing. We’re also excit…" at bounding box center [244, 146] width 343 height 15
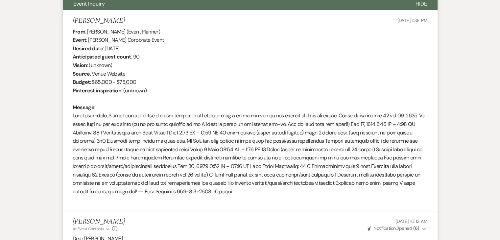
scroll to position [529, 0]
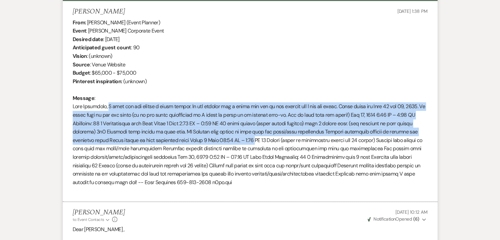
drag, startPoint x: 110, startPoint y: 106, endPoint x: 283, endPoint y: 136, distance: 176.4
click at [283, 136] on div "From : Coretta Washburn (Event Planner) Event : Coretta Washburn's Corporate Ev…" at bounding box center [250, 106] width 355 height 177
click at [254, 121] on div "From : Coretta Washburn (Event Planner) Event : Coretta Washburn's Corporate Ev…" at bounding box center [250, 106] width 355 height 177
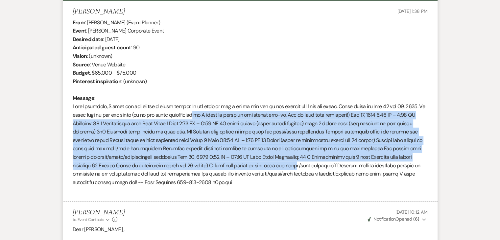
drag, startPoint x: 213, startPoint y: 117, endPoint x: 330, endPoint y: 165, distance: 126.1
click at [330, 165] on div "From : Coretta Washburn (Event Planner) Event : Coretta Washburn's Corporate Ev…" at bounding box center [250, 106] width 355 height 177
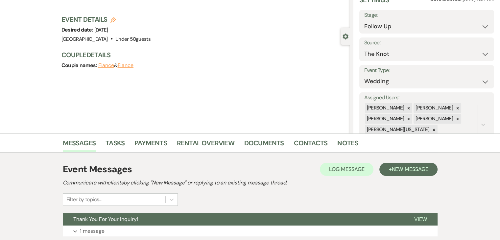
scroll to position [110, 0]
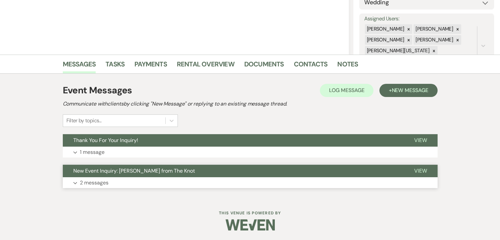
click at [199, 180] on button "Expand 2 messages" at bounding box center [250, 182] width 375 height 11
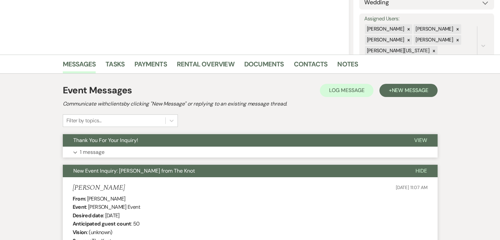
click at [263, 145] on button "Thank You For Your Inquiry!" at bounding box center [233, 140] width 341 height 12
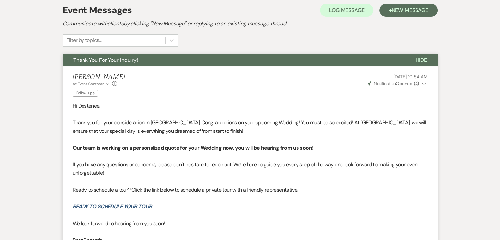
scroll to position [176, 0]
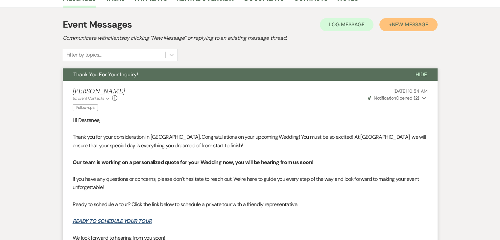
click at [396, 25] on span "New Message" at bounding box center [410, 24] width 37 height 7
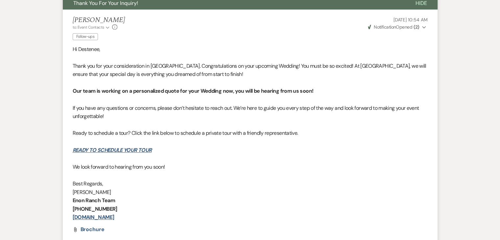
scroll to position [493, 0]
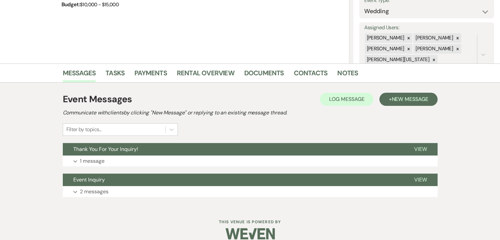
scroll to position [110, 0]
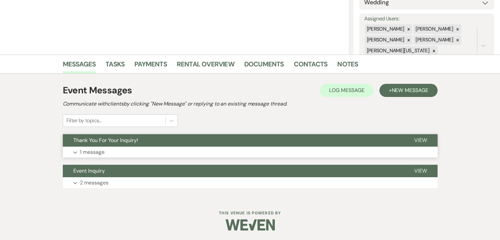
click at [184, 147] on button "Expand 1 message" at bounding box center [250, 152] width 375 height 11
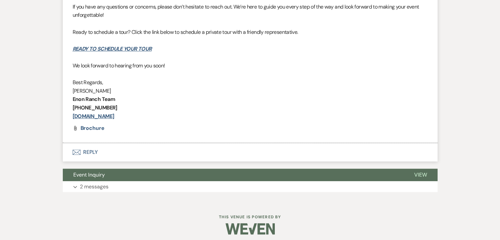
scroll to position [353, 0]
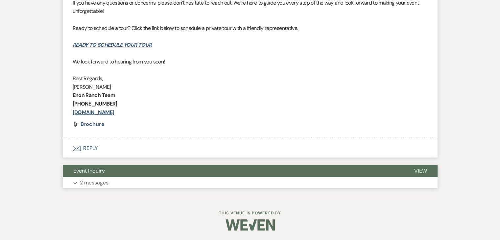
click at [179, 181] on button "Expand 2 messages" at bounding box center [250, 182] width 375 height 11
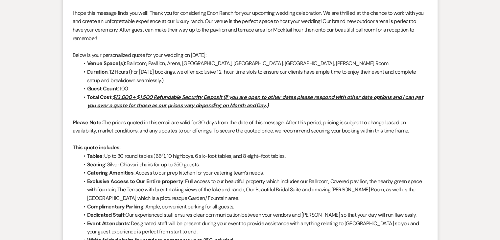
scroll to position [517, 0]
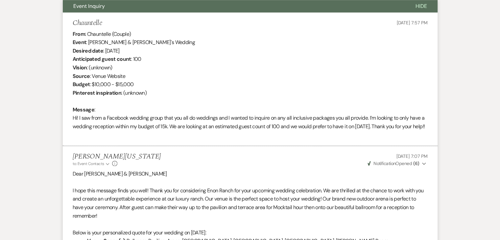
drag, startPoint x: 130, startPoint y: 117, endPoint x: 243, endPoint y: 136, distance: 114.7
click at [243, 136] on div "From : Chauntelle (Couple) Event : [PERSON_NAME] & [PERSON_NAME]'s Wedding Desi…" at bounding box center [250, 85] width 355 height 110
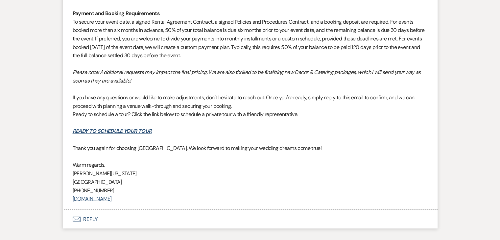
scroll to position [1130, 0]
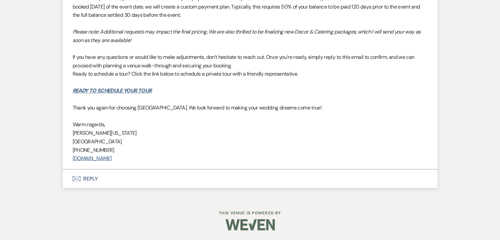
click at [116, 183] on button "Envelope Reply" at bounding box center [250, 178] width 375 height 18
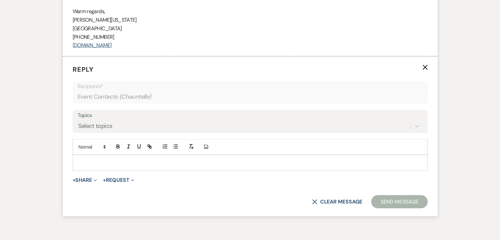
scroll to position [1247, 0]
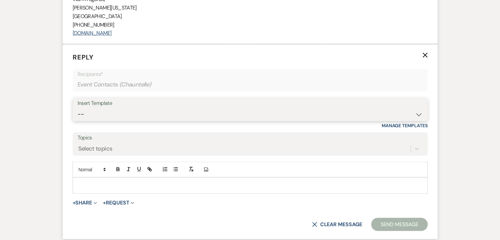
click at [166, 120] on select "-- Inquiry Follow Up Email #2 Contract Sending Template Payment Template Rental…" at bounding box center [250, 114] width 345 height 13
select select "4603"
click at [78, 115] on select "-- Inquiry Follow Up Email #2 Contract Sending Template Payment Template Rental…" at bounding box center [250, 114] width 345 height 13
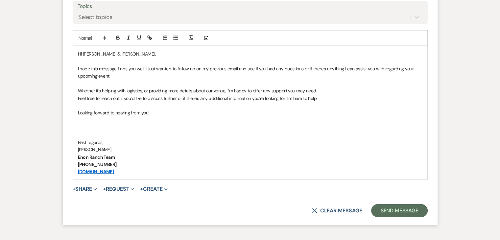
scroll to position [1379, 0]
click at [399, 215] on button "Send Message" at bounding box center [399, 210] width 56 height 13
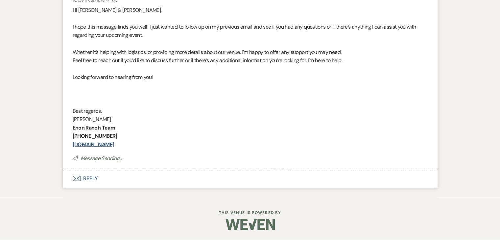
scroll to position [1304, 0]
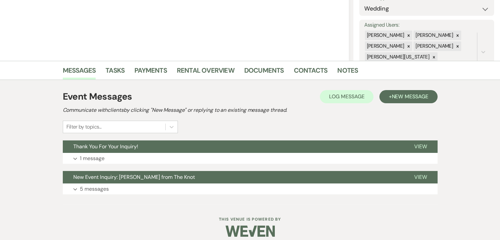
scroll to position [110, 0]
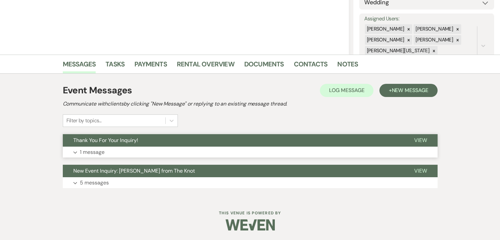
click at [186, 150] on button "Expand 1 message" at bounding box center [250, 152] width 375 height 11
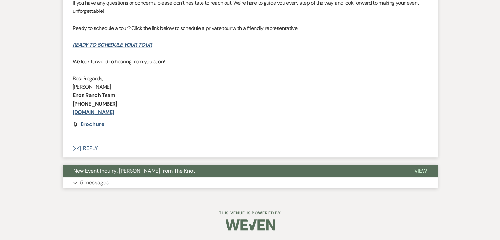
click at [186, 184] on button "Expand 5 messages" at bounding box center [250, 182] width 375 height 11
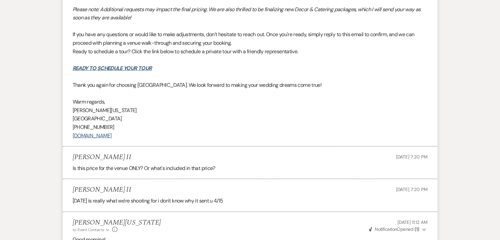
scroll to position [1306, 0]
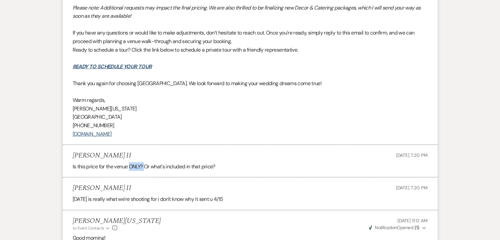
drag, startPoint x: 130, startPoint y: 162, endPoint x: 147, endPoint y: 162, distance: 17.4
click at [147, 162] on div "Is this price for the venue ONLY? Or what's included in that price?" at bounding box center [250, 166] width 355 height 9
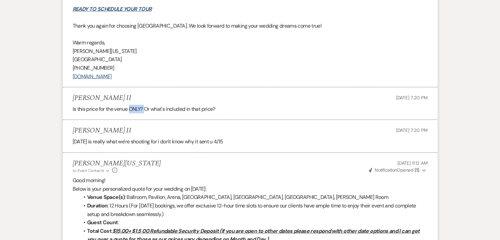
scroll to position [1372, 0]
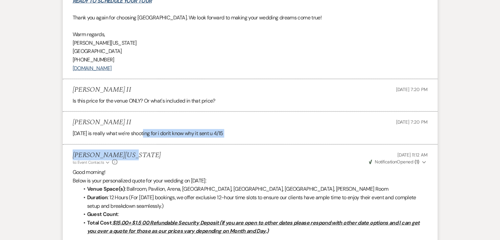
drag, startPoint x: 144, startPoint y: 131, endPoint x: 164, endPoint y: 148, distance: 26.4
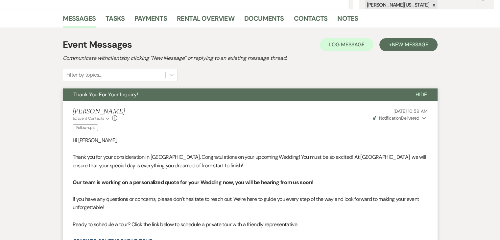
scroll to position [155, 0]
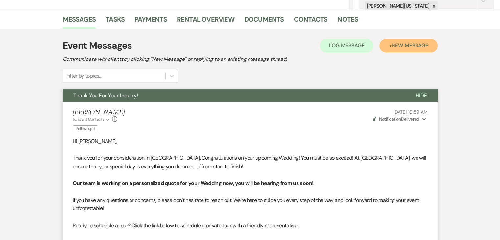
click at [391, 47] on button "+ New Message" at bounding box center [408, 45] width 58 height 13
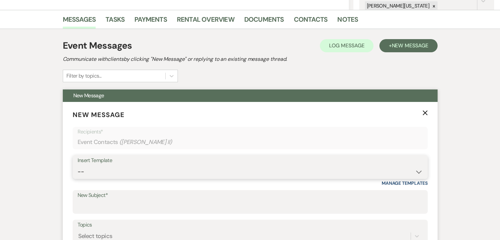
click at [178, 168] on select "-- Inquiry Follow Up Email #2 Contract Sending Template Payment Template Rental…" at bounding box center [250, 171] width 345 height 13
select select "4434"
click at [78, 165] on select "-- Inquiry Follow Up Email #2 Contract Sending Template Payment Template Rental…" at bounding box center [250, 171] width 345 height 13
type input "Enon Ranch Quote Follow up"
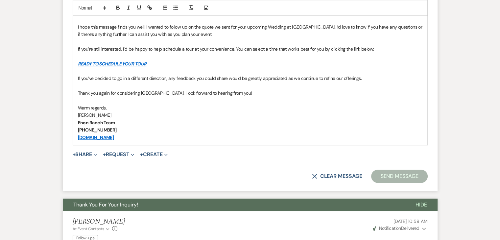
scroll to position [418, 0]
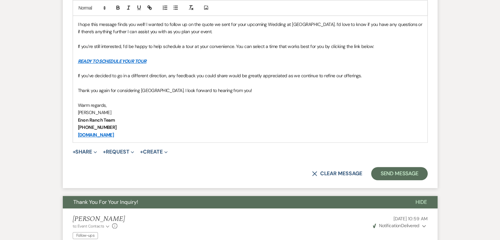
click at [346, 116] on p "Enon Ranch Team" at bounding box center [250, 119] width 345 height 7
click at [405, 168] on button "Send Message" at bounding box center [399, 173] width 56 height 13
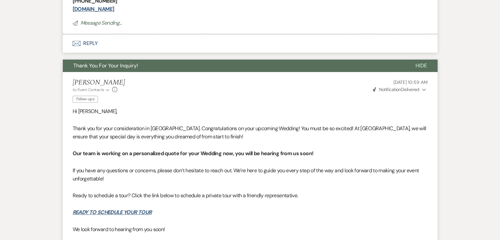
scroll to position [175, 0]
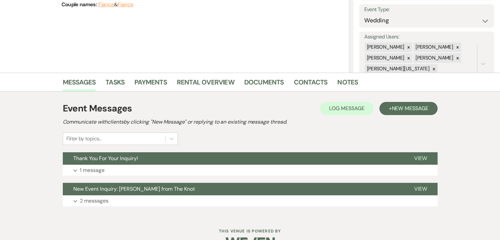
scroll to position [110, 0]
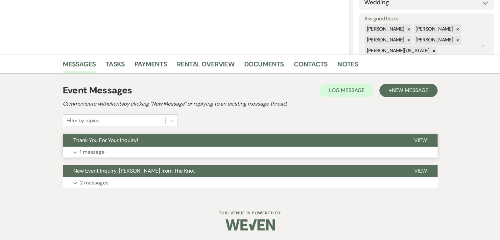
click at [174, 143] on button "Thank You For Your Inquiry!" at bounding box center [233, 140] width 341 height 12
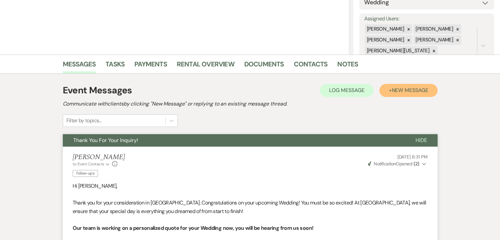
click at [410, 92] on span "New Message" at bounding box center [410, 90] width 37 height 7
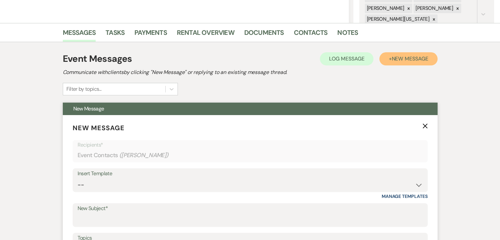
scroll to position [143, 0]
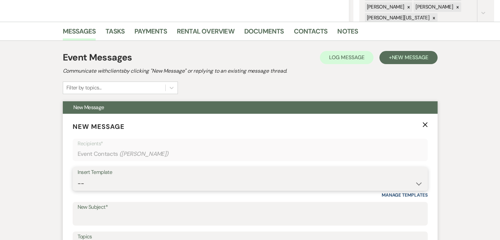
click at [175, 188] on select "-- Inquiry Follow Up Email #2 Contract Sending Template Payment Template Rental…" at bounding box center [250, 183] width 345 height 13
select select "4434"
click at [78, 177] on select "-- Inquiry Follow Up Email #2 Contract Sending Template Payment Template Rental…" at bounding box center [250, 183] width 345 height 13
type input "Enon Ranch Quote Follow up"
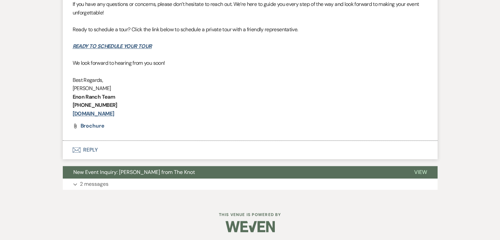
scroll to position [722, 0]
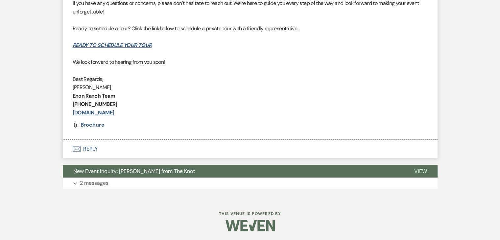
click at [212, 184] on button "Expand 2 messages" at bounding box center [250, 183] width 375 height 11
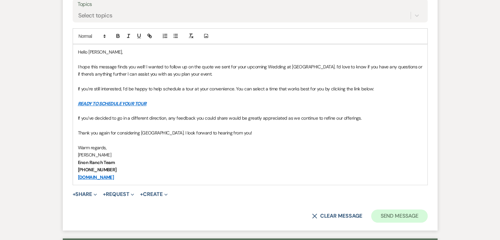
scroll to position [459, 0]
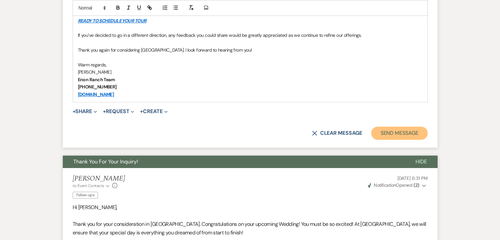
click at [391, 134] on button "Send Message" at bounding box center [399, 133] width 56 height 13
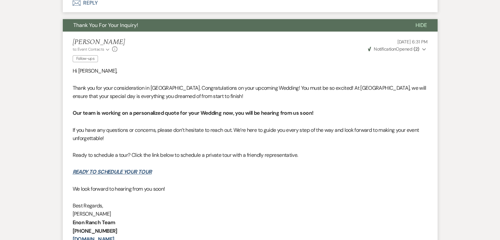
scroll to position [215, 0]
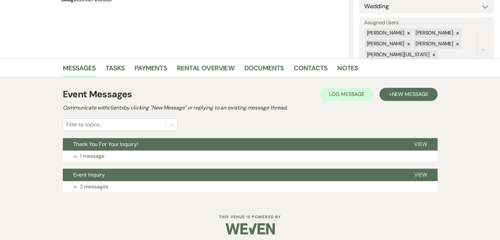
scroll to position [110, 0]
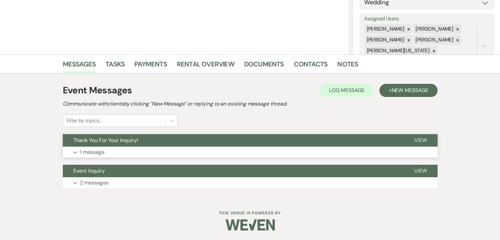
click at [188, 150] on button "Expand 1 message" at bounding box center [250, 152] width 375 height 11
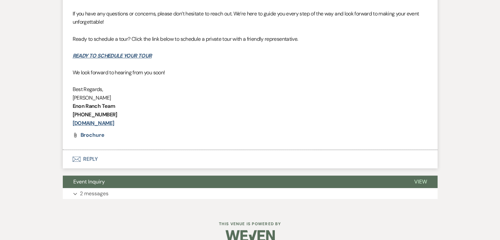
scroll to position [353, 0]
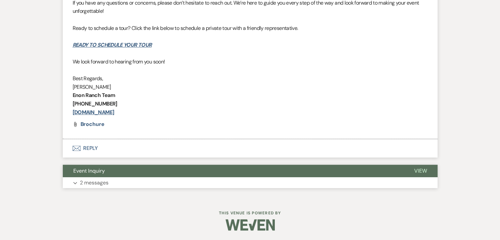
click at [134, 182] on button "Expand 2 messages" at bounding box center [250, 182] width 375 height 11
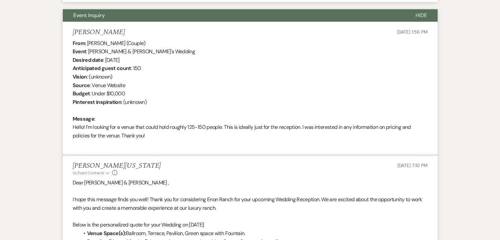
scroll to position [517, 0]
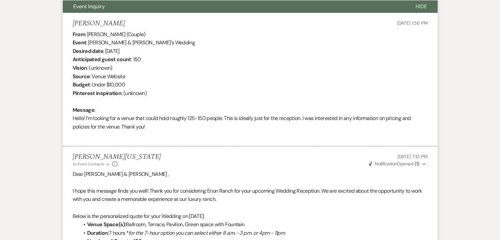
drag, startPoint x: 171, startPoint y: 127, endPoint x: 50, endPoint y: 121, distance: 120.8
click at [50, 121] on div "Messages Tasks Payments Rental Overview Documents Contacts Notes Event Messages…" at bounding box center [250, 175] width 500 height 1054
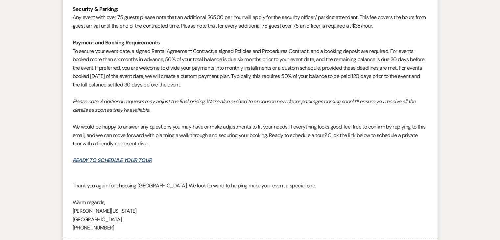
scroll to position [758, 0]
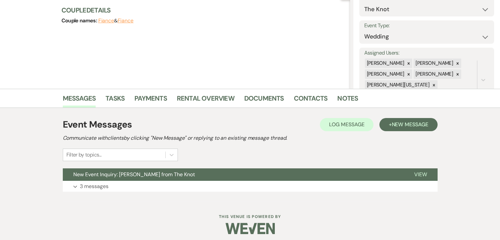
scroll to position [80, 0]
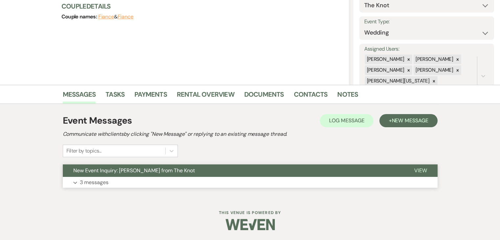
click at [182, 183] on button "Expand 3 messages" at bounding box center [250, 182] width 375 height 11
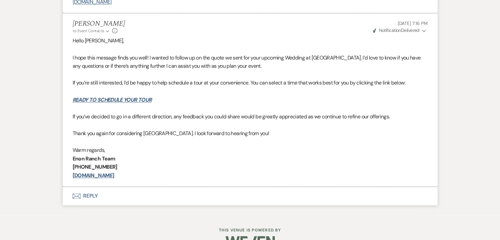
scroll to position [972, 0]
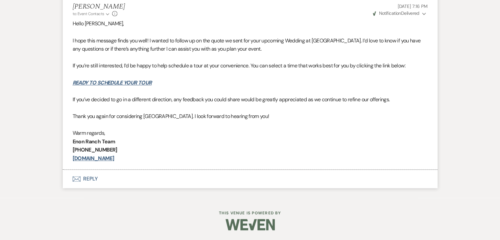
click at [126, 183] on button "Envelope Reply" at bounding box center [250, 179] width 375 height 18
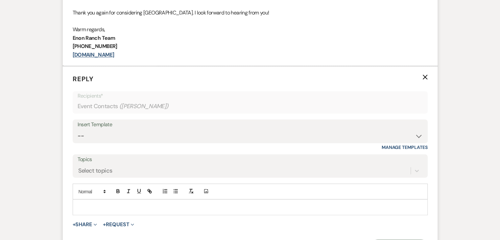
scroll to position [1089, 0]
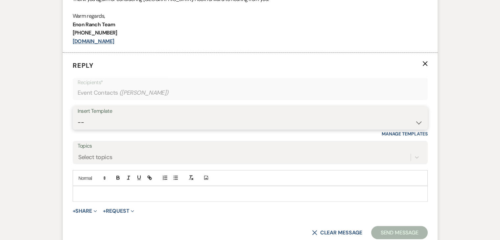
click at [182, 119] on select "-- Inquiry Follow Up Email #2 Contract Sending Template Payment Template Rental…" at bounding box center [250, 122] width 345 height 13
select select "4603"
click at [78, 116] on select "-- Inquiry Follow Up Email #2 Contract Sending Template Payment Template Rental…" at bounding box center [250, 122] width 345 height 13
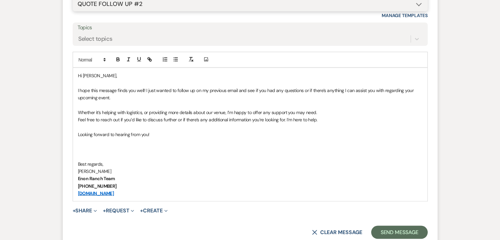
scroll to position [1221, 0]
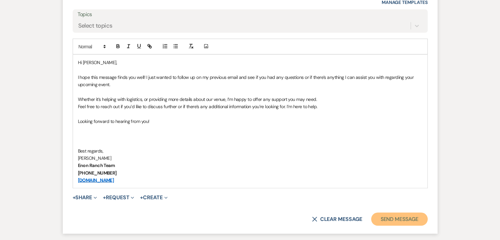
click at [399, 215] on button "Send Message" at bounding box center [399, 218] width 56 height 13
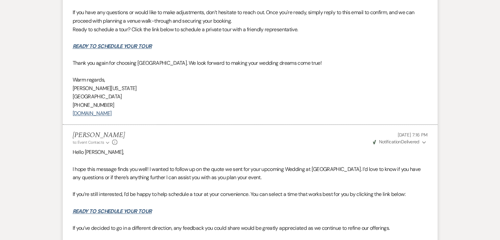
scroll to position [764, 0]
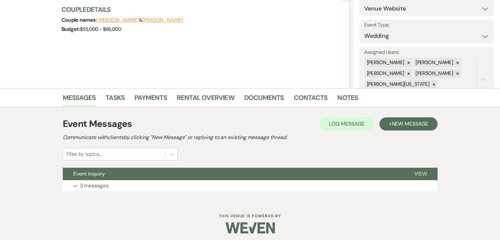
scroll to position [80, 0]
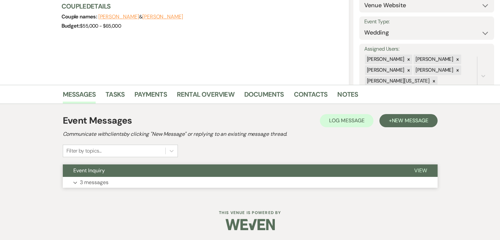
click at [180, 183] on button "Expand 3 messages" at bounding box center [250, 182] width 375 height 11
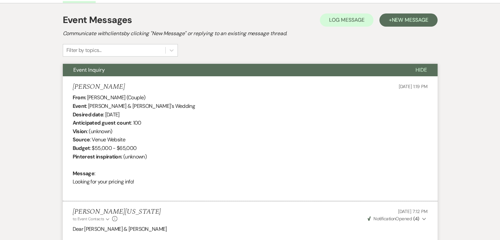
scroll to position [179, 0]
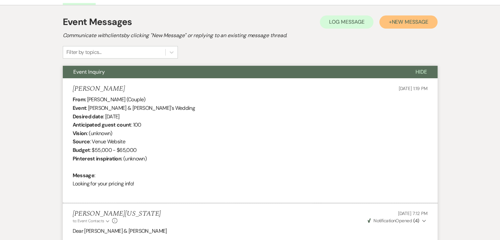
click at [381, 20] on button "+ New Message" at bounding box center [408, 21] width 58 height 13
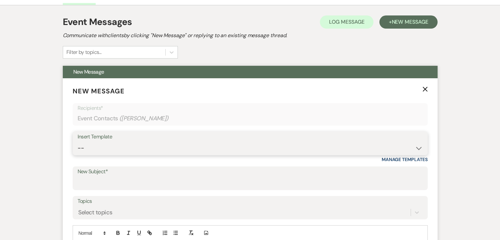
click at [183, 151] on select "-- Inquiry Follow Up Email #2 Contract Sending Template Payment Template Rental…" at bounding box center [250, 148] width 345 height 13
select select "4831"
click at [78, 142] on select "-- Inquiry Follow Up Email #2 Contract Sending Template Payment Template Rental…" at bounding box center [250, 148] width 345 height 13
type input "Security Deposit Payment Link"
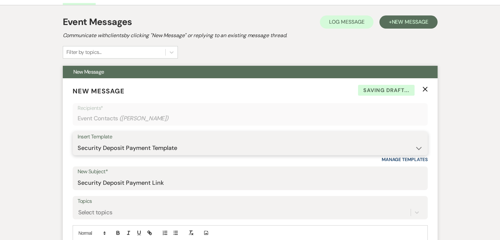
click at [161, 149] on select "-- Inquiry Follow Up Email #2 Contract Sending Template Payment Template Rental…" at bounding box center [250, 148] width 345 height 13
select select "4603"
click at [78, 142] on select "-- Inquiry Follow Up Email #2 Contract Sending Template Payment Template Rental…" at bounding box center [250, 148] width 345 height 13
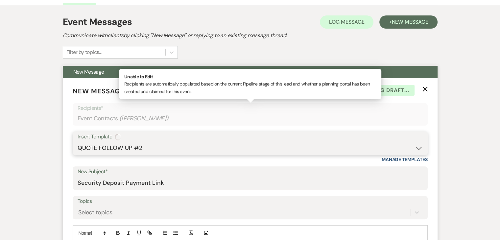
type input "Checking In – Any Assistance Needed for Your Event?"
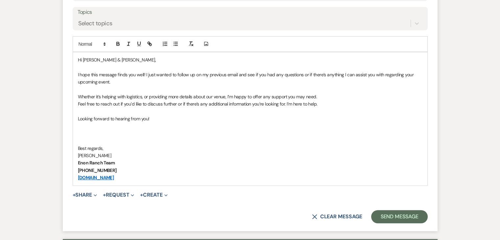
scroll to position [376, 0]
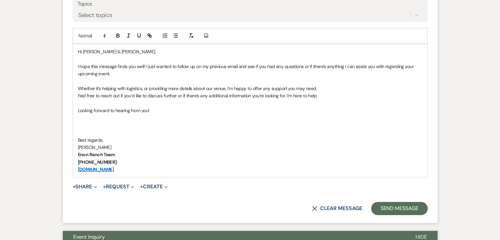
click at [370, 118] on p at bounding box center [250, 117] width 345 height 7
click at [401, 203] on button "Send Message" at bounding box center [399, 208] width 56 height 13
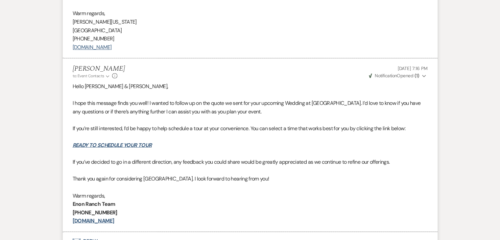
scroll to position [1127, 0]
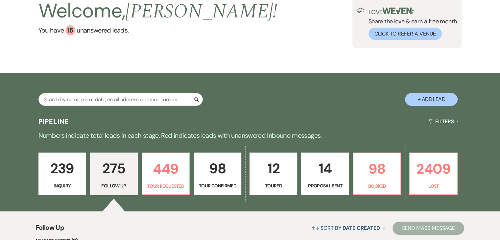
scroll to position [18, 0]
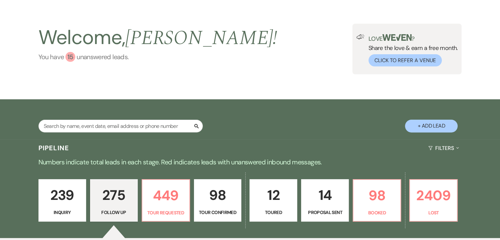
click at [69, 60] on div "15" at bounding box center [70, 57] width 10 height 10
